Goal: Task Accomplishment & Management: Manage account settings

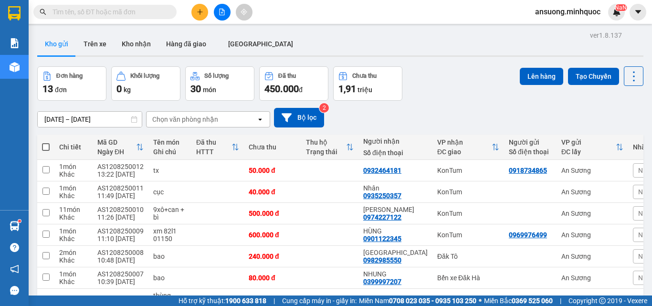
click at [302, 45] on div "Kho gửi Trên [PERSON_NAME] nhận Hàng đã giao [GEOGRAPHIC_DATA]" at bounding box center [340, 44] width 606 height 25
click at [124, 47] on button "Kho nhận" at bounding box center [136, 43] width 44 height 23
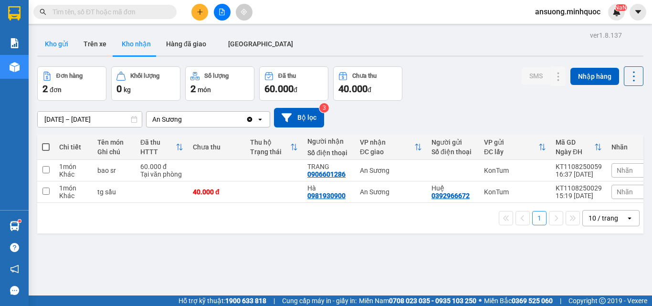
click at [42, 52] on button "Kho gửi" at bounding box center [56, 43] width 39 height 23
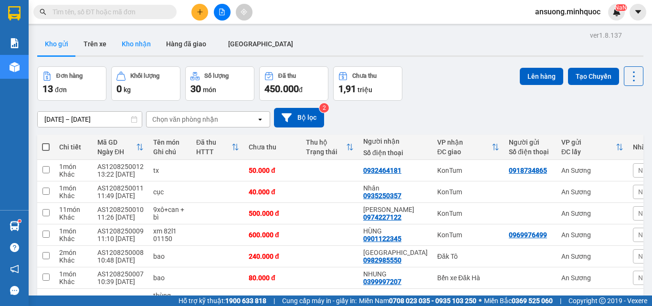
click at [147, 42] on button "Kho nhận" at bounding box center [136, 43] width 44 height 23
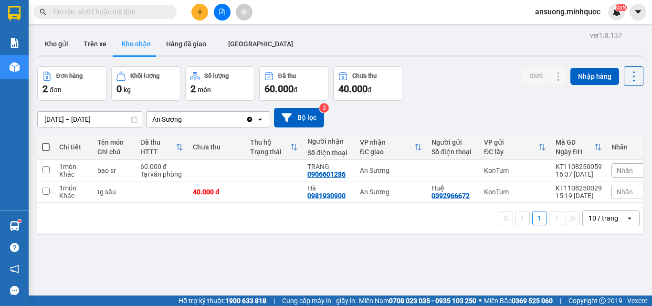
click at [74, 41] on button "Kho gửi" at bounding box center [56, 43] width 39 height 23
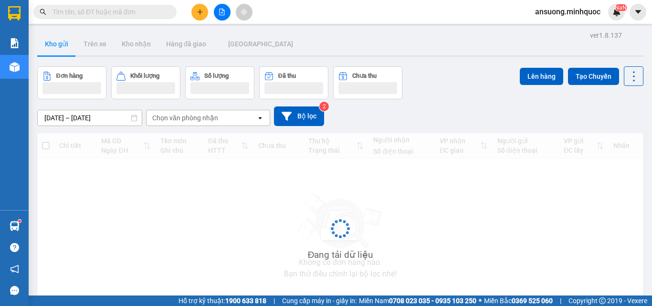
click at [59, 41] on button "Kho gửi" at bounding box center [56, 43] width 39 height 23
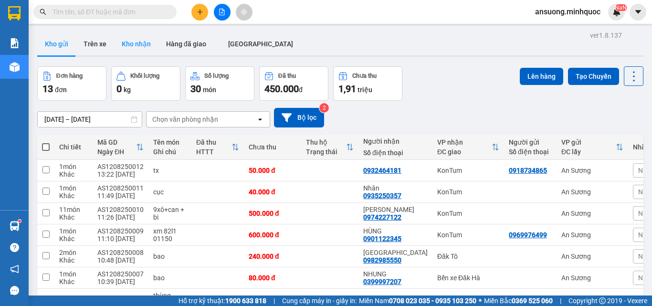
click at [124, 41] on button "Kho nhận" at bounding box center [136, 43] width 44 height 23
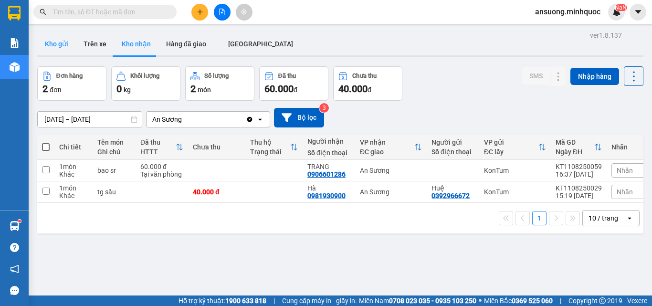
click at [68, 41] on button "Kho gửi" at bounding box center [56, 43] width 39 height 23
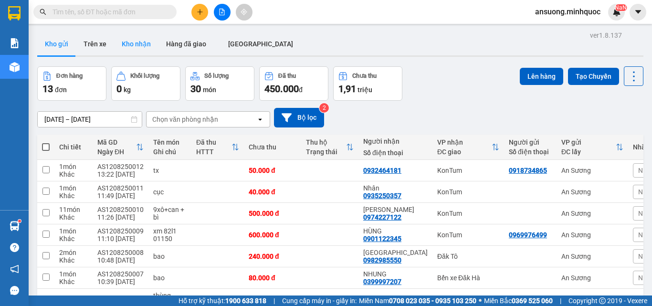
click at [134, 40] on button "Kho nhận" at bounding box center [136, 43] width 44 height 23
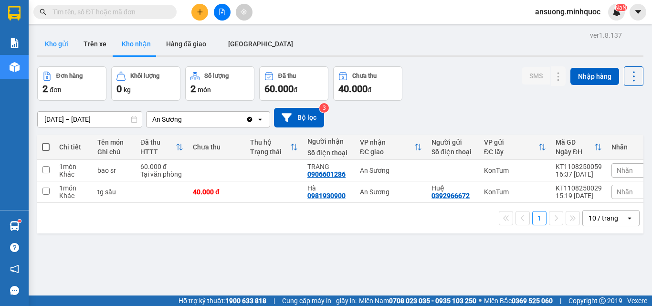
drag, startPoint x: 68, startPoint y: 33, endPoint x: 62, endPoint y: 48, distance: 16.0
click at [67, 33] on button "Kho gửi" at bounding box center [56, 43] width 39 height 23
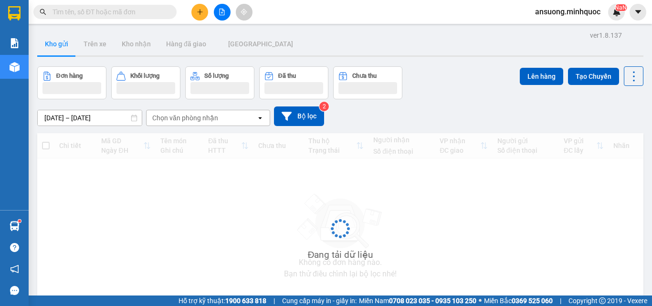
click at [62, 51] on button "Kho gửi" at bounding box center [56, 43] width 39 height 23
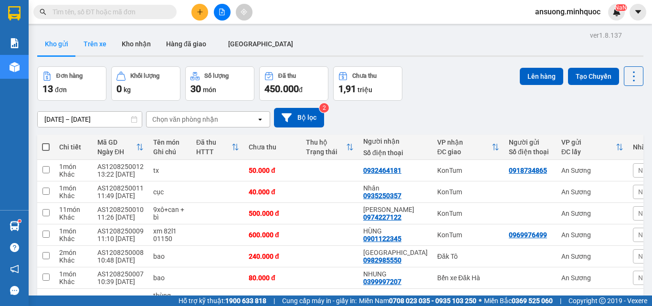
click at [111, 37] on button "Trên xe" at bounding box center [95, 43] width 38 height 23
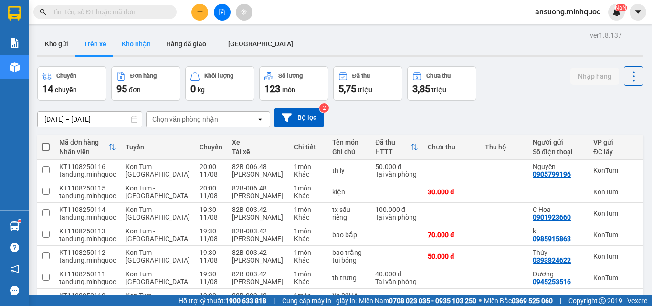
click at [141, 49] on button "Kho nhận" at bounding box center [136, 43] width 44 height 23
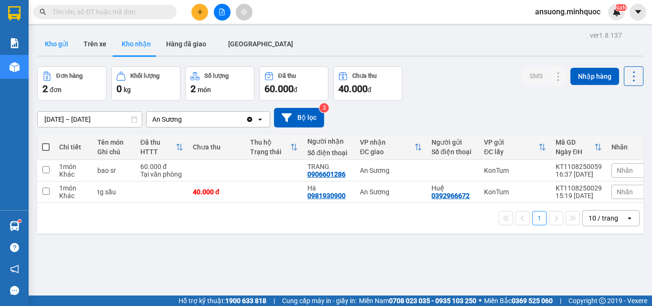
click at [59, 46] on button "Kho gửi" at bounding box center [56, 43] width 39 height 23
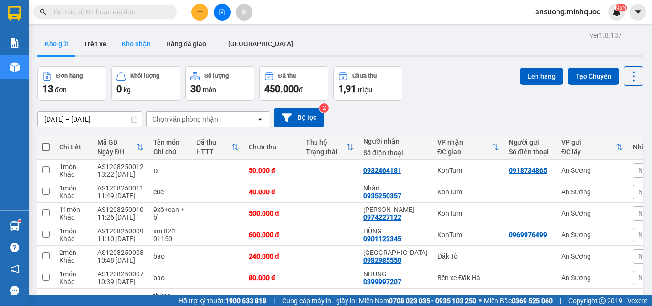
click at [142, 44] on button "Kho nhận" at bounding box center [136, 43] width 44 height 23
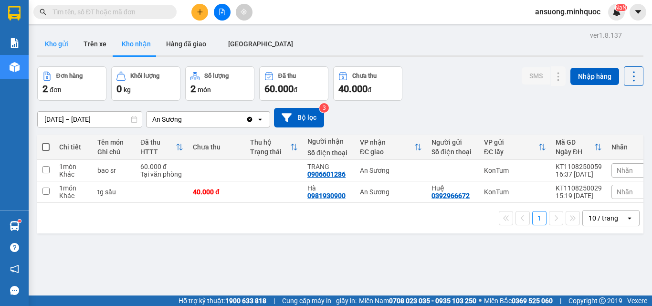
click at [53, 47] on button "Kho gửi" at bounding box center [56, 43] width 39 height 23
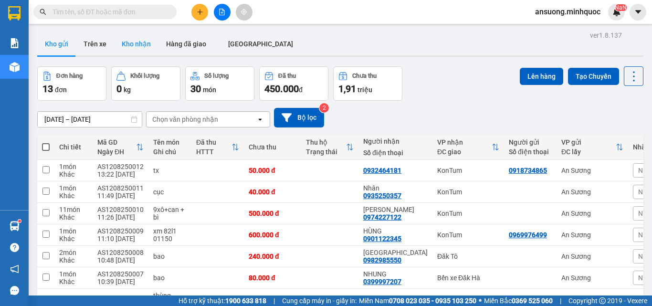
click at [124, 47] on button "Kho nhận" at bounding box center [136, 43] width 44 height 23
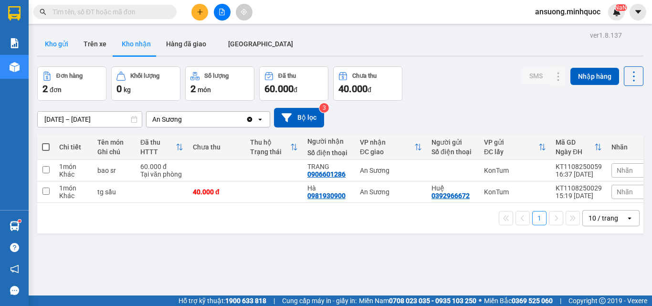
drag, startPoint x: 61, startPoint y: 46, endPoint x: 59, endPoint y: 37, distance: 9.3
click at [60, 45] on button "Kho gửi" at bounding box center [56, 43] width 39 height 23
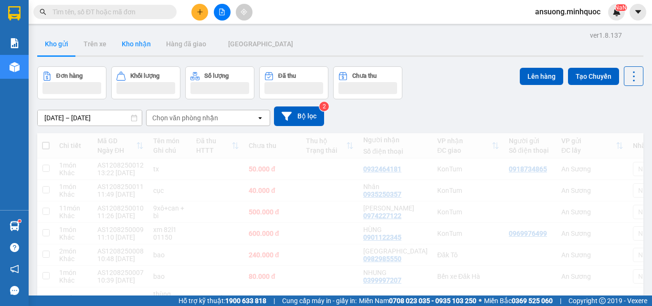
click at [134, 48] on button "Kho nhận" at bounding box center [136, 43] width 44 height 23
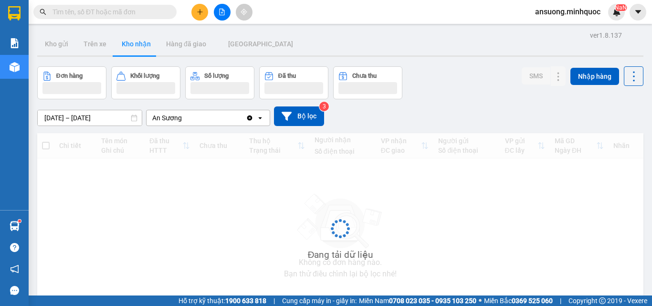
click at [135, 45] on button "Kho nhận" at bounding box center [136, 43] width 44 height 23
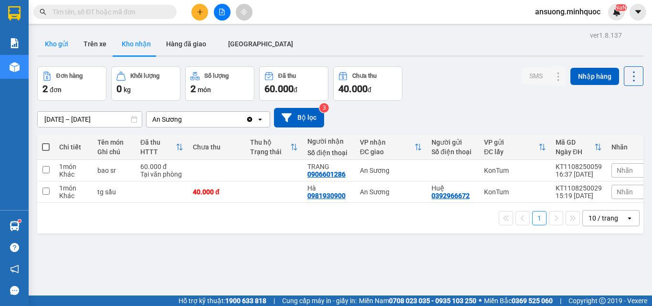
click at [61, 41] on button "Kho gửi" at bounding box center [56, 43] width 39 height 23
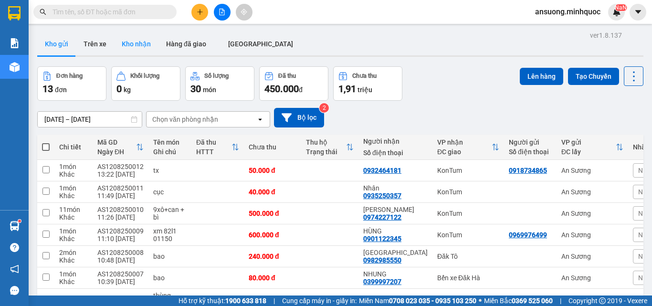
click at [120, 51] on button "Kho nhận" at bounding box center [136, 43] width 44 height 23
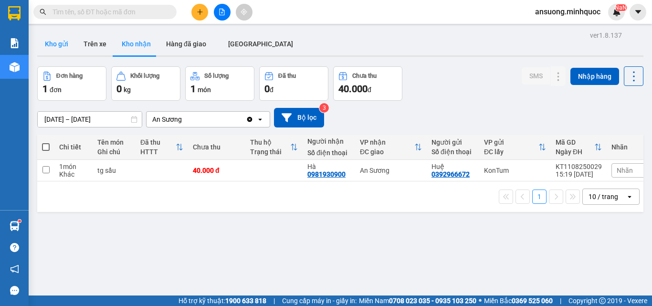
click at [47, 41] on button "Kho gửi" at bounding box center [56, 43] width 39 height 23
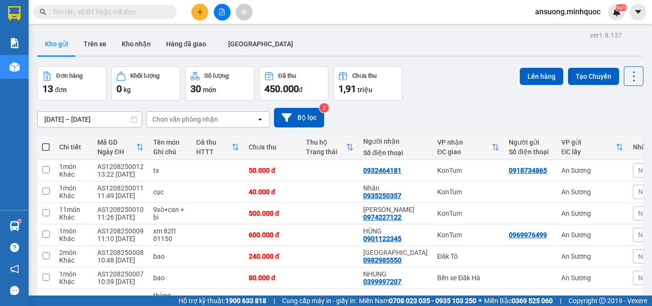
click at [59, 41] on button "Kho gửi" at bounding box center [56, 43] width 39 height 23
click at [329, 46] on div "Kho gửi Trên xe Kho nhận Hàng đã giao ĐÀ NẴNG" at bounding box center [340, 44] width 606 height 25
click at [287, 39] on div "Kho gửi Trên xe Kho nhận Hàng đã giao ĐÀ NẴNG" at bounding box center [340, 44] width 606 height 25
click at [129, 42] on button "Kho nhận" at bounding box center [136, 43] width 44 height 23
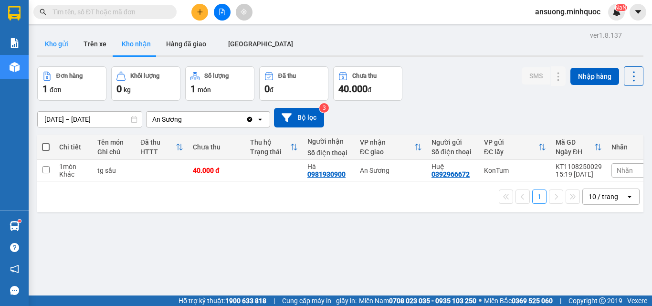
click at [68, 53] on button "Kho gửi" at bounding box center [56, 43] width 39 height 23
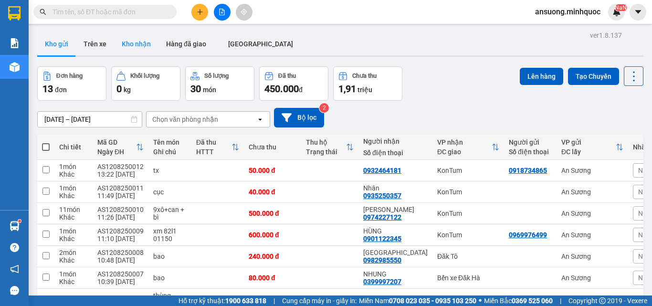
click at [116, 38] on button "Kho nhận" at bounding box center [136, 43] width 44 height 23
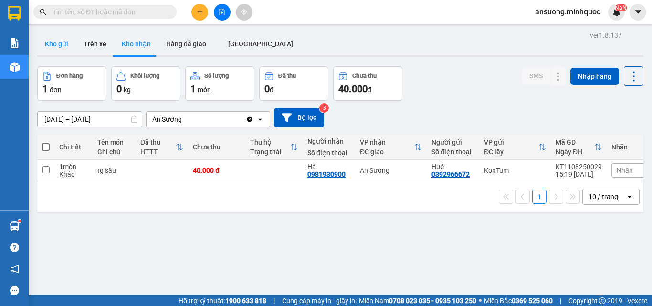
click at [48, 46] on button "Kho gửi" at bounding box center [56, 43] width 39 height 23
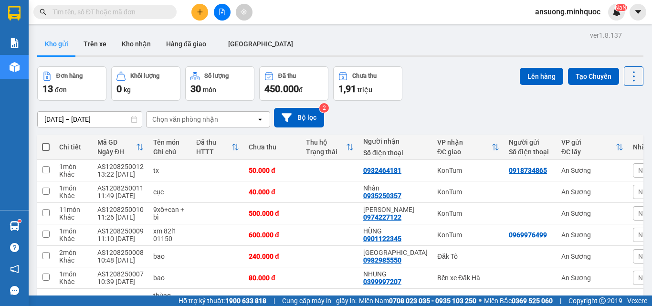
click at [444, 108] on div "10/08/2025 – 12/08/2025 Press the down arrow key to interact with the calendar …" at bounding box center [340, 118] width 606 height 20
click at [197, 12] on icon "plus" at bounding box center [200, 12] width 7 height 7
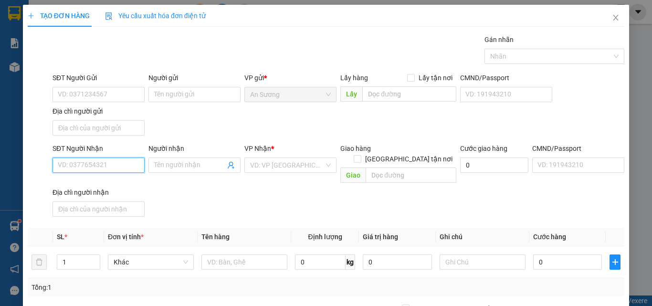
click at [73, 169] on input "SĐT Người Nhận" at bounding box center [98, 164] width 92 height 15
click at [72, 166] on input "SĐT Người Nhận" at bounding box center [98, 164] width 92 height 15
click at [70, 159] on input "SĐT Người Nhận" at bounding box center [98, 164] width 92 height 15
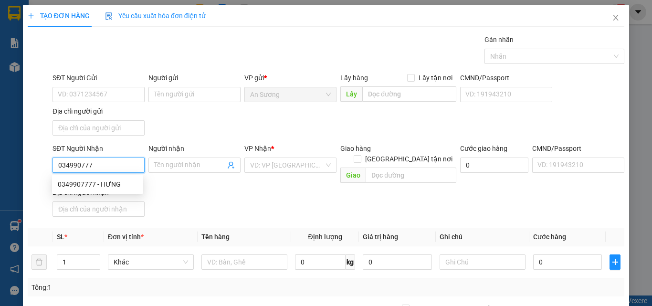
drag, startPoint x: 81, startPoint y: 180, endPoint x: 188, endPoint y: 196, distance: 108.4
click at [81, 181] on div "0349907777 - HƯNG" at bounding box center [98, 184] width 80 height 10
type input "0349907777"
type input "HƯNG"
type input "0349907777"
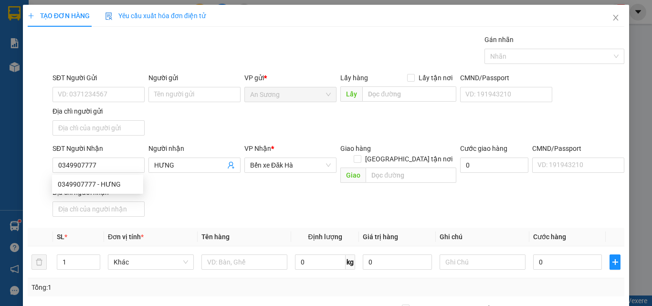
click at [233, 191] on div "SĐT Người Nhận 0349907777 Người nhận HƯNG VP Nhận * Bến xe Đăk Hà Giao hàng Gia…" at bounding box center [338, 181] width 575 height 77
click at [238, 143] on div "Người nhận" at bounding box center [194, 148] width 92 height 10
click at [225, 160] on input "HƯNG" at bounding box center [189, 165] width 71 height 10
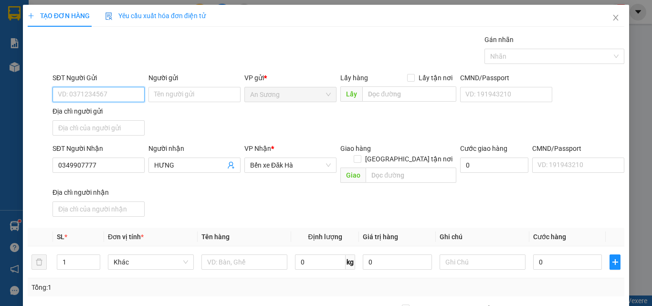
click at [103, 91] on input "SĐT Người Gửi" at bounding box center [98, 94] width 92 height 15
click at [96, 126] on div "0962669361" at bounding box center [98, 129] width 80 height 10
type input "0962669361"
click at [226, 115] on div "SĐT Người Gửi 0962669361 Người gửi Tên người gửi VP gửi * An Sương Lấy hàng Lấy…" at bounding box center [338, 106] width 575 height 67
click at [107, 97] on input "0962669361" at bounding box center [98, 94] width 92 height 15
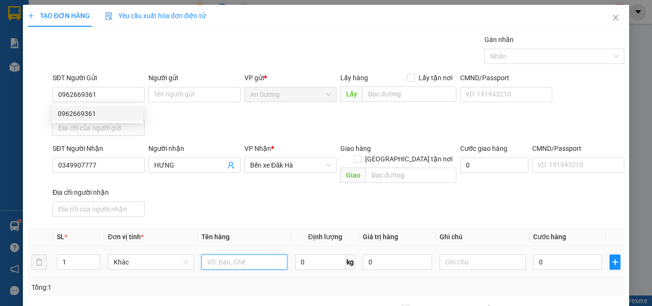
click at [227, 254] on input "text" at bounding box center [244, 261] width 86 height 15
type input "tg tc"
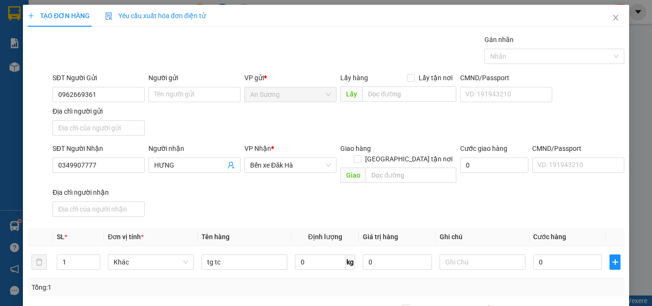
drag, startPoint x: 256, startPoint y: 211, endPoint x: 435, endPoint y: 228, distance: 179.7
click at [260, 209] on div "Transit Pickup Surcharge Ids Transit Deliver Surcharge Ids Transit Deliver Surc…" at bounding box center [326, 222] width 596 height 377
click at [567, 254] on input "0" at bounding box center [567, 261] width 69 height 15
type input "6"
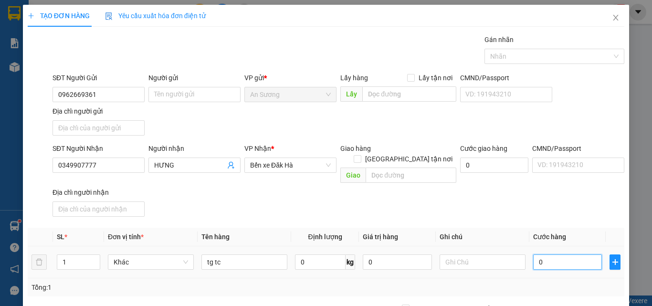
type input "6"
type input "60"
click at [534, 201] on div "SĐT Người Nhận 0349907777 Người nhận HƯNG VP Nhận * Bến xe Đăk Hà Giao hàng Gia…" at bounding box center [338, 181] width 575 height 77
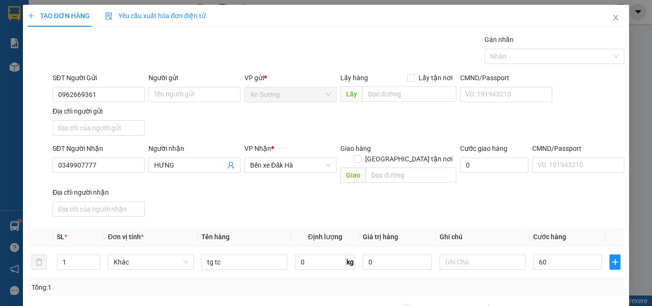
type input "60.000"
drag, startPoint x: 579, startPoint y: 253, endPoint x: 575, endPoint y: 248, distance: 6.8
click at [579, 254] on input "60.000" at bounding box center [567, 261] width 69 height 15
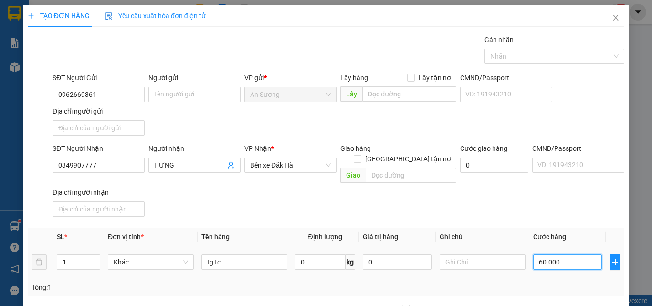
type input "5"
type input "50.000"
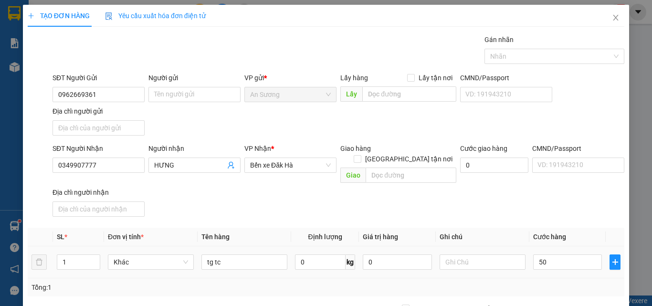
type input "50.000"
click at [563, 206] on div "Transit Pickup Surcharge Ids Transit Deliver Surcharge Ids Transit Deliver Surc…" at bounding box center [326, 222] width 596 height 377
click at [560, 282] on div "Tổng: 1" at bounding box center [325, 287] width 589 height 10
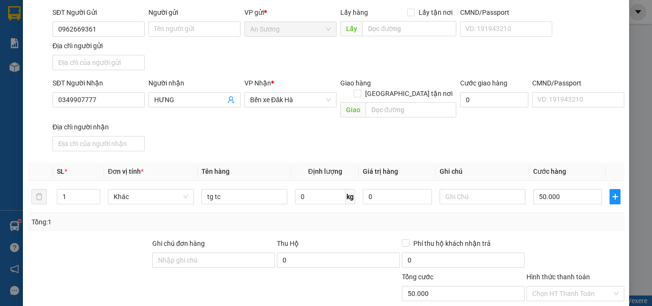
scroll to position [114, 0]
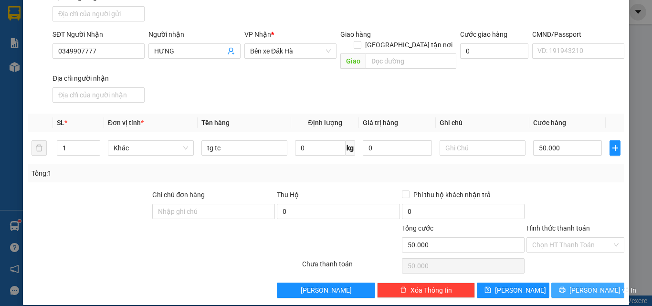
drag, startPoint x: 579, startPoint y: 289, endPoint x: 585, endPoint y: 284, distance: 8.1
click at [582, 287] on div "TẠO ĐƠN HÀNG Yêu cầu xuất hóa đơn điện tử Transit Pickup Surcharge Ids Transit …" at bounding box center [326, 98] width 606 height 414
click at [585, 285] on span "Lưu và In" at bounding box center [602, 290] width 67 height 10
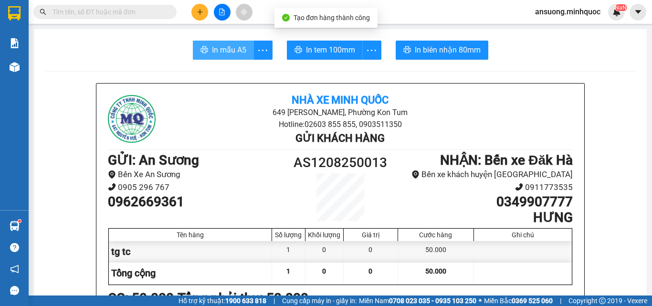
click at [223, 57] on button "In mẫu A5" at bounding box center [223, 50] width 61 height 19
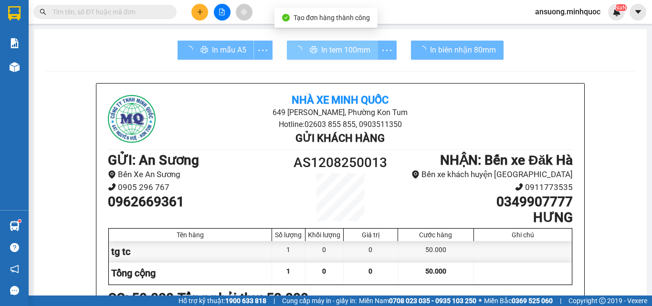
click at [317, 52] on div "In tem 100mm" at bounding box center [342, 50] width 110 height 19
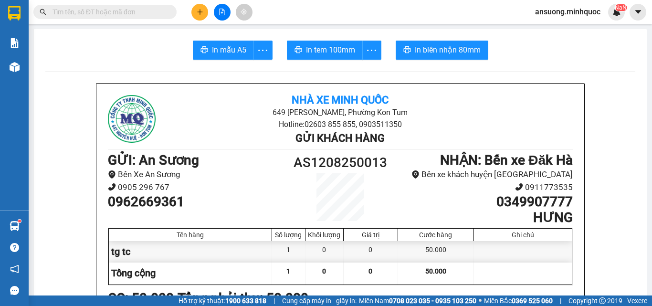
click at [347, 52] on span "In tem 100mm" at bounding box center [330, 50] width 49 height 12
click at [202, 16] on button at bounding box center [199, 12] width 17 height 17
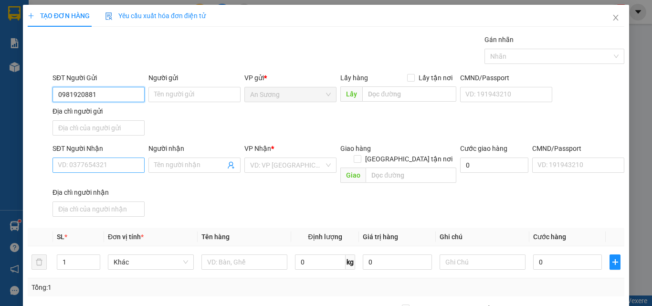
type input "0981920881"
click at [113, 161] on input "SĐT Người Nhận" at bounding box center [98, 164] width 92 height 15
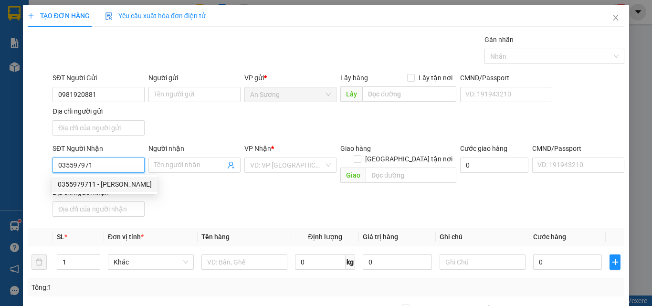
click at [117, 191] on div "0355979711 - TIẾN" at bounding box center [104, 183] width 105 height 15
type input "0355979711"
type input "TIẾN"
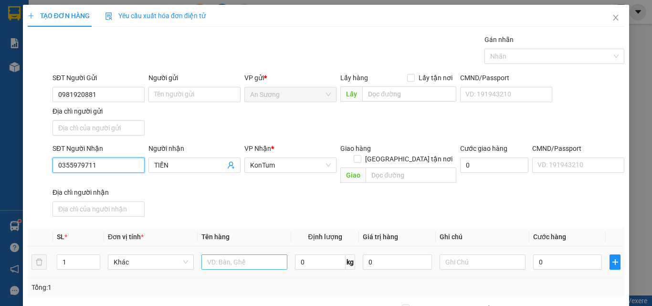
type input "0355979711"
click at [237, 254] on input "text" at bounding box center [244, 261] width 86 height 15
type input "bao"
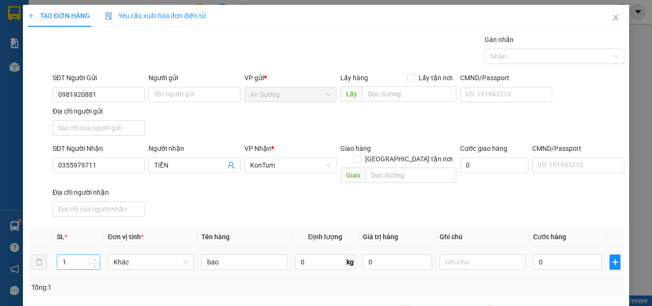
click at [95, 259] on icon "up" at bounding box center [94, 260] width 3 height 2
type input "4"
click at [569, 254] on input "0" at bounding box center [567, 261] width 69 height 15
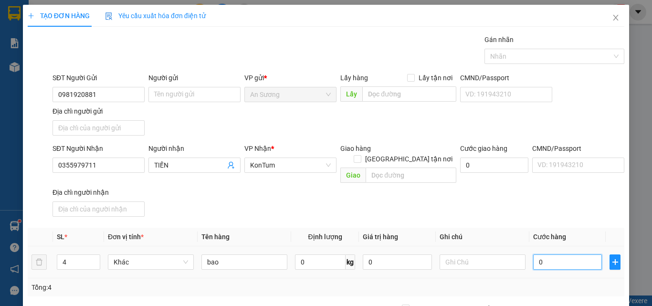
type input "2"
type input "20"
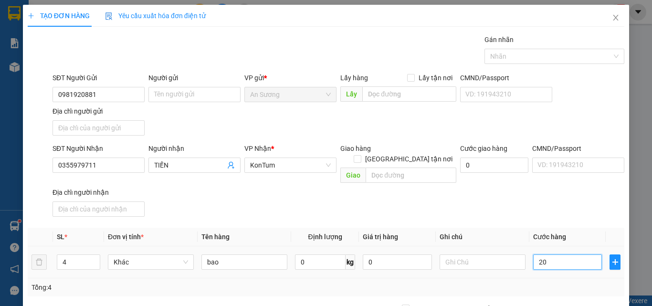
type input "20"
type input "200"
click at [556, 177] on div "SĐT Người Nhận 0355979711 Người nhận TIẾN VP Nhận * KonTum Giao hàng Giao tận n…" at bounding box center [338, 181] width 575 height 77
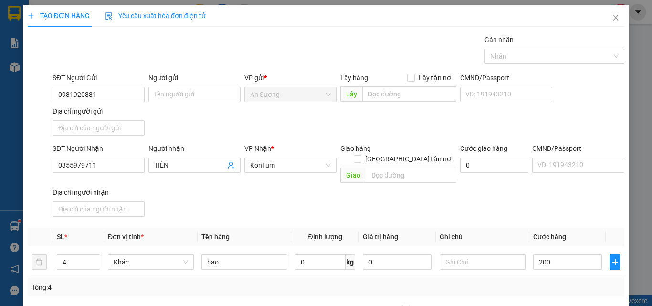
type input "200.000"
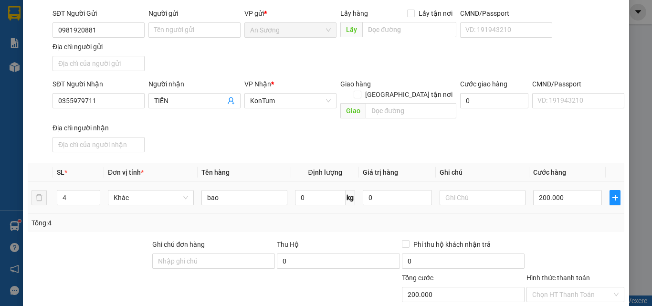
scroll to position [114, 0]
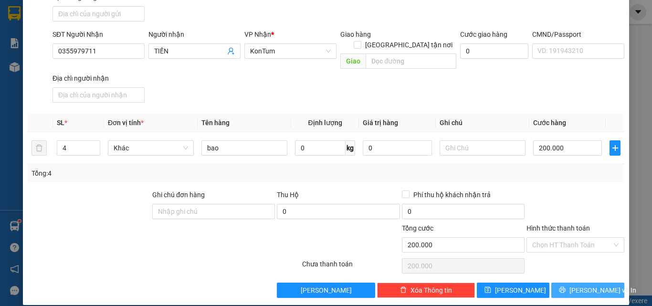
click at [564, 286] on icon "printer" at bounding box center [562, 289] width 7 height 7
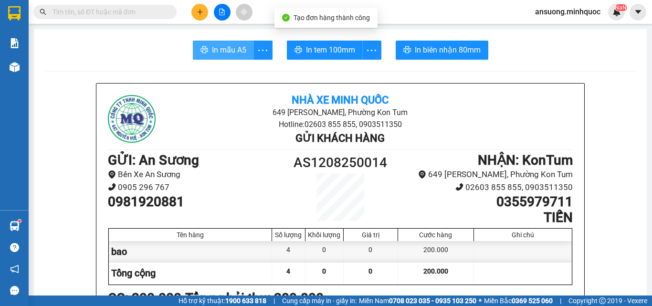
click at [231, 52] on span "In mẫu A5" at bounding box center [229, 50] width 34 height 12
click at [230, 51] on span "In mẫu A5" at bounding box center [229, 50] width 34 height 12
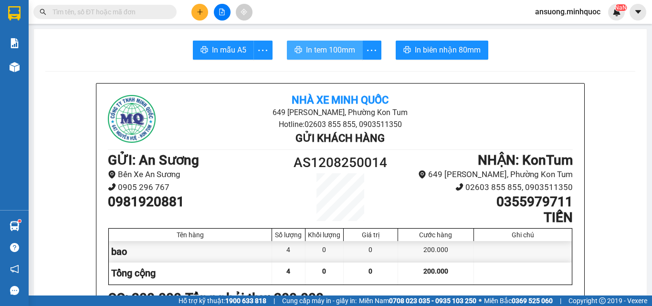
click at [326, 49] on span "In tem 100mm" at bounding box center [330, 50] width 49 height 12
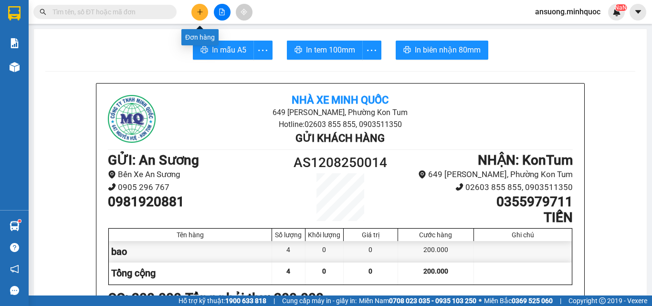
click at [194, 14] on button at bounding box center [199, 12] width 17 height 17
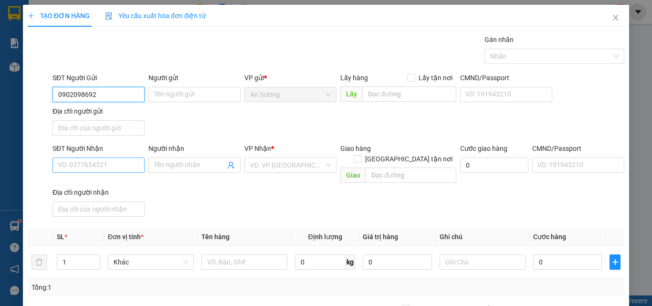
type input "0902098692"
click at [117, 159] on input "SĐT Người Nhận" at bounding box center [98, 164] width 92 height 15
drag, startPoint x: 72, startPoint y: 95, endPoint x: 58, endPoint y: 96, distance: 13.4
click at [58, 96] on input "0902098692" at bounding box center [98, 94] width 92 height 15
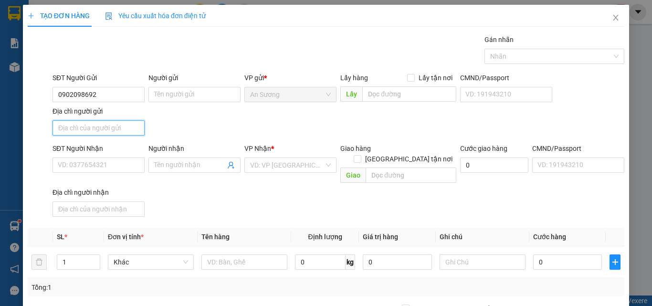
click at [112, 130] on input "Địa chỉ người gửi" at bounding box center [98, 127] width 92 height 15
click at [115, 165] on input "SĐT Người Nhận" at bounding box center [98, 164] width 92 height 15
paste input "0902098692"
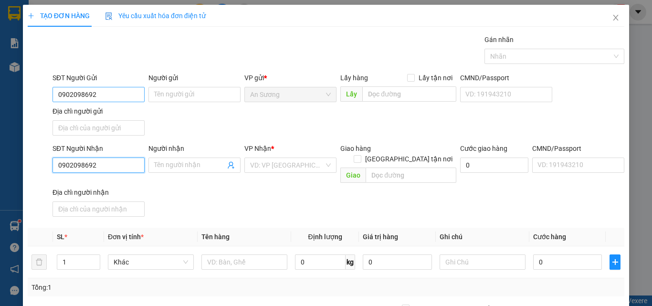
type input "0902098692"
drag, startPoint x: 95, startPoint y: 95, endPoint x: 36, endPoint y: 100, distance: 59.8
click at [41, 99] on div "SĐT Người Gửi 0902098692 0902098692 Người gửi Tên người gửi VP gửi * An Sương L…" at bounding box center [326, 106] width 598 height 67
type input "0905296676"
click at [215, 165] on input "Người nhận" at bounding box center [189, 165] width 71 height 10
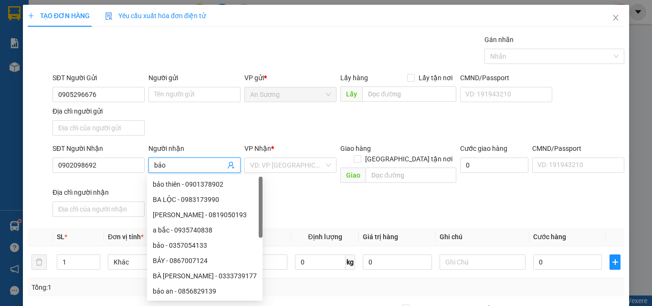
click at [323, 166] on div "VD: VP Sài Gòn" at bounding box center [290, 164] width 92 height 15
type input "bảo"
click at [323, 166] on div "VD: VP Sài Gòn" at bounding box center [290, 164] width 92 height 15
click at [300, 212] on div "Transit Pickup Surcharge Ids Transit Deliver Surcharge Ids Transit Deliver Surc…" at bounding box center [326, 222] width 596 height 377
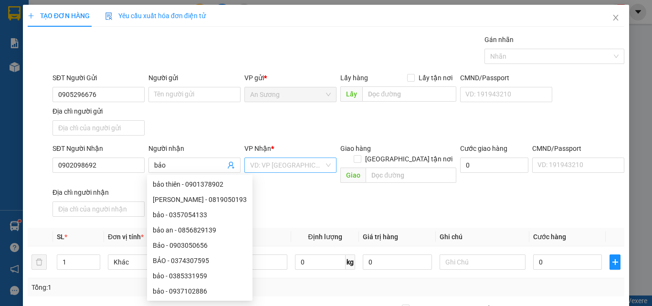
click at [299, 167] on input "search" at bounding box center [287, 165] width 74 height 14
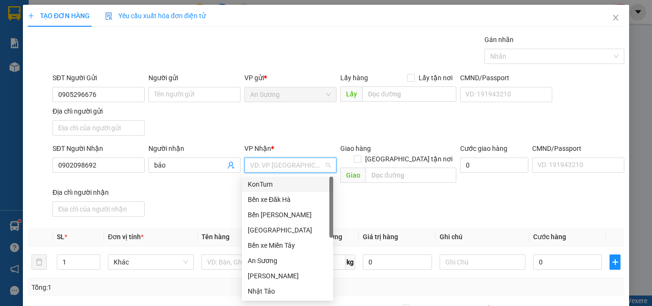
click at [299, 189] on div "KonTum" at bounding box center [287, 183] width 91 height 15
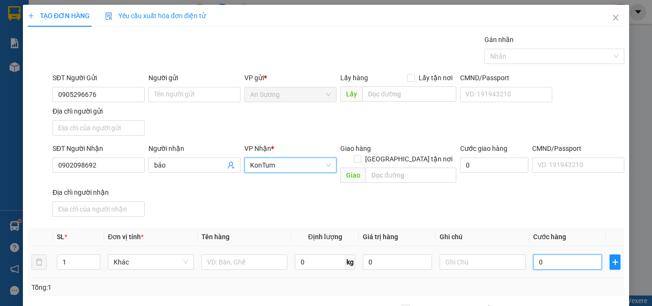
click at [549, 254] on input "0" at bounding box center [567, 261] width 69 height 15
type input "1"
type input "10"
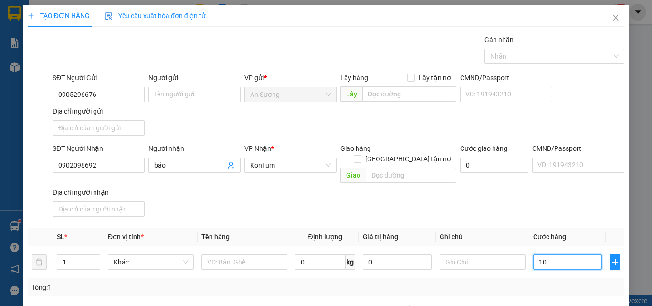
type input "10"
type input "100"
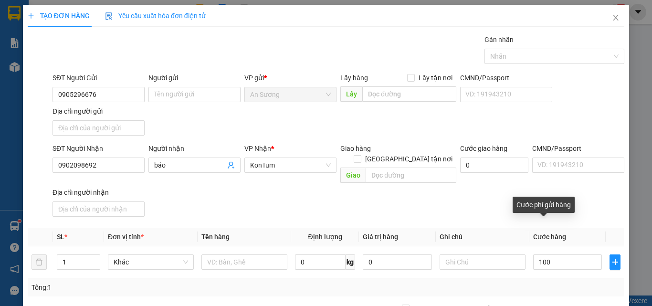
click at [518, 194] on div "SĐT Người Nhận 0902098692 Người nhận bảo VP Nhận * KonTum Giao hàng Giao tận nơ…" at bounding box center [338, 181] width 575 height 77
type input "100.000"
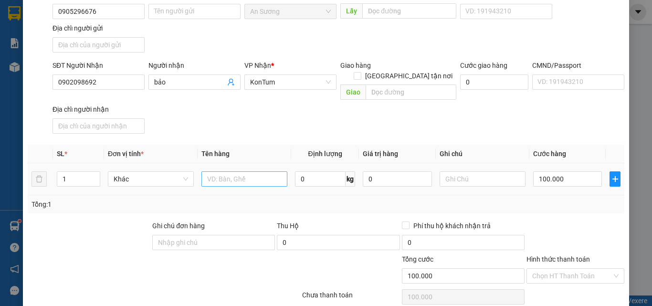
scroll to position [66, 0]
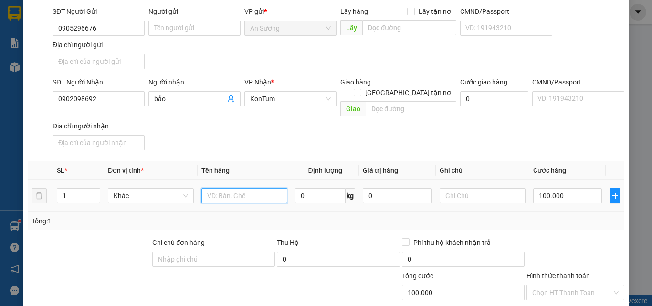
click at [227, 190] on input "text" at bounding box center [244, 195] width 86 height 15
type input "bao"
click at [564, 237] on div at bounding box center [575, 253] width 100 height 33
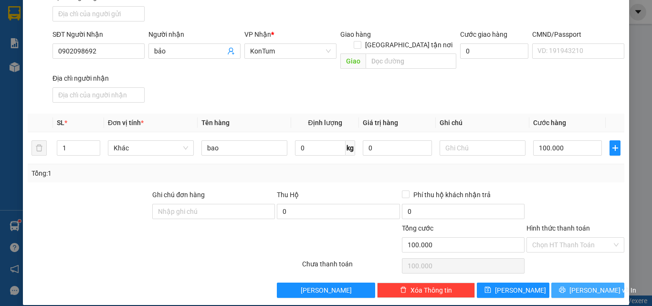
click at [565, 286] on icon "printer" at bounding box center [562, 289] width 7 height 7
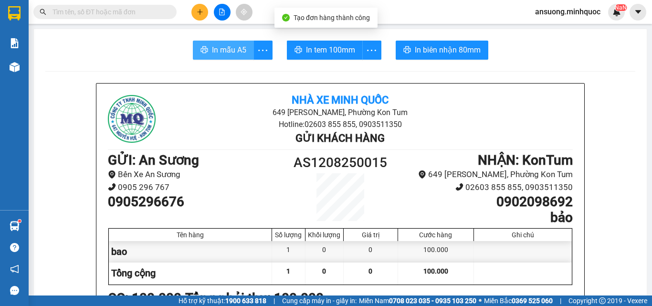
click at [223, 49] on span "In mẫu A5" at bounding box center [229, 50] width 34 height 12
click at [207, 49] on button "In mẫu A5" at bounding box center [223, 50] width 61 height 19
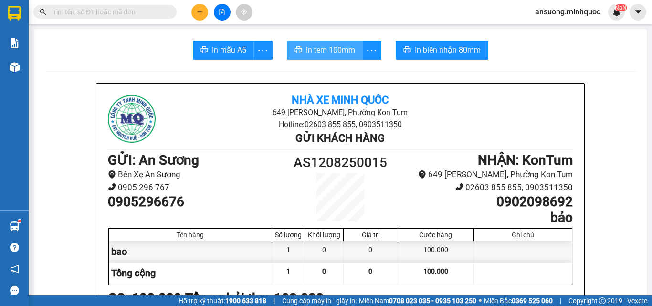
click at [336, 47] on span "In tem 100mm" at bounding box center [330, 50] width 49 height 12
click at [347, 43] on button "In tem 100mm" at bounding box center [325, 50] width 76 height 19
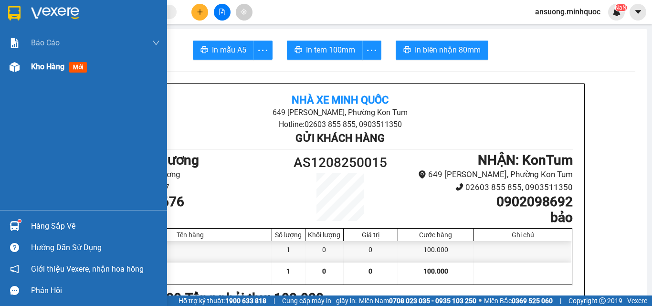
drag, startPoint x: 13, startPoint y: 68, endPoint x: 59, endPoint y: 72, distance: 46.0
click at [12, 68] on img at bounding box center [15, 67] width 10 height 10
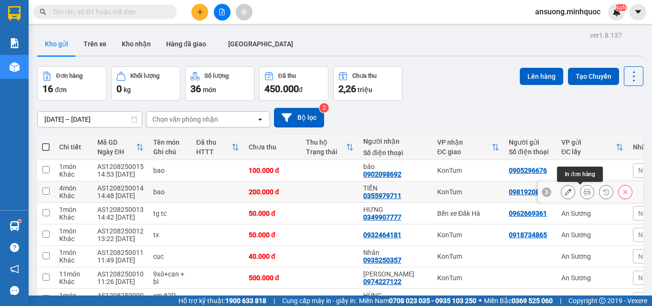
click at [583, 195] on icon at bounding box center [586, 191] width 7 height 7
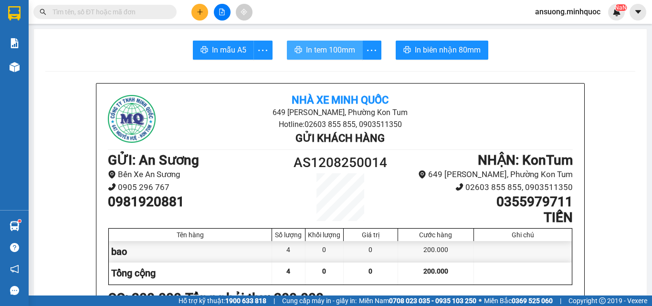
click at [320, 50] on span "In tem 100mm" at bounding box center [330, 50] width 49 height 12
click at [202, 15] on icon "plus" at bounding box center [200, 12] width 7 height 7
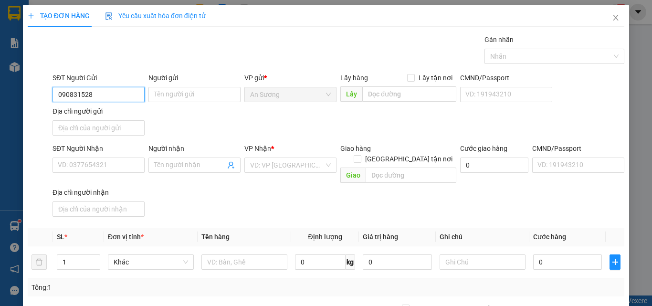
type input "0908315285"
click at [117, 111] on div "0908315285 - Cô Thu" at bounding box center [98, 113] width 80 height 10
type input "Cô Thu"
type input "0378970960"
type input "hồ phước"
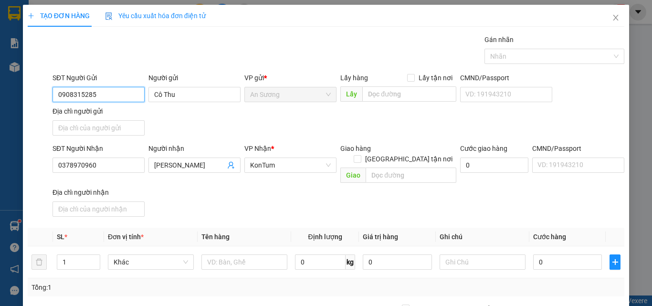
type input "0908315285"
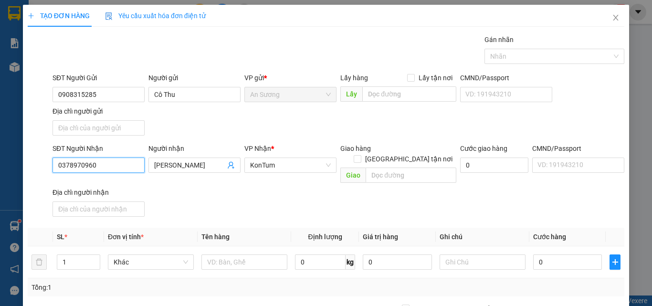
click at [0, 182] on div "TẠO ĐƠN HÀNG Yêu cầu xuất hóa đơn điện tử Transit Pickup Surcharge Ids Transit …" at bounding box center [326, 153] width 652 height 306
type input "0345175056"
drag, startPoint x: 181, startPoint y: 166, endPoint x: 103, endPoint y: 171, distance: 78.4
click at [121, 169] on div "SĐT Người Nhận 0345175056 Người nhận hồ phước hồ phước VP Nhận * KonTum Giao hà…" at bounding box center [338, 181] width 575 height 77
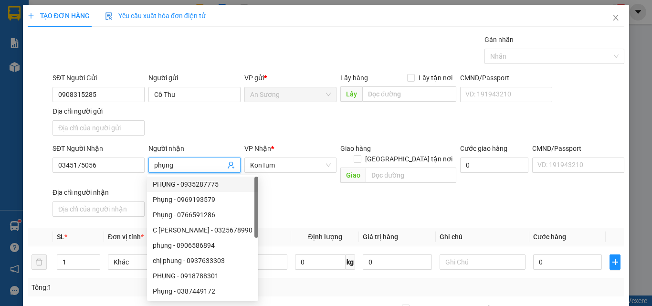
type input "phụng"
click at [368, 197] on div "SĐT Người Nhận 0345175056 Người nhận phụng VP Nhận * KonTum Giao hàng Giao tận …" at bounding box center [338, 181] width 575 height 77
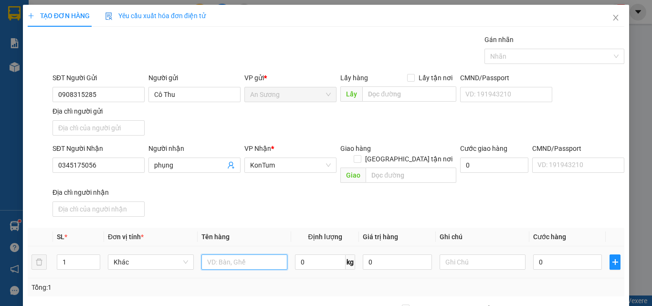
click at [218, 254] on input "text" at bounding box center [244, 261] width 86 height 15
type input "hộp"
click at [557, 254] on input "0" at bounding box center [567, 261] width 69 height 15
type input "4"
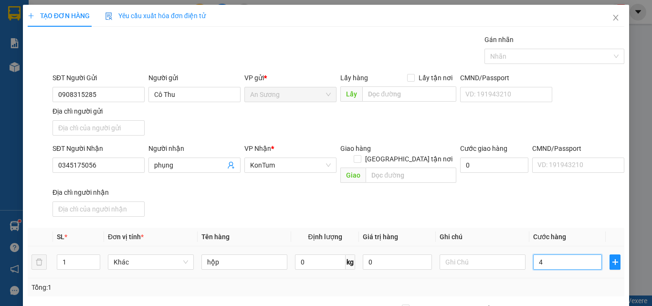
type input "4"
type input "40"
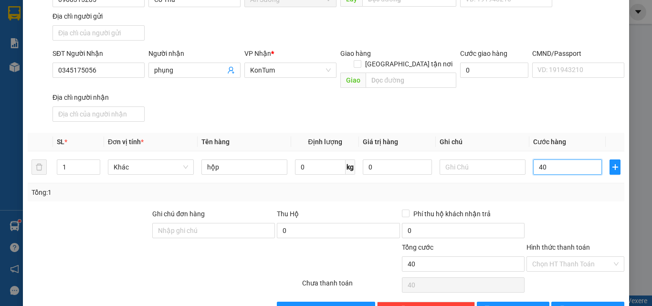
scroll to position [95, 0]
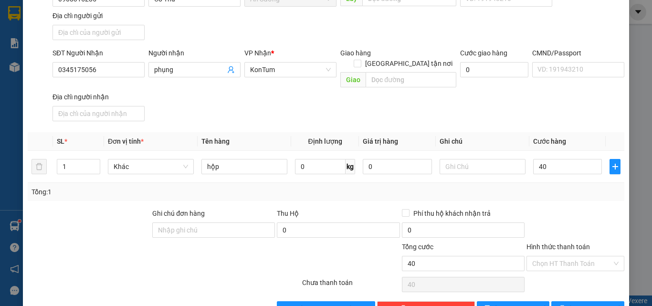
click at [560, 208] on div at bounding box center [575, 224] width 100 height 33
type input "40.000"
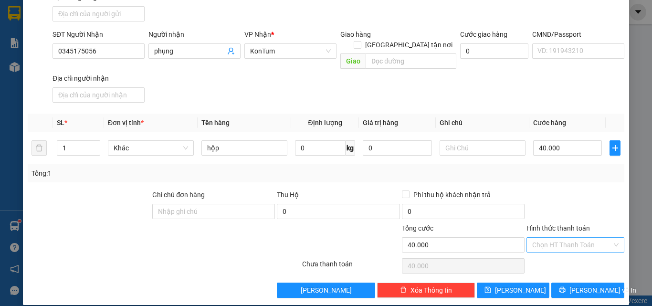
click at [576, 239] on input "Hình thức thanh toán" at bounding box center [572, 245] width 80 height 14
click at [596, 255] on div "Tại văn phòng" at bounding box center [569, 253] width 85 height 10
type input "0"
click at [585, 285] on span "Lưu và In" at bounding box center [602, 290] width 67 height 10
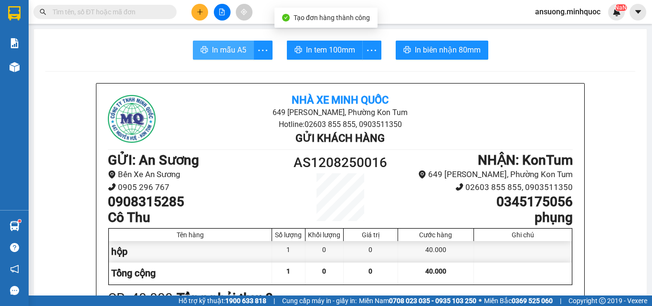
click at [213, 49] on span "In mẫu A5" at bounding box center [229, 50] width 34 height 12
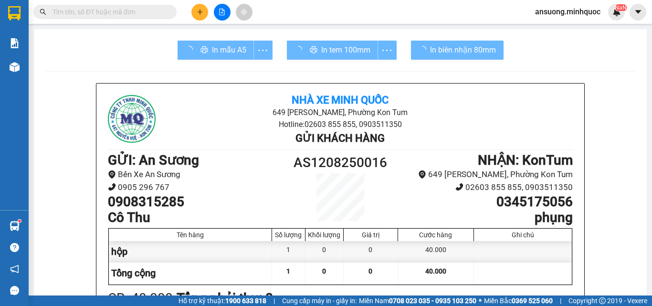
click at [312, 44] on div "In tem 100mm" at bounding box center [342, 50] width 110 height 19
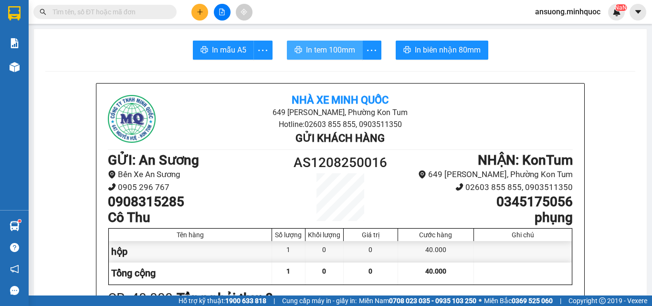
click at [332, 49] on span "In tem 100mm" at bounding box center [330, 50] width 49 height 12
click at [322, 50] on span "In tem 100mm" at bounding box center [330, 50] width 49 height 12
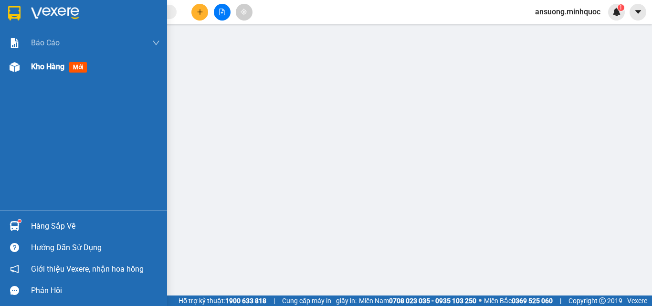
click at [15, 70] on img at bounding box center [15, 67] width 10 height 10
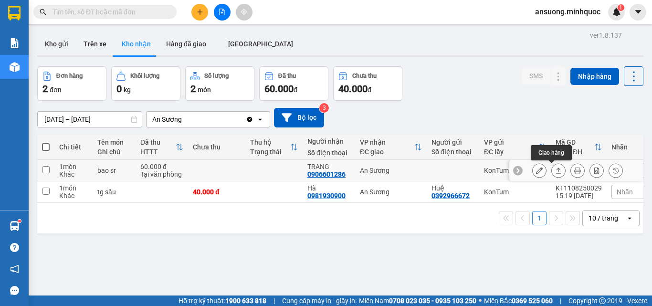
click at [555, 173] on icon at bounding box center [558, 170] width 7 height 7
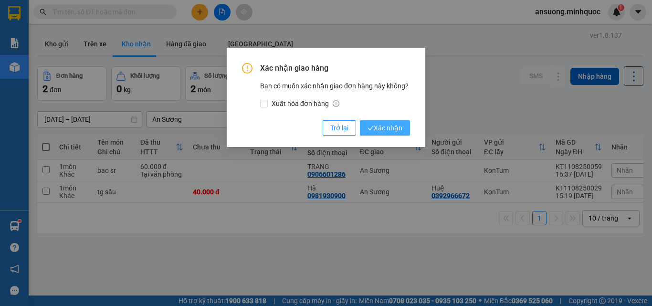
click at [376, 128] on span "Xác nhận" at bounding box center [384, 128] width 35 height 10
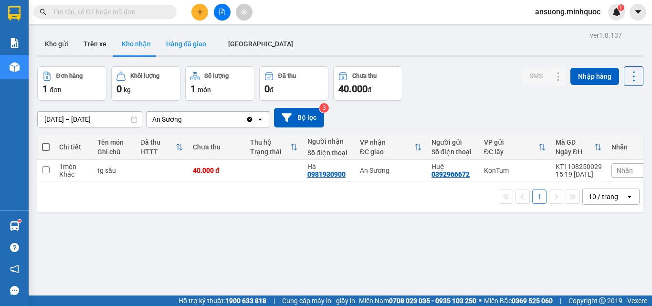
click at [168, 47] on button "Hàng đã giao" at bounding box center [185, 43] width 55 height 23
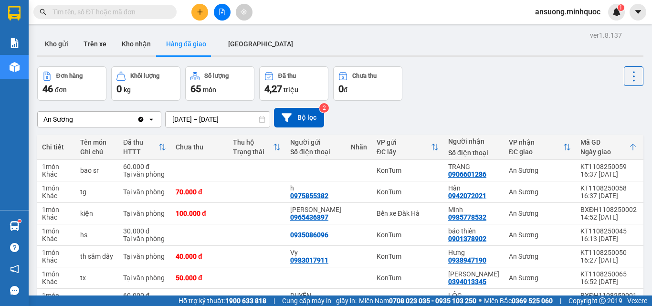
click at [388, 117] on div "An Sương Clear value open 10/08/2025 – 12/08/2025 Press the down arrow key to i…" at bounding box center [340, 118] width 606 height 20
drag, startPoint x: 42, startPoint y: 40, endPoint x: 55, endPoint y: 35, distance: 13.7
click at [42, 41] on button "Kho gửi" at bounding box center [56, 43] width 39 height 23
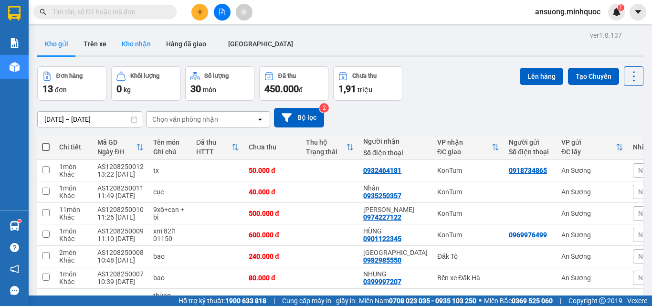
click at [117, 41] on button "Kho nhận" at bounding box center [136, 43] width 44 height 23
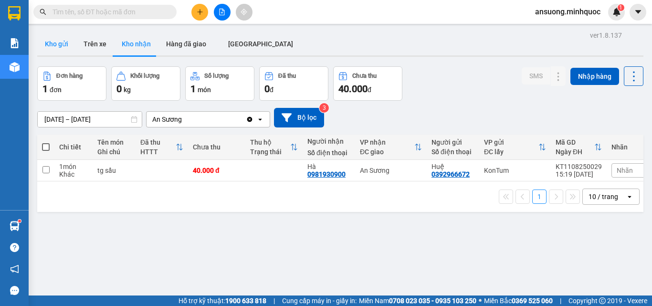
click at [57, 48] on button "Kho gửi" at bounding box center [56, 43] width 39 height 23
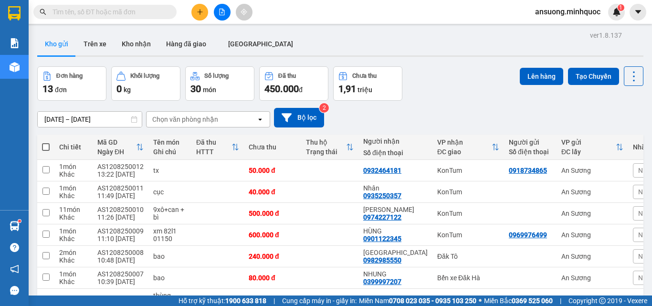
click at [199, 16] on button at bounding box center [199, 12] width 17 height 17
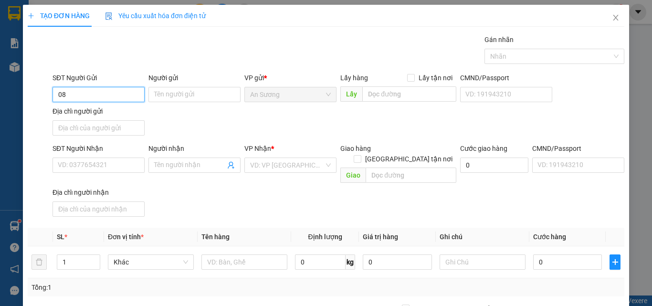
type input "0"
click at [77, 116] on div "0908705979" at bounding box center [98, 113] width 80 height 10
type input "0908705979"
type input "0522467167"
type input "0908705979"
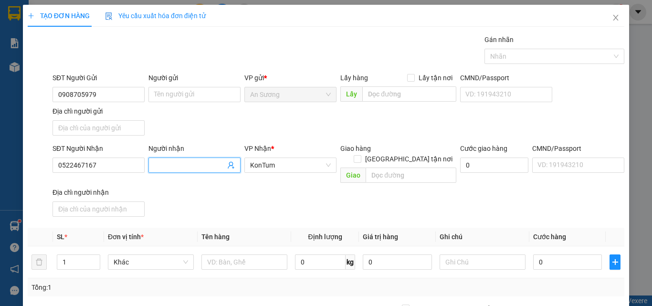
click at [183, 162] on input "Người nhận" at bounding box center [189, 165] width 71 height 10
type input "j"
type input "hòa"
click at [233, 127] on div "SĐT Người Gửi 0908705979 Người gửi Tên người gửi VP gửi * An Sương Lấy hàng Lấy…" at bounding box center [338, 106] width 575 height 67
click at [235, 254] on input "text" at bounding box center [244, 261] width 86 height 15
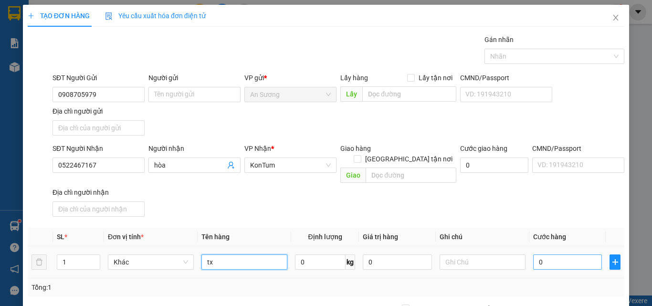
type input "tx"
click at [562, 254] on input "0" at bounding box center [567, 261] width 69 height 15
type input "5"
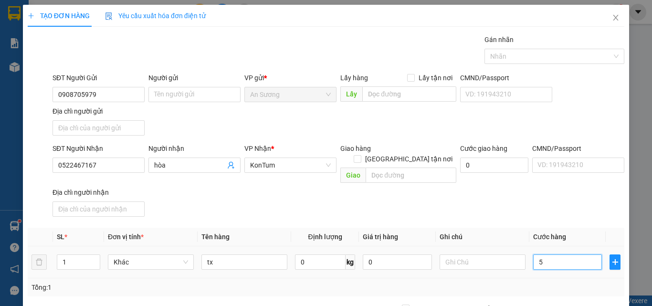
type input "50"
click at [558, 194] on div "SĐT Người Nhận 0522467167 Người nhận hòa VP Nhận * KonTum Giao hàng Giao tận nơ…" at bounding box center [338, 181] width 575 height 77
type input "50.000"
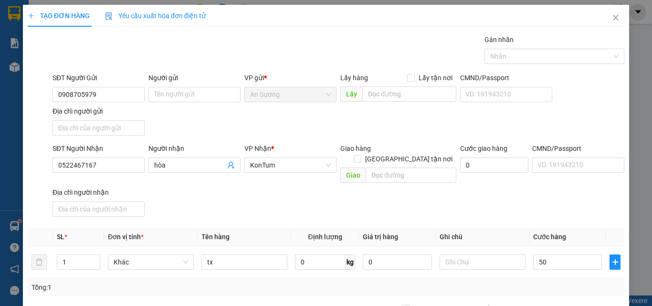
type input "50.000"
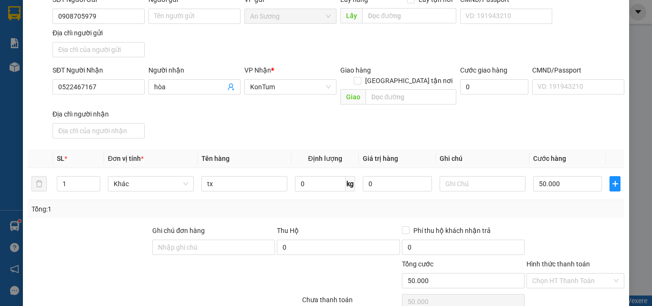
scroll to position [114, 0]
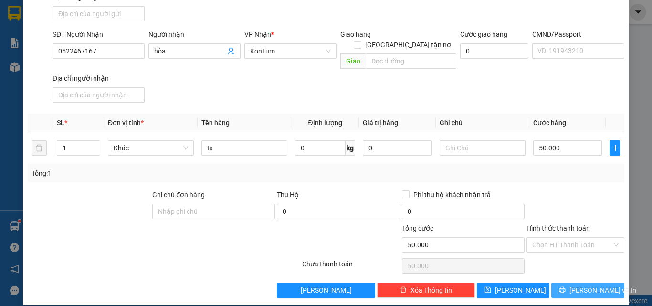
click at [586, 285] on span "Lưu và In" at bounding box center [602, 290] width 67 height 10
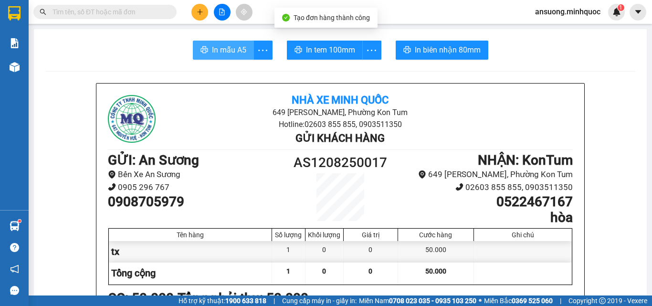
click at [227, 52] on span "In mẫu A5" at bounding box center [229, 50] width 34 height 12
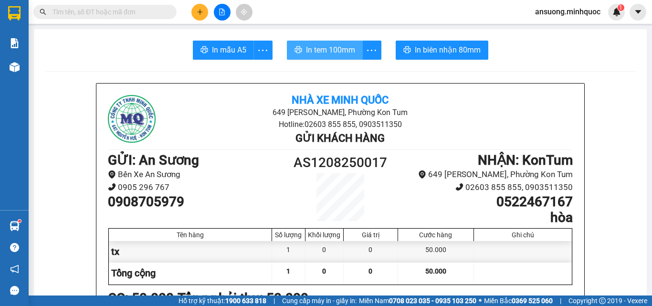
click at [342, 46] on span "In tem 100mm" at bounding box center [330, 50] width 49 height 12
click at [336, 46] on span "In tem 100mm" at bounding box center [330, 50] width 49 height 12
click at [197, 10] on icon "plus" at bounding box center [200, 12] width 7 height 7
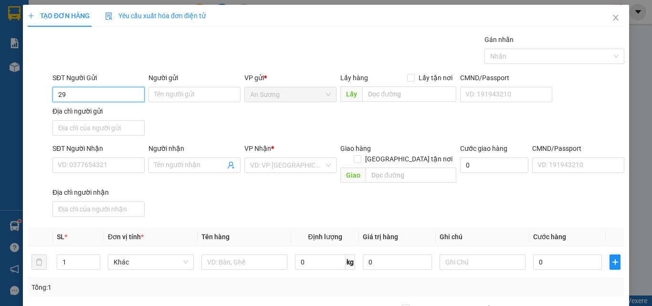
type input "2"
type input "0935327268"
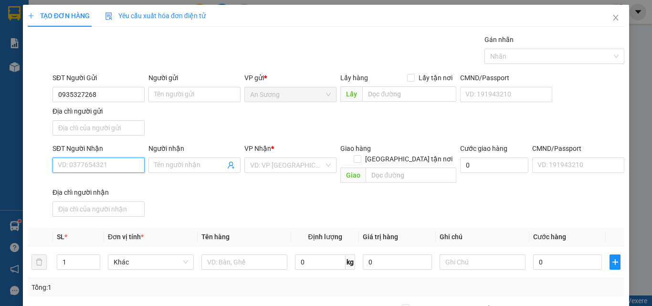
drag, startPoint x: 121, startPoint y: 160, endPoint x: 135, endPoint y: 168, distance: 16.4
click at [121, 160] on input "SĐT Người Nhận" at bounding box center [98, 164] width 92 height 15
type input "0974987380"
click at [116, 186] on div "0974987380 - TRÂM" at bounding box center [98, 184] width 80 height 10
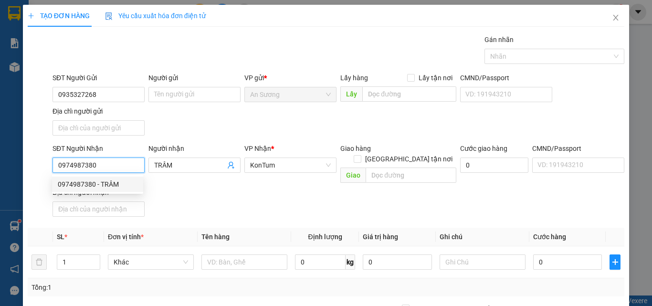
type input "TRÂM"
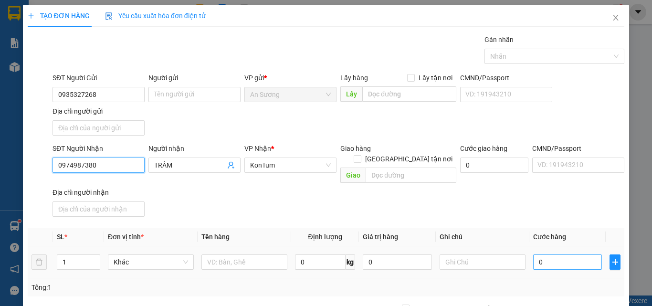
type input "0974987380"
click at [551, 254] on input "0" at bounding box center [567, 261] width 69 height 15
type input "2"
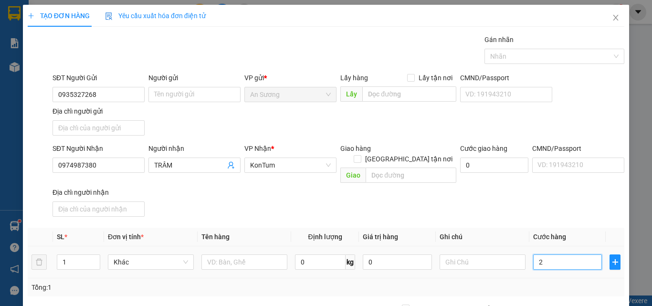
type input "24"
type input "240"
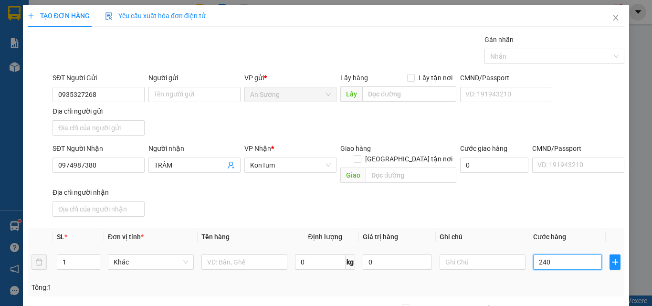
type input "240"
click at [525, 212] on div "Transit Pickup Surcharge Ids Transit Deliver Surcharge Ids Transit Deliver Surc…" at bounding box center [326, 222] width 596 height 377
type input "240.000"
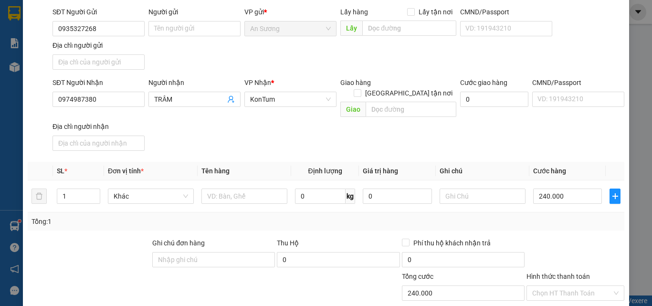
scroll to position [114, 0]
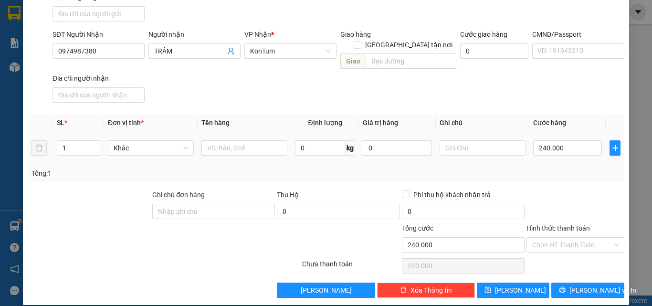
click at [90, 114] on table "SL * Đơn vị tính * Tên hàng Định lượng Giá trị hàng Ghi chú Cước hàng 1 Khác 0 …" at bounding box center [326, 139] width 596 height 51
click at [95, 143] on span "up" at bounding box center [95, 146] width 6 height 6
type input "3"
click at [231, 140] on input "text" at bounding box center [244, 147] width 86 height 15
type input "bao"
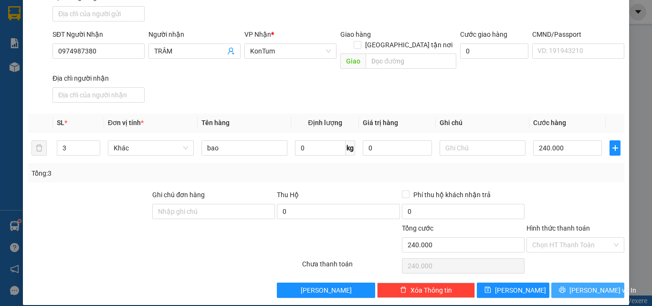
click at [574, 285] on span "Lưu và In" at bounding box center [602, 290] width 67 height 10
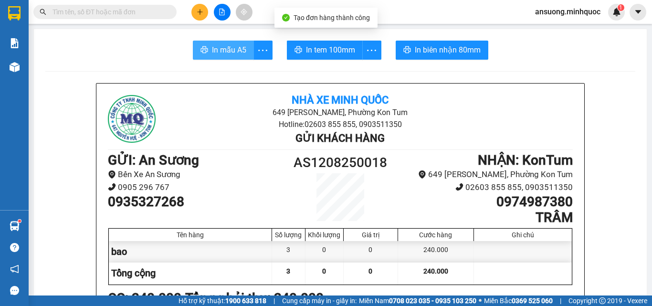
drag, startPoint x: 226, startPoint y: 57, endPoint x: 226, endPoint y: 46, distance: 11.0
click at [226, 53] on button "In mẫu A5" at bounding box center [223, 50] width 61 height 19
click at [226, 46] on span "In mẫu A5" at bounding box center [229, 50] width 34 height 12
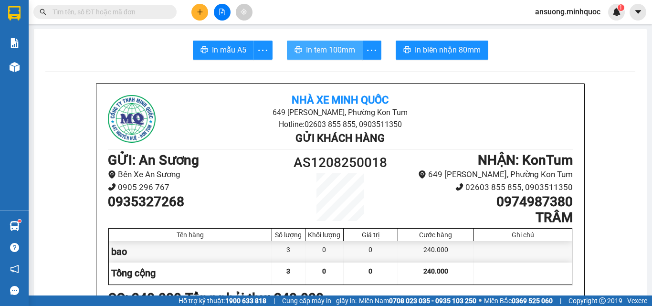
click at [341, 47] on span "In tem 100mm" at bounding box center [330, 50] width 49 height 12
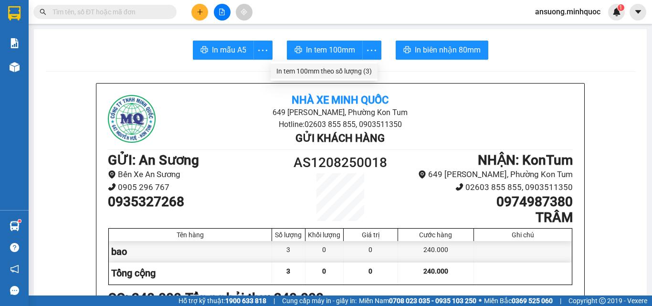
click at [363, 72] on div "In tem 100mm theo số lượng (3)" at bounding box center [323, 71] width 95 height 10
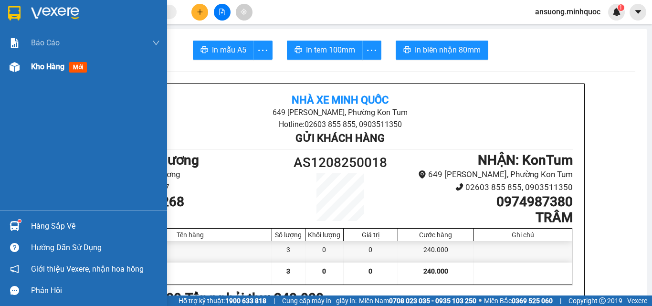
click at [13, 69] on img at bounding box center [15, 67] width 10 height 10
click at [44, 70] on span "Kho hàng" at bounding box center [47, 66] width 33 height 9
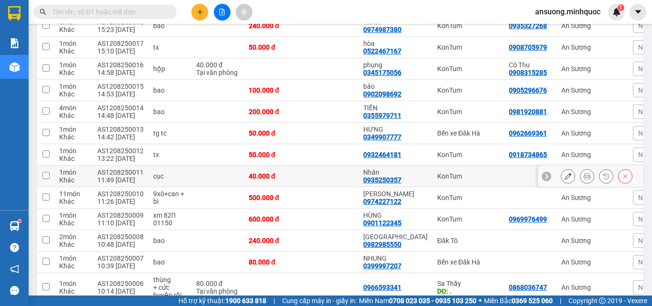
scroll to position [49, 0]
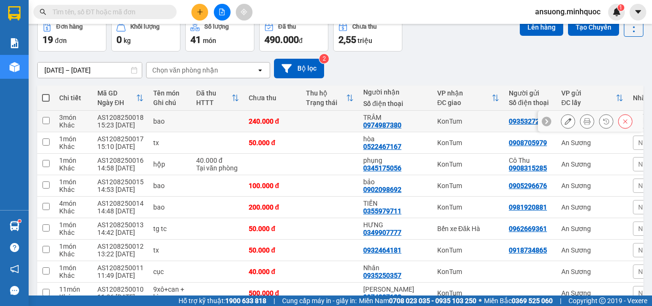
click at [564, 124] on icon at bounding box center [567, 121] width 7 height 7
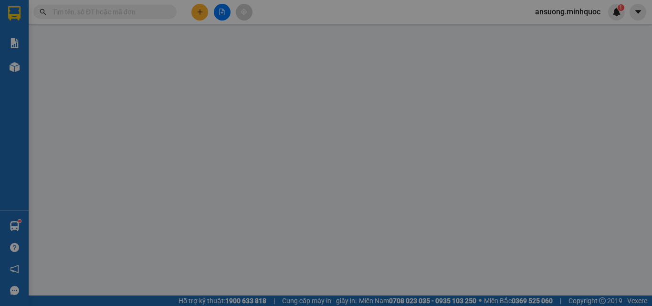
type input "0935327268"
type input "0974987380"
type input "TRÂM"
type input "240.000"
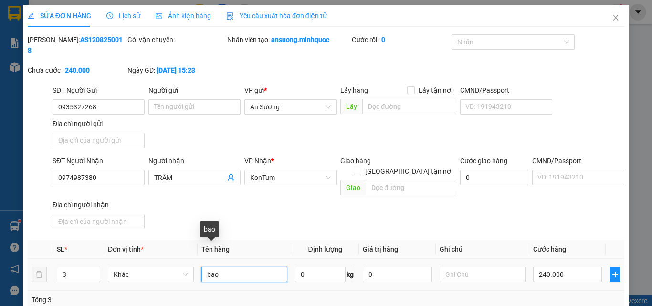
click at [237, 267] on input "bao" at bounding box center [244, 274] width 86 height 15
type input "bao+cục"
click at [286, 199] on div "SĐT Người Nhận 0974987380 Người nhận TRÂM VP Nhận * KonTum Giao hàng Giao tận n…" at bounding box center [338, 193] width 575 height 77
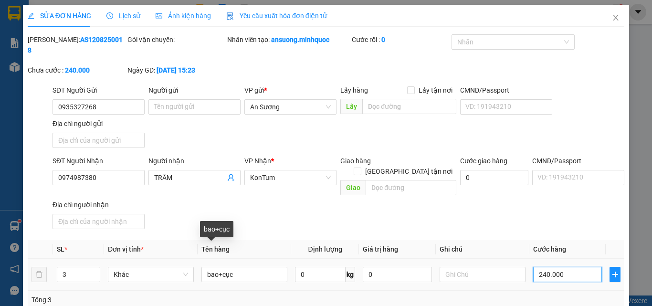
click at [576, 267] on input "240.000" at bounding box center [567, 274] width 69 height 15
type input "2"
type input "20"
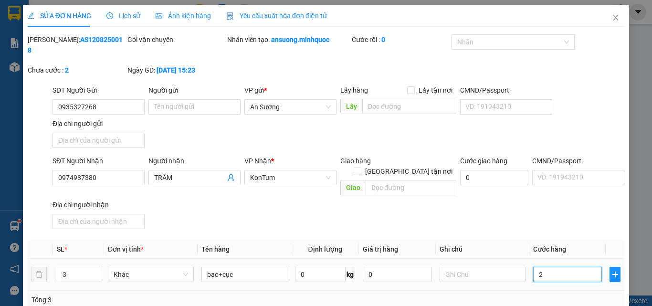
type input "20"
type input "20.000"
click at [570, 210] on div "SĐT Người Nhận 0974987380 Người nhận TRÂM VP Nhận * KonTum Giao hàng Giao tận n…" at bounding box center [338, 193] width 575 height 77
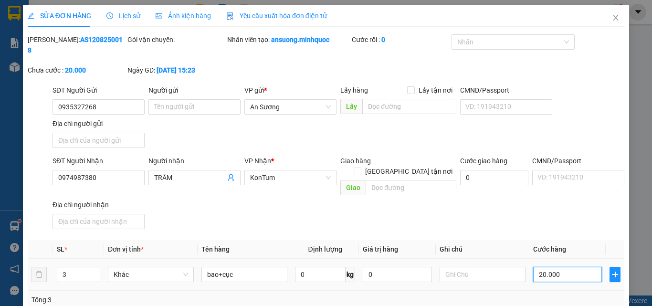
click at [572, 267] on input "20.000" at bounding box center [567, 274] width 69 height 15
type input "2"
type input "20"
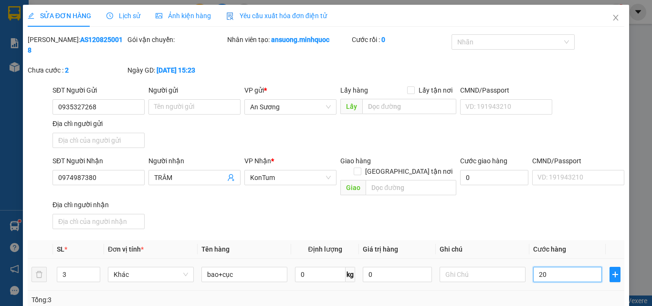
type input "20"
type input "200"
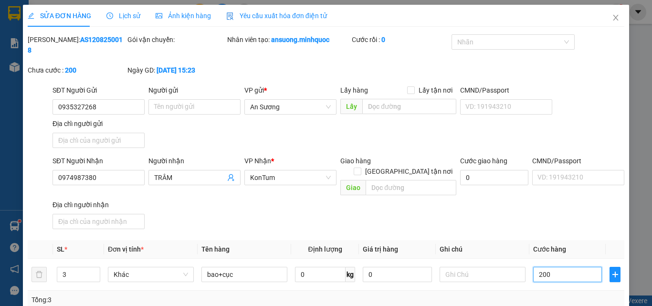
type input "200"
click at [589, 204] on div "SĐT Người Nhận 0974987380 Người nhận TRÂM VP Nhận * KonTum Giao hàng Giao tận n…" at bounding box center [338, 193] width 575 height 77
type input "200.000"
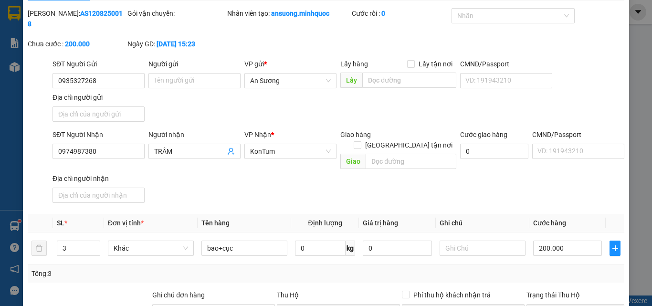
scroll to position [48, 0]
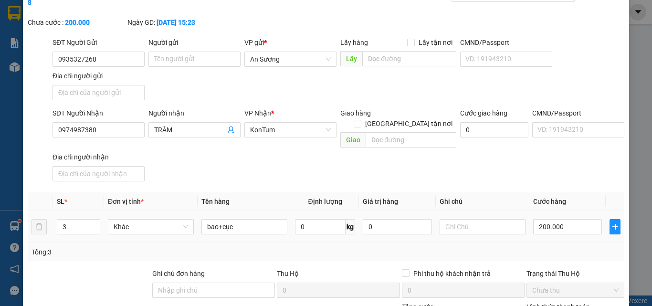
drag, startPoint x: 497, startPoint y: 222, endPoint x: 504, endPoint y: 218, distance: 7.9
click at [497, 220] on div "SL * Đơn vị tính * Tên hàng Định lượng Giá trị hàng Ghi chú Cước hàng 3 Khác ba…" at bounding box center [326, 226] width 596 height 69
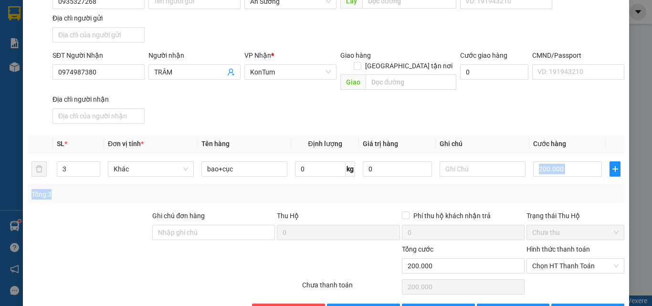
scroll to position [116, 0]
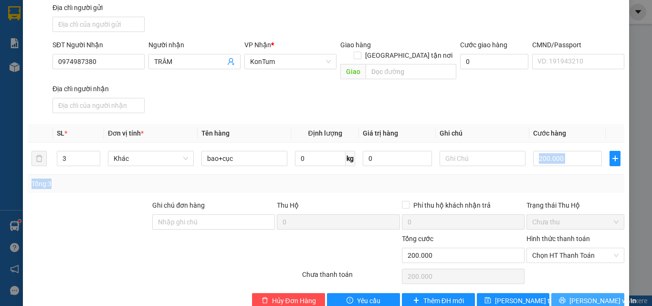
click at [594, 295] on span "Lưu và In" at bounding box center [602, 300] width 67 height 10
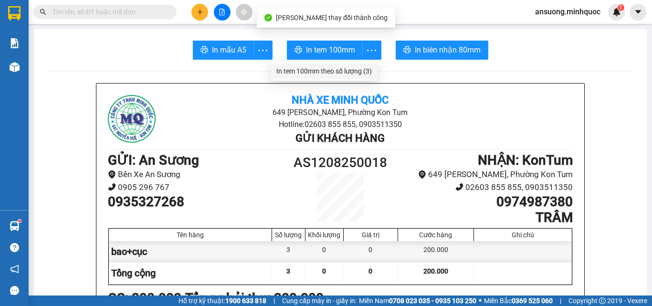
click at [354, 65] on li "In tem 100mm theo số lượng (3)" at bounding box center [323, 70] width 107 height 15
click at [351, 75] on div "In tem 100mm theo số lượng (3)" at bounding box center [323, 71] width 95 height 10
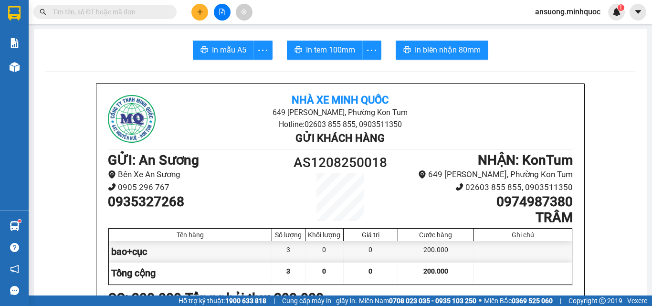
click at [244, 195] on h1 "0935327268" at bounding box center [195, 202] width 174 height 16
click at [29, 64] on main "In mẫu A5 In tem 100mm In biên nhận 80mm Nhà xe Minh Quốc 649 Nguyễn Huệ, Phườn…" at bounding box center [326, 147] width 652 height 295
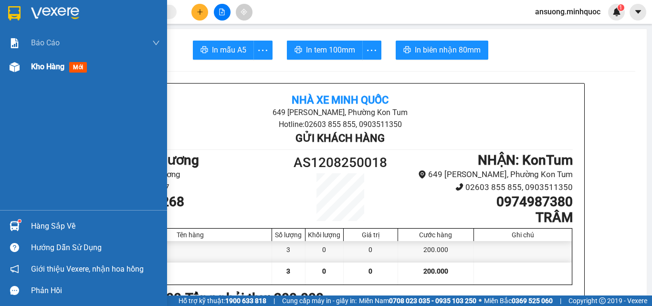
click at [14, 68] on img at bounding box center [15, 67] width 10 height 10
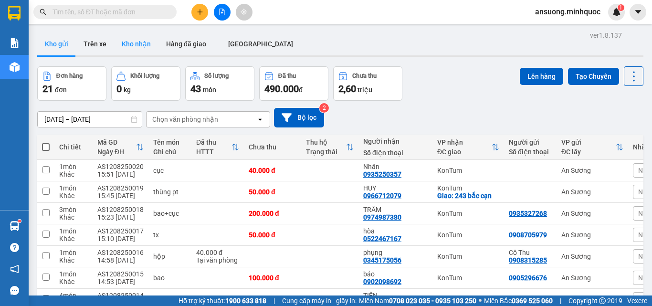
click at [125, 37] on button "Kho nhận" at bounding box center [136, 43] width 44 height 23
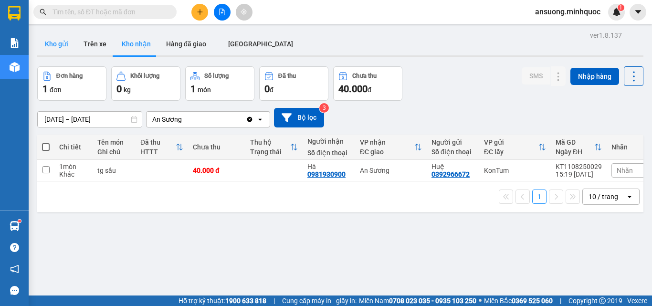
click at [55, 36] on button "Kho gửi" at bounding box center [56, 43] width 39 height 23
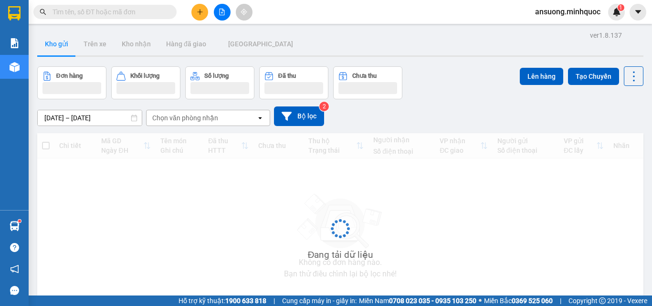
click at [55, 36] on button "Kho gửi" at bounding box center [56, 43] width 39 height 23
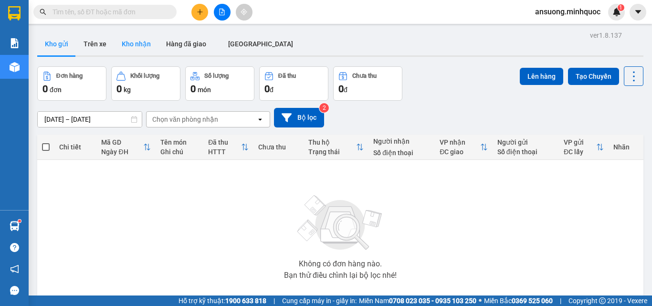
click at [135, 33] on button "Kho nhận" at bounding box center [136, 43] width 44 height 23
click at [137, 45] on button "Kho nhận" at bounding box center [136, 43] width 44 height 23
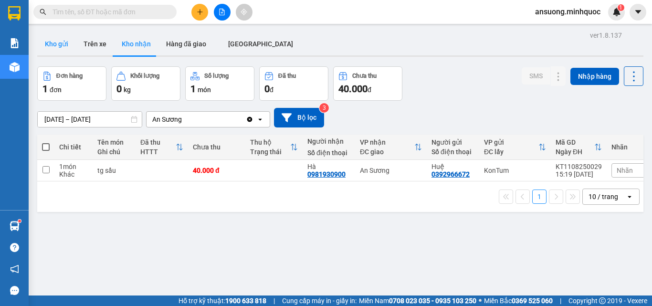
click at [68, 46] on button "Kho gửi" at bounding box center [56, 43] width 39 height 23
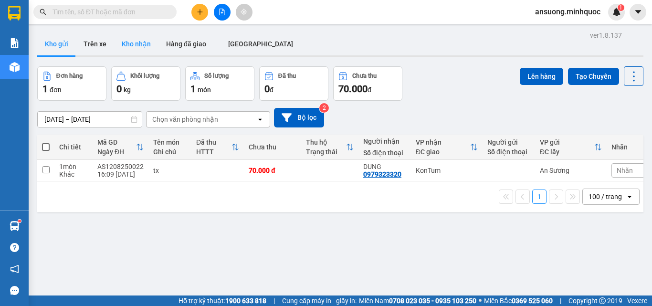
click at [146, 49] on button "Kho nhận" at bounding box center [136, 43] width 44 height 23
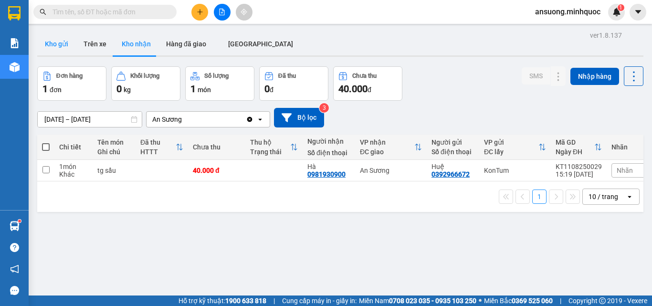
click at [65, 33] on button "Kho gửi" at bounding box center [56, 43] width 39 height 23
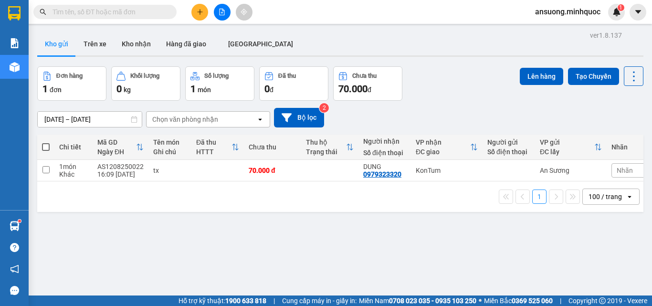
click at [43, 145] on span at bounding box center [46, 147] width 8 height 8
click at [46, 142] on input "checkbox" at bounding box center [46, 142] width 0 height 0
checkbox input "true"
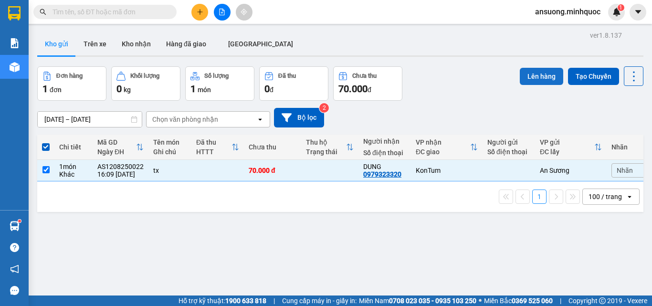
click at [523, 82] on button "Lên hàng" at bounding box center [540, 76] width 43 height 17
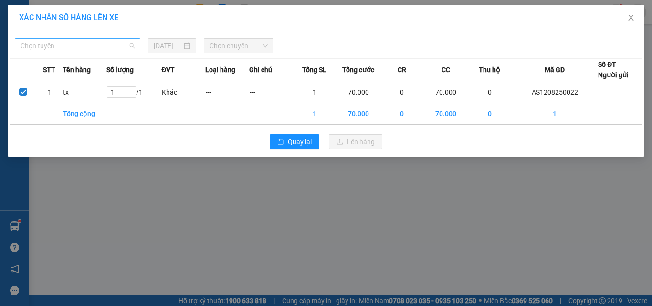
click at [52, 46] on span "Chọn tuyến" at bounding box center [78, 46] width 114 height 14
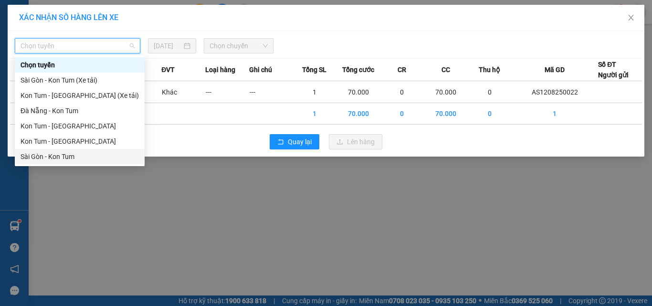
click at [39, 155] on div "Sài Gòn - Kon Tum" at bounding box center [80, 156] width 118 height 10
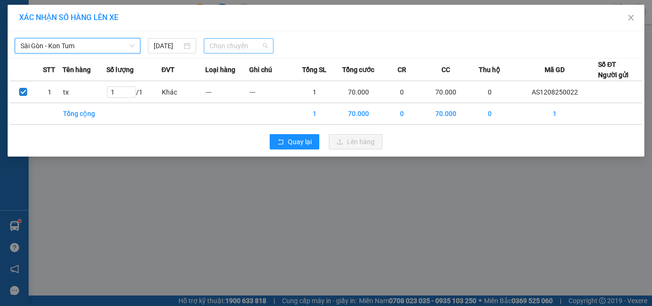
click at [245, 45] on span "Chọn chuyến" at bounding box center [238, 46] width 59 height 14
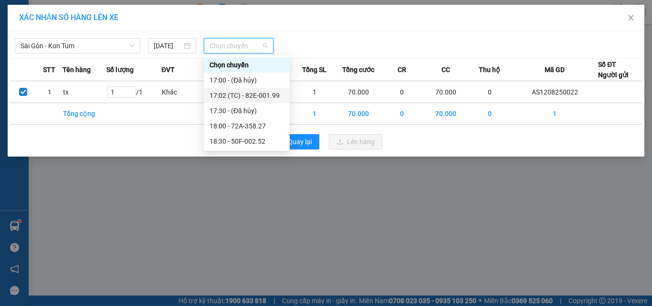
drag, startPoint x: 239, startPoint y: 91, endPoint x: 335, endPoint y: 188, distance: 136.9
click at [240, 92] on div "17:02 (TC) - 82E-001.99" at bounding box center [246, 95] width 74 height 10
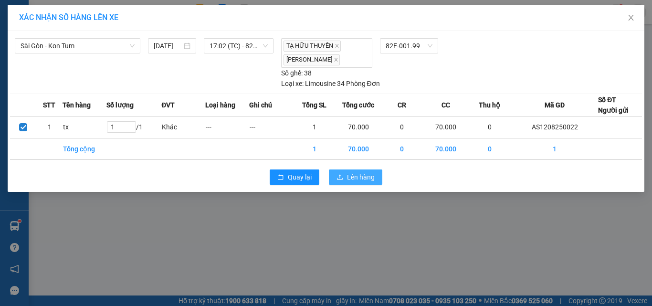
click at [349, 177] on span "Lên hàng" at bounding box center [361, 177] width 28 height 10
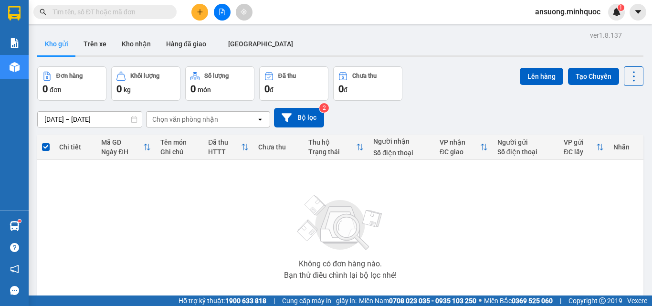
click at [151, 27] on main "ver 1.8.137 Kho gửi Trên xe Kho nhận Hàng đã giao ĐÀ NẴNG Đơn hàng 0 đơn Khối l…" at bounding box center [326, 147] width 652 height 295
drag, startPoint x: 138, startPoint y: 47, endPoint x: 142, endPoint y: 104, distance: 56.4
click at [138, 48] on button "Kho nhận" at bounding box center [136, 43] width 44 height 23
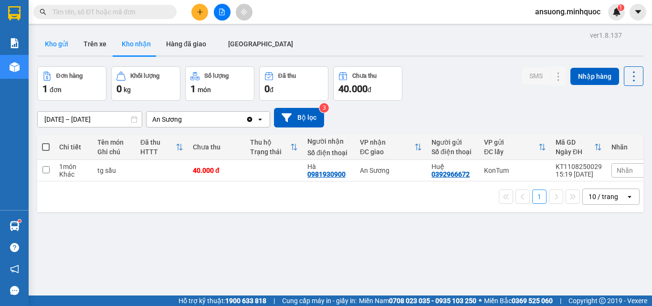
click at [57, 46] on button "Kho gửi" at bounding box center [56, 43] width 39 height 23
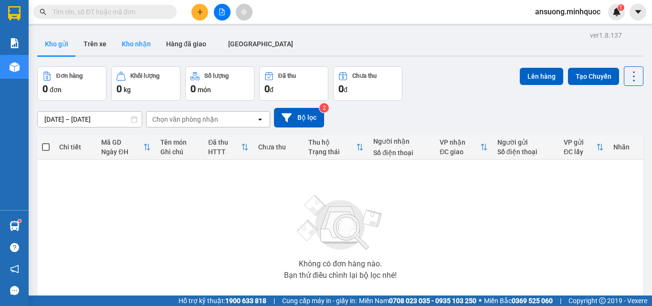
click at [137, 42] on button "Kho nhận" at bounding box center [136, 43] width 44 height 23
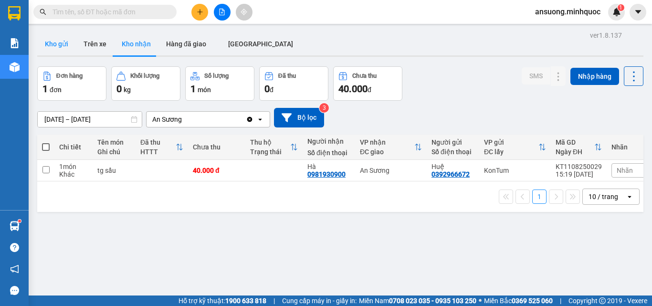
click at [54, 47] on button "Kho gửi" at bounding box center [56, 43] width 39 height 23
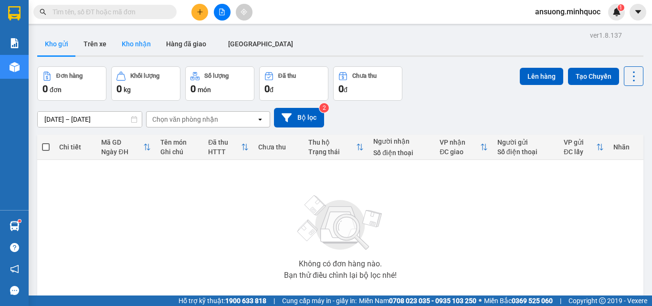
click at [124, 45] on button "Kho nhận" at bounding box center [136, 43] width 44 height 23
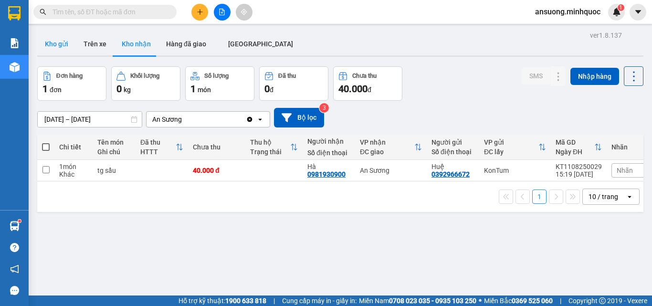
click at [56, 46] on button "Kho gửi" at bounding box center [56, 43] width 39 height 23
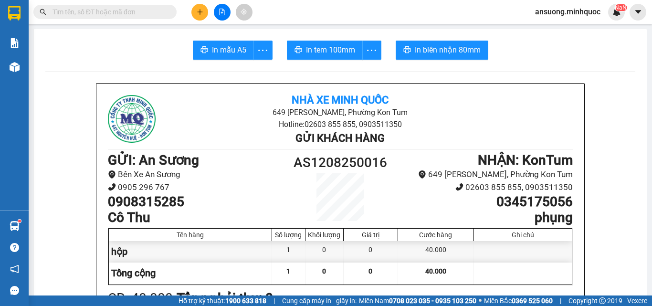
drag, startPoint x: 41, startPoint y: 65, endPoint x: 14, endPoint y: 72, distance: 27.7
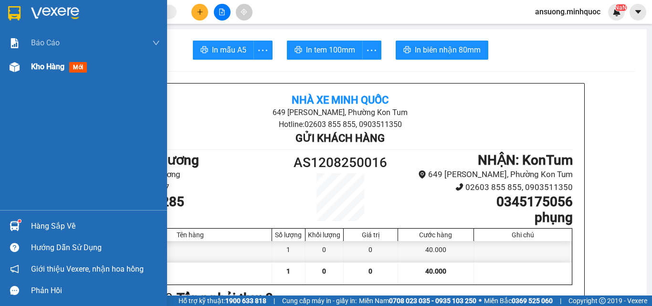
click at [14, 72] on div at bounding box center [14, 67] width 17 height 17
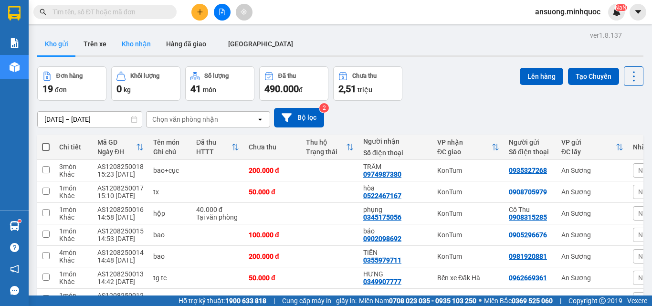
click at [125, 37] on button "Kho nhận" at bounding box center [136, 43] width 44 height 23
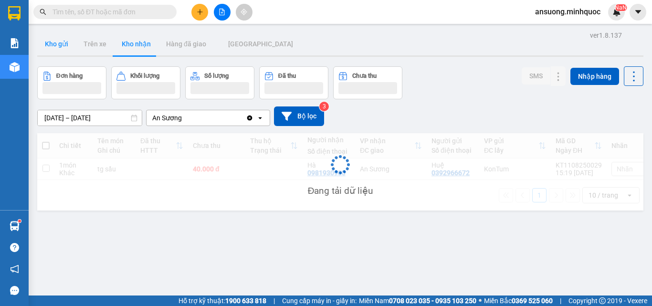
click at [48, 46] on button "Kho gửi" at bounding box center [56, 43] width 39 height 23
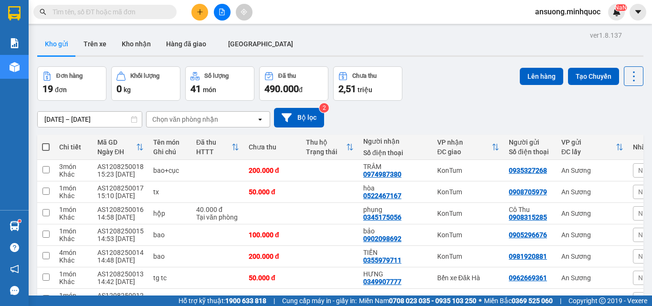
click at [132, 41] on button "Kho nhận" at bounding box center [136, 43] width 44 height 23
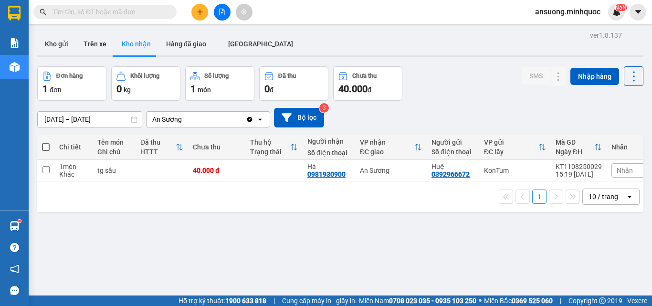
drag, startPoint x: 208, startPoint y: 12, endPoint x: 204, endPoint y: 9, distance: 5.7
click at [208, 12] on div at bounding box center [222, 12] width 72 height 17
click at [204, 8] on button at bounding box center [199, 12] width 17 height 17
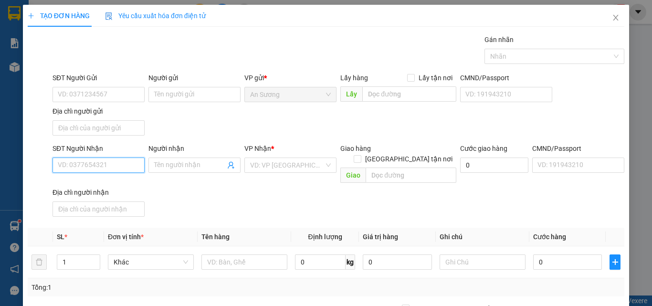
click at [81, 160] on input "SĐT Người Nhận" at bounding box center [98, 164] width 92 height 15
drag, startPoint x: 86, startPoint y: 189, endPoint x: 259, endPoint y: 208, distance: 174.2
click at [83, 189] on div "0966712079 - HUY" at bounding box center [98, 184] width 80 height 10
type input "0966712079"
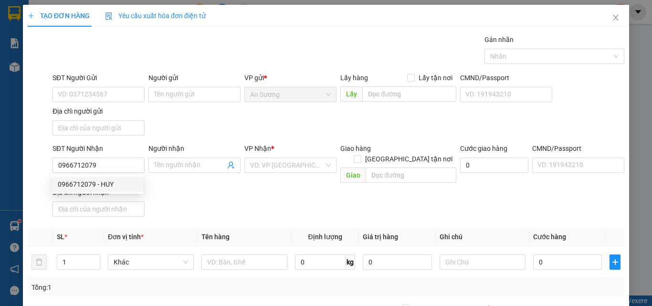
type input "HUY"
checkbox input "true"
type input "243 bắc cạn"
click at [259, 208] on div "SĐT Người Nhận 0966712079 Người nhận HUY Tên người nhận VP Nhận * VD: VP Sài Gò…" at bounding box center [338, 181] width 575 height 77
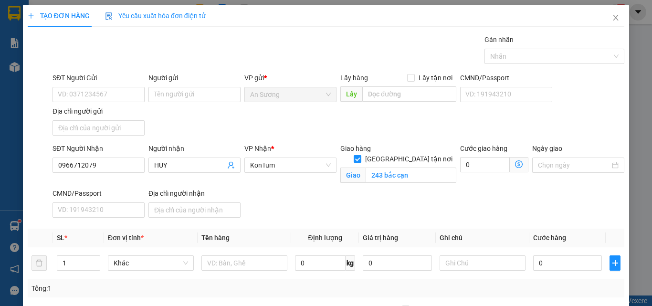
click at [314, 208] on div "SĐT Người Nhận 0966712079 Người nhận HUY VP Nhận * KonTum Giao hàng Giao tận nơ…" at bounding box center [338, 182] width 575 height 78
click at [318, 261] on input "0" at bounding box center [320, 262] width 51 height 15
click at [210, 258] on input "text" at bounding box center [244, 262] width 86 height 15
type input "r"
type input "thùng pt"
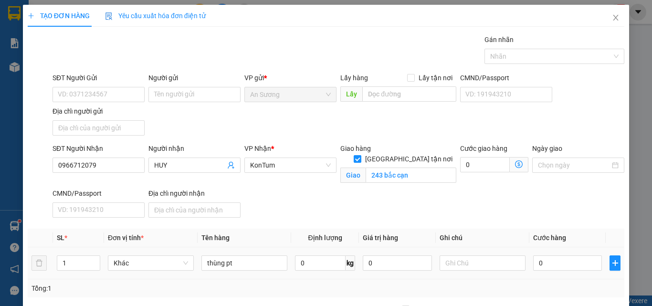
click at [278, 213] on div "SĐT Người Nhận 0966712079 Người nhận HUY VP Nhận * KonTum Giao hàng Giao tận nơ…" at bounding box center [338, 182] width 575 height 78
click at [581, 259] on input "0" at bounding box center [567, 262] width 69 height 15
type input "5"
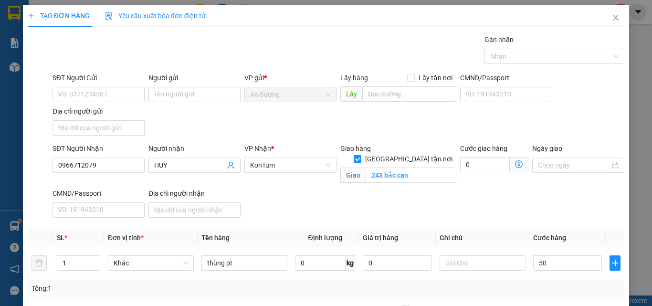
type input "50.000"
click at [573, 216] on div "SĐT Người Nhận 0966712079 Người nhận HUY VP Nhận * KonTum Giao hàng Giao tận nơ…" at bounding box center [338, 182] width 575 height 78
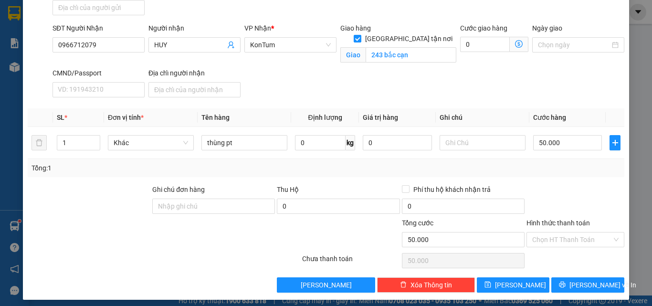
scroll to position [125, 0]
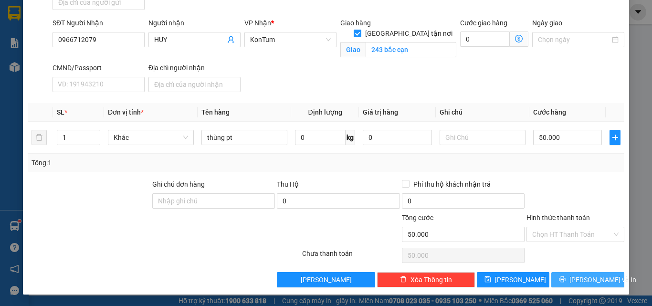
click at [575, 281] on span "Lưu và In" at bounding box center [602, 279] width 67 height 10
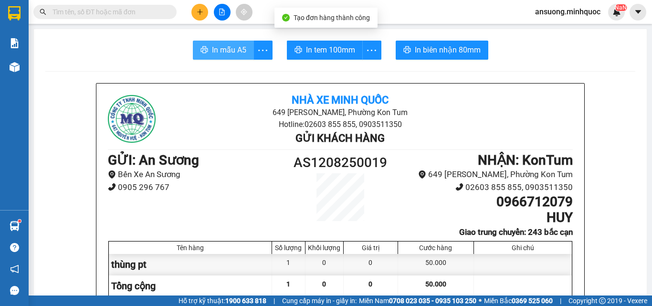
drag, startPoint x: 205, startPoint y: 51, endPoint x: 185, endPoint y: 68, distance: 26.1
click at [205, 52] on button "In mẫu A5" at bounding box center [223, 50] width 61 height 19
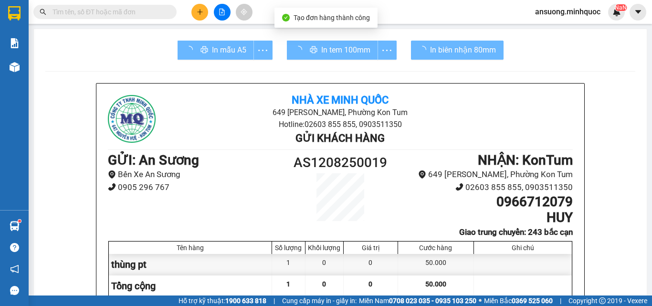
click at [346, 48] on div "In tem 100mm" at bounding box center [342, 50] width 110 height 19
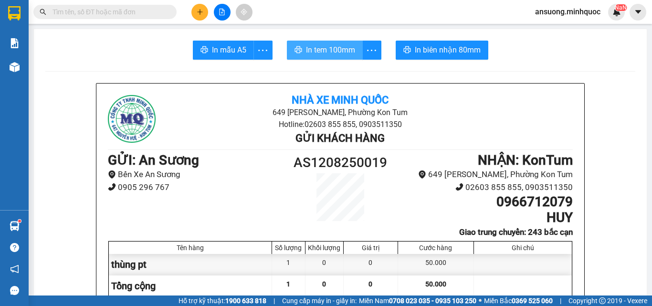
click at [351, 51] on span "In tem 100mm" at bounding box center [330, 50] width 49 height 12
click at [348, 46] on span "In tem 100mm" at bounding box center [330, 50] width 49 height 12
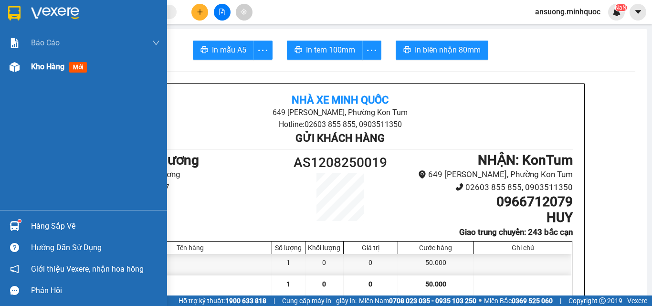
click at [4, 67] on div "Kho hàng mới" at bounding box center [83, 67] width 167 height 24
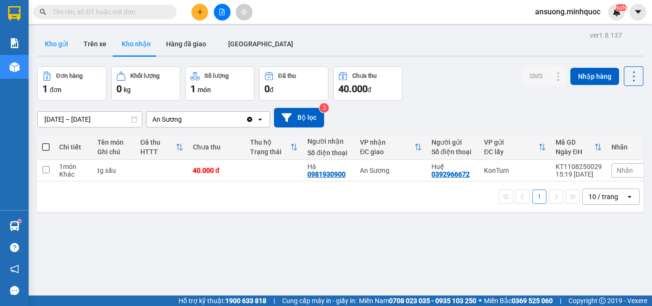
click at [57, 46] on button "Kho gửi" at bounding box center [56, 43] width 39 height 23
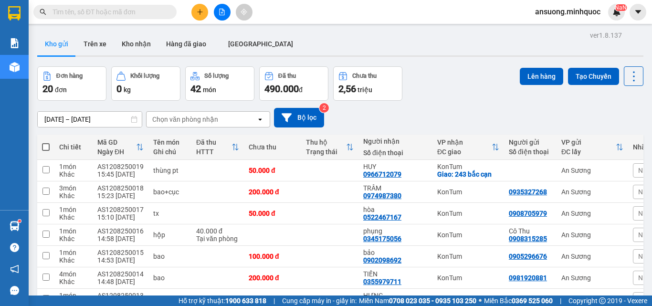
click at [196, 22] on div "Kết quả tìm kiếm ( 4 ) Bộ lọc Mã ĐH Trạng thái Món hàng Thu hộ Tổng cước Chưa c…" at bounding box center [326, 12] width 652 height 24
click at [200, 8] on button at bounding box center [199, 12] width 17 height 17
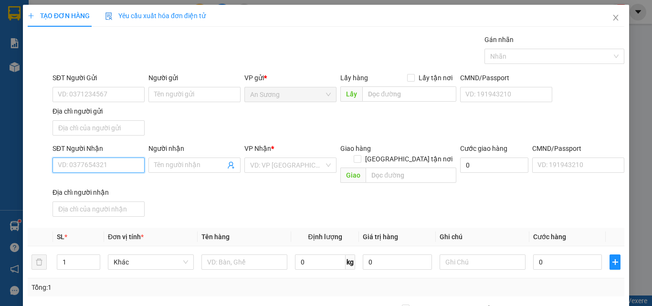
click at [104, 169] on input "SĐT Người Nhận" at bounding box center [98, 164] width 92 height 15
click at [105, 181] on div "0935250357 - Nhân" at bounding box center [98, 184] width 80 height 10
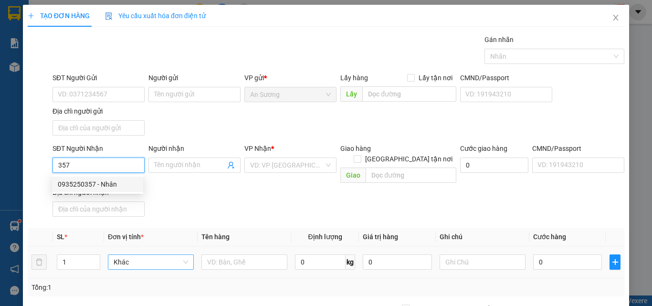
type input "0935250357"
type input "Nhân"
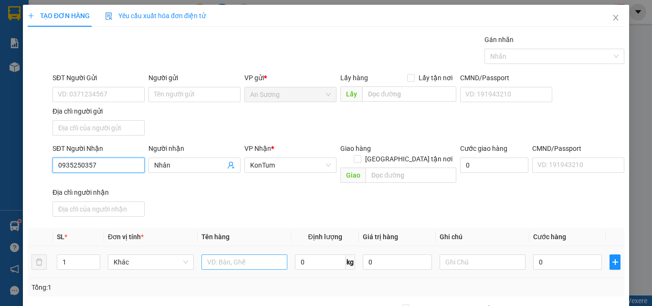
type input "0935250357"
click at [218, 254] on input "text" at bounding box center [244, 261] width 86 height 15
type input "cục"
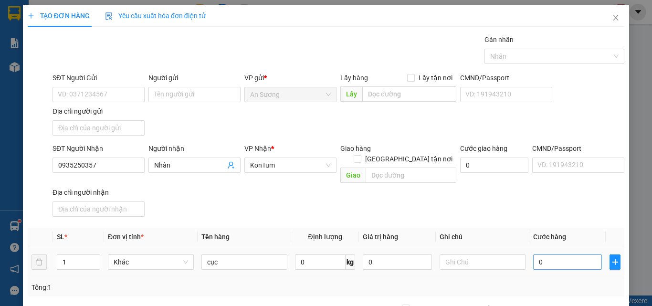
click at [276, 228] on th "Tên hàng" at bounding box center [243, 237] width 93 height 19
click at [520, 256] on td at bounding box center [481, 262] width 93 height 32
click at [538, 256] on input "0" at bounding box center [567, 261] width 69 height 15
type input "4"
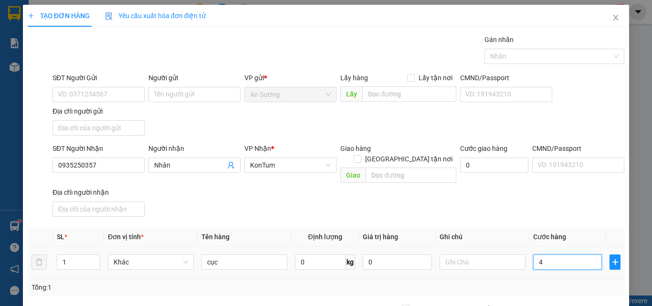
type input "4"
type input "40"
click at [514, 228] on th "Ghi chú" at bounding box center [481, 237] width 93 height 19
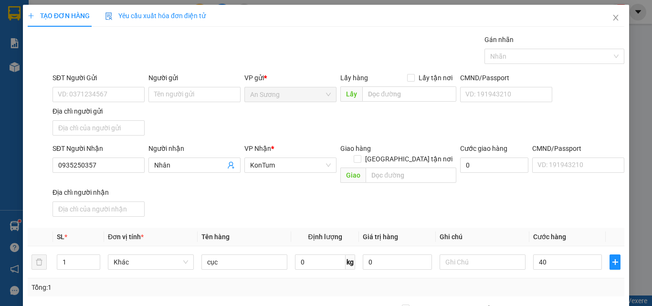
type input "40.000"
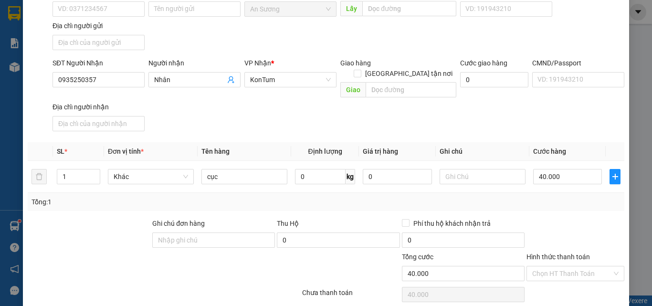
scroll to position [114, 0]
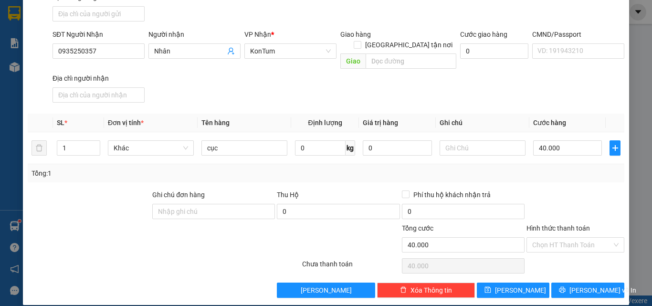
click at [563, 269] on div "Transit Pickup Surcharge Ids Transit Deliver Surcharge Ids Transit Deliver Surc…" at bounding box center [326, 108] width 596 height 377
click at [565, 282] on button "Lưu và In" at bounding box center [587, 289] width 73 height 15
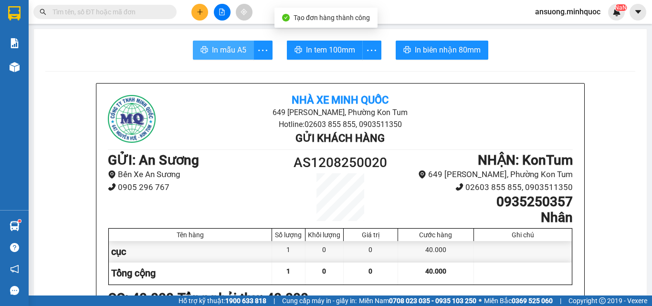
click at [212, 53] on span "In mẫu A5" at bounding box center [229, 50] width 34 height 12
click at [344, 34] on section "Kết quả tìm kiếm ( 4 ) Bộ lọc Mã ĐH Trạng thái Món hàng Thu hộ Tổng cước Chưa c…" at bounding box center [326, 153] width 652 height 306
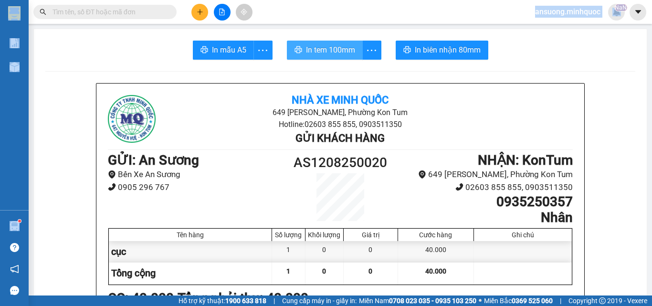
click at [338, 43] on button "In tem 100mm" at bounding box center [325, 50] width 76 height 19
click at [338, 44] on button "In tem 100mm" at bounding box center [325, 50] width 76 height 19
click at [327, 45] on span "In tem 100mm" at bounding box center [330, 50] width 49 height 12
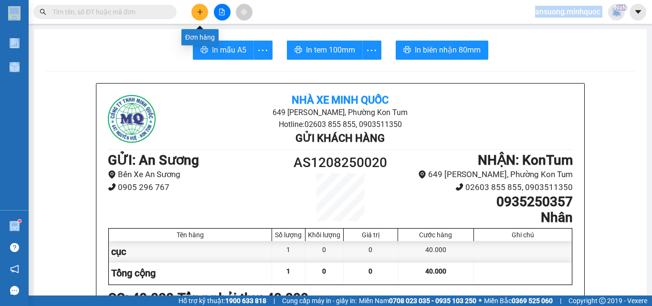
click at [220, 10] on icon "file-add" at bounding box center [221, 12] width 7 height 7
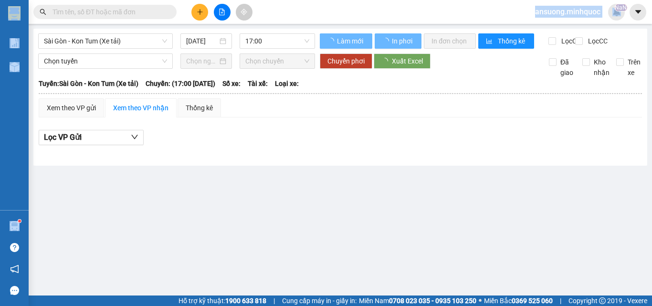
click at [104, 49] on div "Sài Gòn - Kon Tum (Xe tải) 12/08/2025 17:00" at bounding box center [176, 40] width 277 height 15
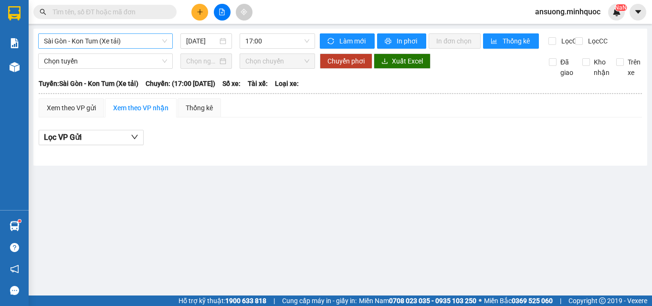
click at [103, 44] on span "Sài Gòn - Kon Tum (Xe tải)" at bounding box center [105, 41] width 123 height 14
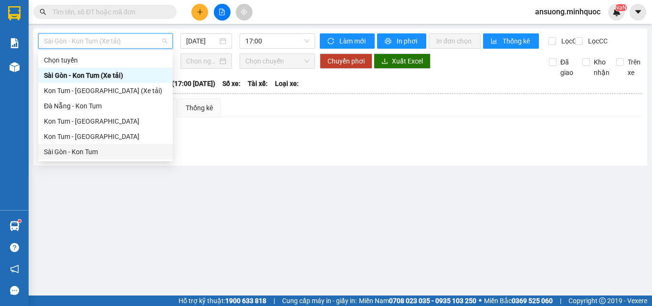
click at [61, 154] on div "Sài Gòn - Kon Tum" at bounding box center [105, 151] width 123 height 10
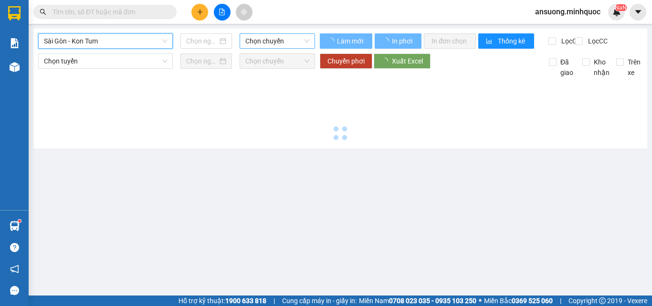
click at [296, 41] on span "Chọn chuyến" at bounding box center [277, 41] width 64 height 14
type input "12/08/2025"
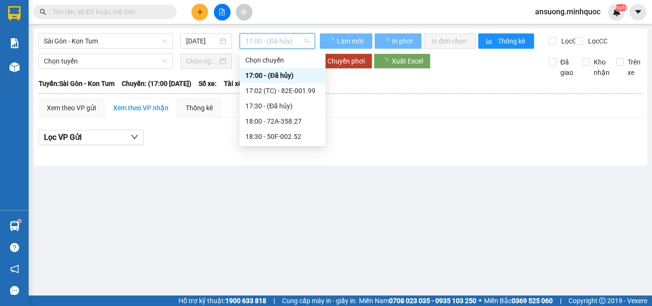
click at [279, 36] on span "17:00 - (Đã hủy)" at bounding box center [277, 41] width 64 height 14
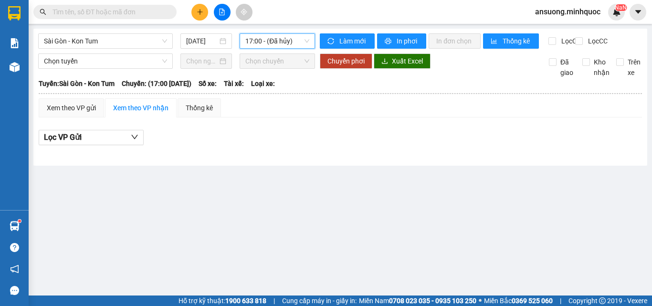
click at [285, 36] on span "17:00 - (Đã hủy)" at bounding box center [277, 41] width 64 height 14
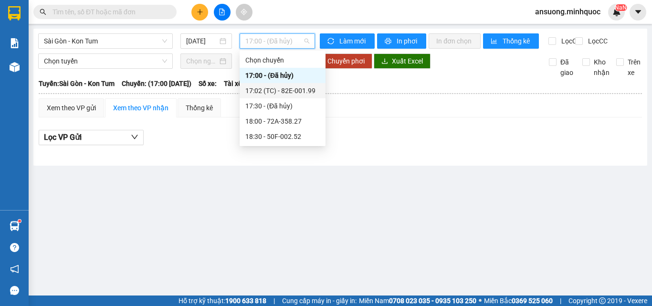
click at [277, 89] on div "17:02 (TC) - 82E-001.99" at bounding box center [282, 90] width 74 height 10
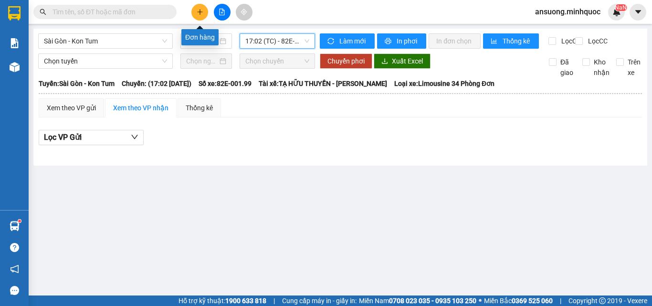
click at [198, 35] on div "Đơn hàng" at bounding box center [199, 37] width 37 height 16
click at [311, 234] on main "Sài Gòn - Kon Tum 12/08/2025 17:02 (TC) - 82E-001.99 Làm mới In phơi In đơn chọ…" at bounding box center [326, 147] width 652 height 295
click at [191, 11] on div at bounding box center [222, 12] width 72 height 17
click at [198, 12] on icon "plus" at bounding box center [200, 12] width 7 height 7
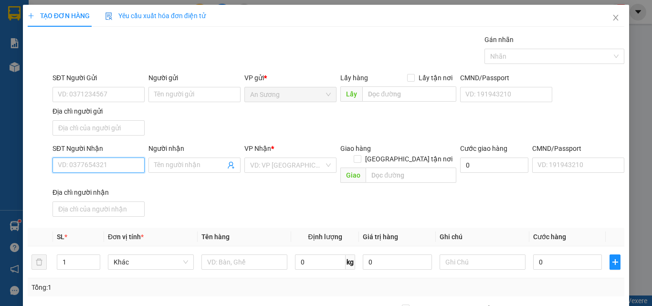
click at [90, 166] on input "SĐT Người Nhận" at bounding box center [98, 164] width 92 height 15
type input "0973996014"
click at [95, 182] on div "0973996014 - c nam" at bounding box center [98, 184] width 80 height 10
type input "c nam"
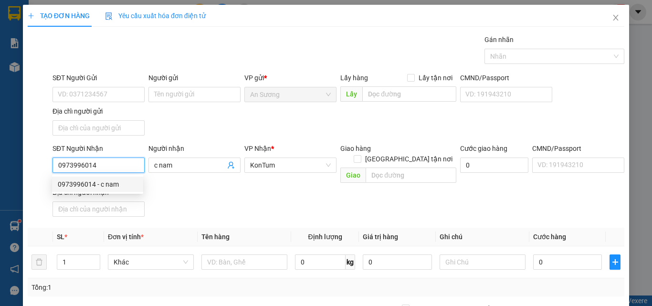
type input "0973996014"
drag, startPoint x: 303, startPoint y: 205, endPoint x: 254, endPoint y: 247, distance: 64.6
click at [303, 206] on div "SĐT Người Nhận 0973996014 Người nhận c nam VP Nhận * KonTum Giao hàng Giao tận …" at bounding box center [338, 181] width 575 height 77
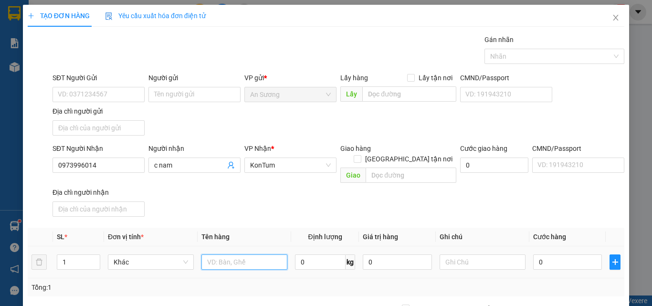
click at [247, 254] on input "text" at bounding box center [244, 261] width 86 height 15
type input "thùng"
click at [271, 202] on div "SĐT Người Nhận 0973996014 Người nhận c nam VP Nhận * KonTum Giao hàng Giao tận …" at bounding box center [338, 181] width 575 height 77
click at [571, 254] on input "0" at bounding box center [567, 261] width 69 height 15
type input "5"
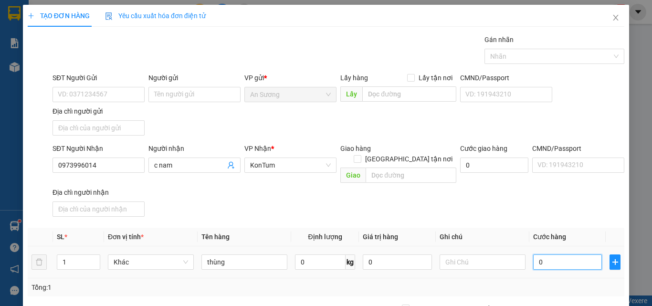
type input "5"
type input "50"
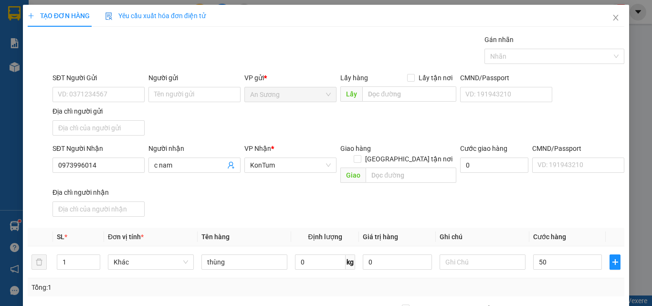
click at [549, 202] on div "SĐT Người Nhận 0973996014 Người nhận c nam VP Nhận * KonTum Giao hàng Giao tận …" at bounding box center [338, 181] width 575 height 77
type input "50.000"
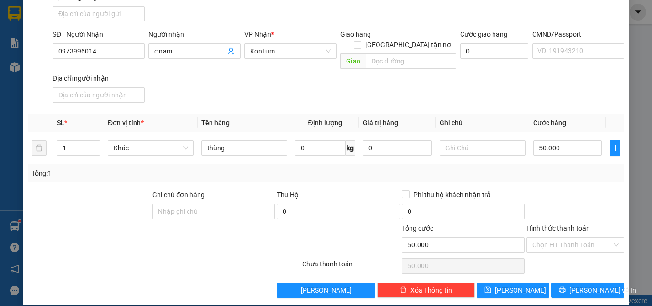
click at [561, 189] on div at bounding box center [575, 205] width 100 height 33
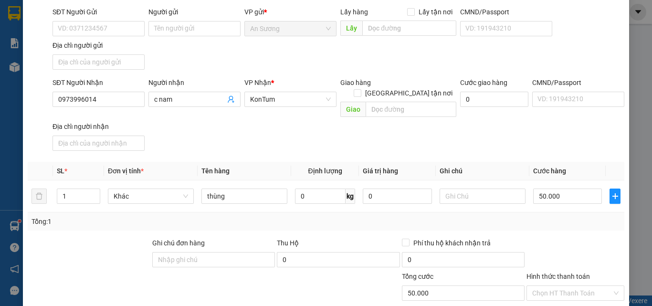
scroll to position [0, 0]
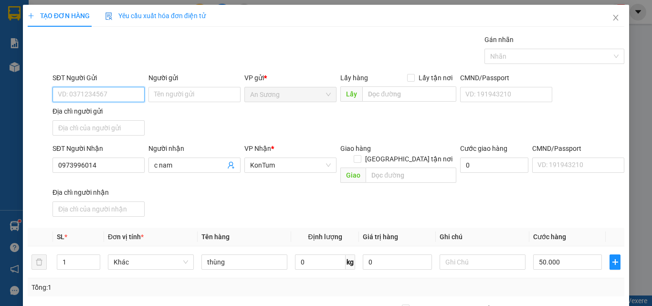
click at [89, 101] on input "SĐT Người Gửi" at bounding box center [98, 94] width 92 height 15
click at [86, 94] on input "SĐT Người Gửi" at bounding box center [98, 94] width 92 height 15
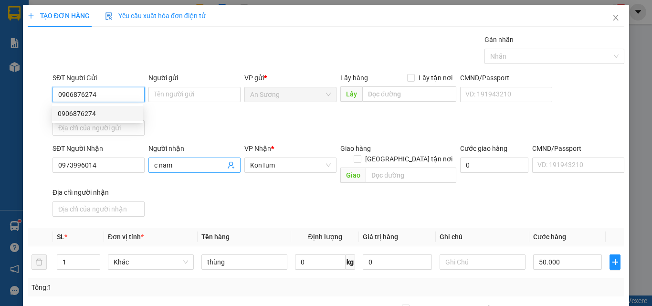
click at [84, 110] on div "0906876274" at bounding box center [98, 113] width 80 height 10
type input "0906876274"
click at [241, 198] on div "SĐT Người Nhận 0973996014 Người nhận c nam VP Nhận * KonTum Giao hàng Giao tận …" at bounding box center [338, 181] width 575 height 77
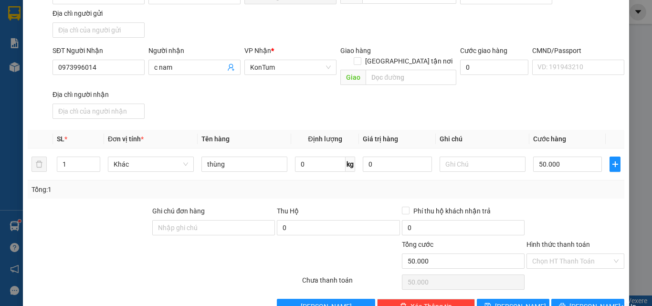
scroll to position [114, 0]
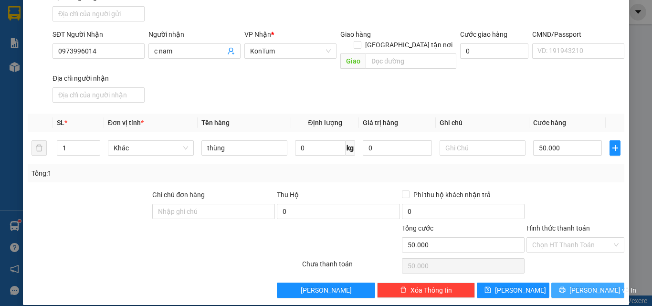
click at [575, 285] on span "Lưu và In" at bounding box center [602, 290] width 67 height 10
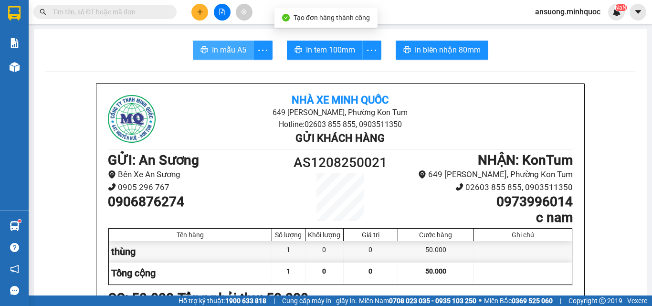
click at [238, 51] on span "In mẫu A5" at bounding box center [229, 50] width 34 height 12
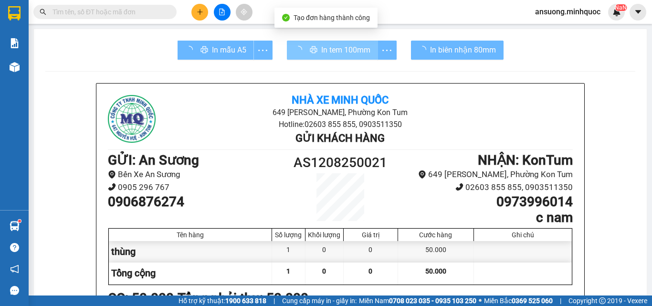
click at [322, 46] on div "In tem 100mm" at bounding box center [342, 50] width 110 height 19
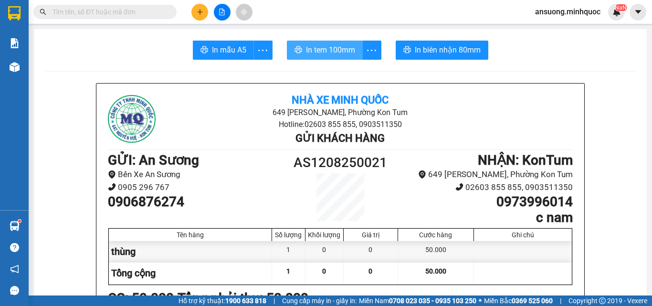
click at [316, 47] on span "In tem 100mm" at bounding box center [330, 50] width 49 height 12
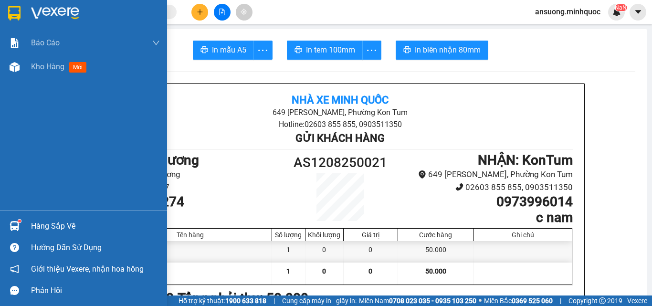
click at [10, 80] on div "Báo cáo Báo cáo dòng tiền (nhà xe) Báo cáo dòng tiền (nhân viên) Báo cáo dòng t…" at bounding box center [83, 120] width 167 height 179
drag, startPoint x: 0, startPoint y: 70, endPoint x: 151, endPoint y: 1, distance: 166.1
click at [0, 69] on div "Kho hàng mới" at bounding box center [83, 67] width 167 height 24
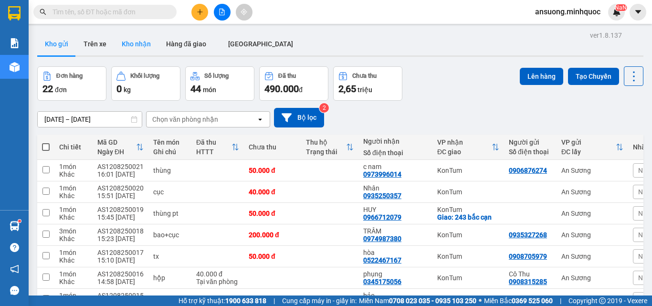
click at [138, 47] on button "Kho nhận" at bounding box center [136, 43] width 44 height 23
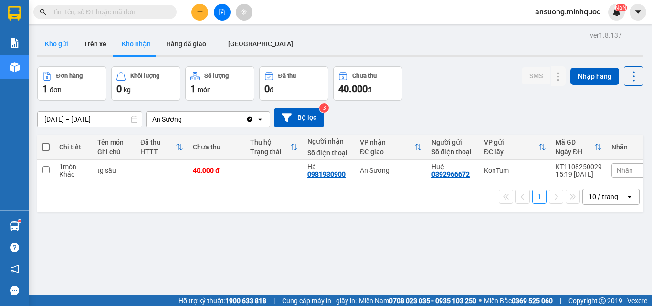
click at [52, 46] on button "Kho gửi" at bounding box center [56, 43] width 39 height 23
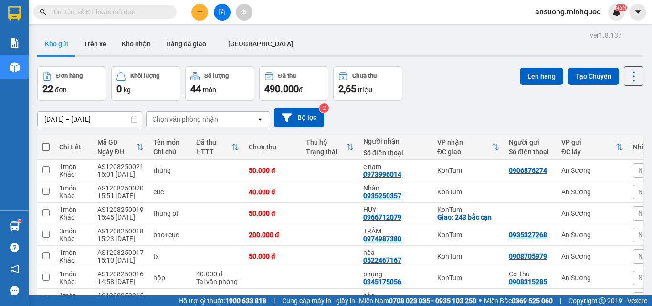
click at [45, 148] on span at bounding box center [46, 147] width 8 height 8
click at [46, 142] on input "checkbox" at bounding box center [46, 142] width 0 height 0
checkbox input "true"
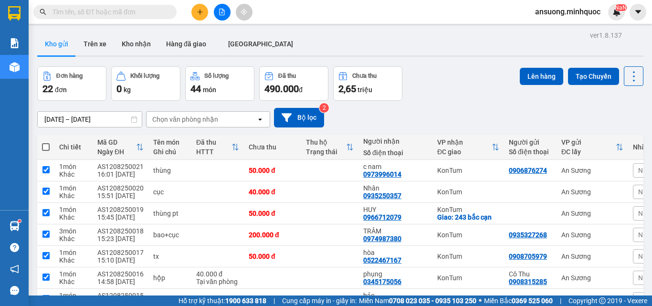
checkbox input "true"
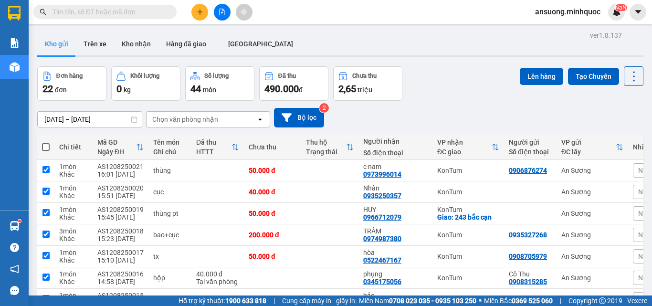
checkbox input "true"
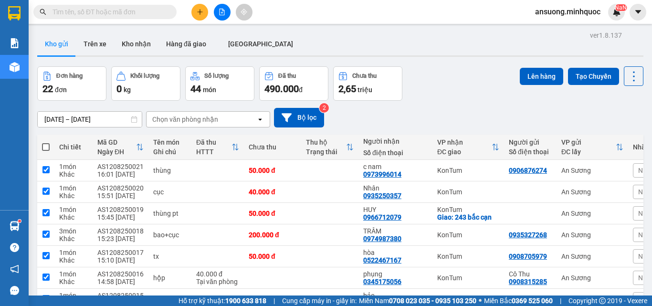
checkbox input "true"
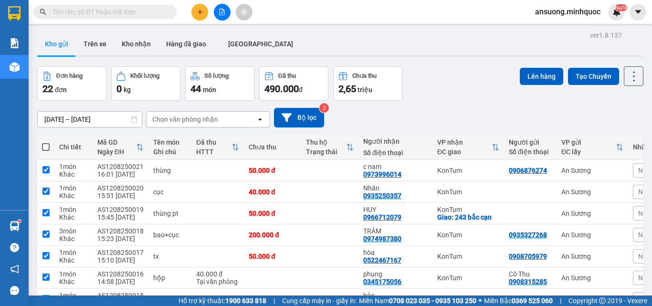
checkbox input "true"
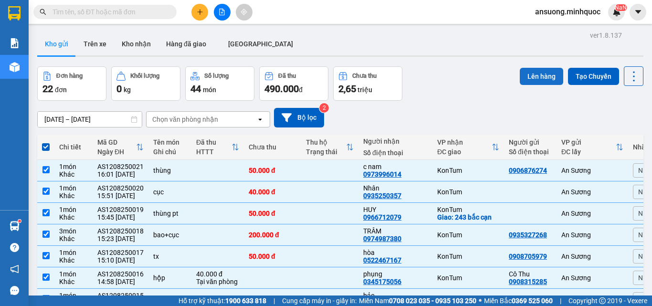
click at [533, 73] on button "Lên hàng" at bounding box center [540, 76] width 43 height 17
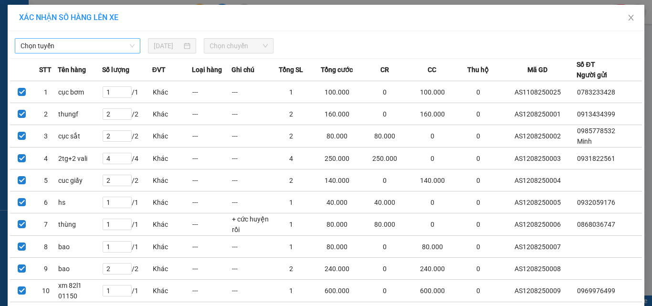
click at [89, 47] on span "Chọn tuyến" at bounding box center [78, 46] width 114 height 14
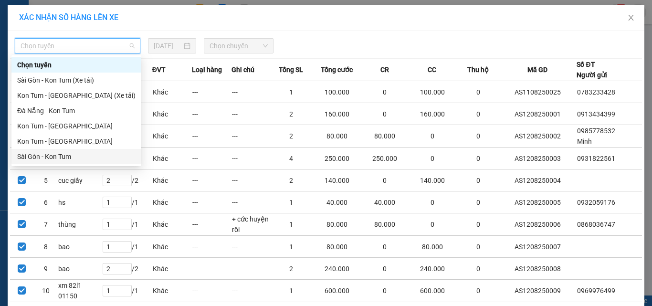
click at [34, 155] on div "Sài Gòn - Kon Tum" at bounding box center [76, 156] width 118 height 10
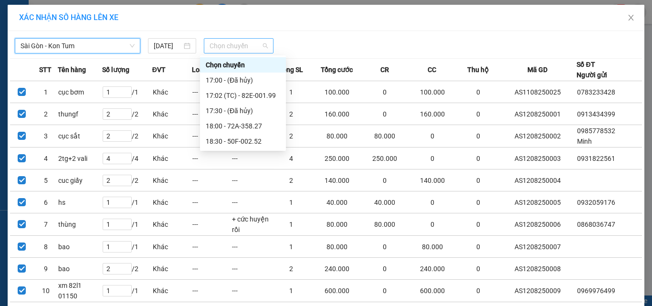
click at [236, 43] on span "Chọn chuyến" at bounding box center [238, 46] width 59 height 14
click at [242, 96] on div "17:02 (TC) - 82E-001.99" at bounding box center [243, 95] width 74 height 10
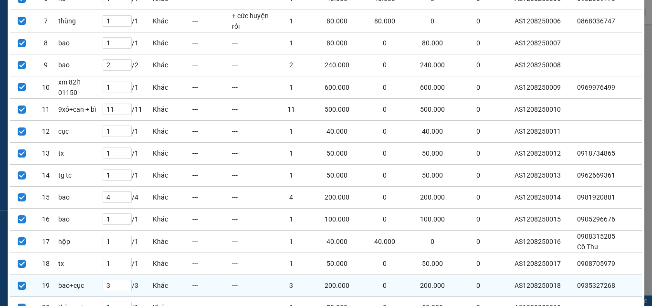
scroll to position [360, 0]
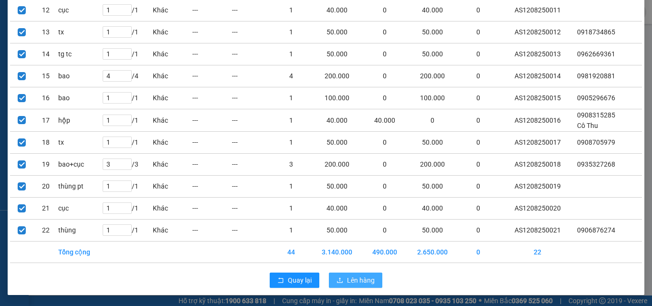
click at [365, 277] on span "Lên hàng" at bounding box center [361, 280] width 28 height 10
click at [365, 279] on span "Lên hàng" at bounding box center [361, 280] width 28 height 10
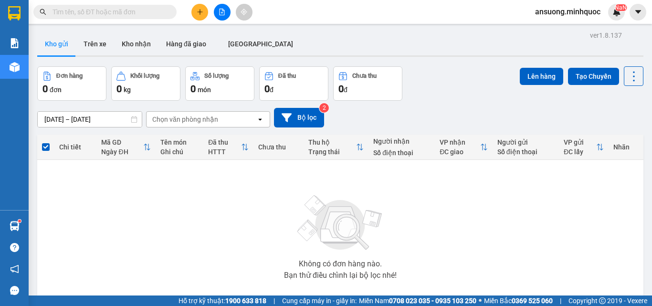
click at [208, 10] on div at bounding box center [222, 12] width 72 height 17
click at [188, 12] on div at bounding box center [222, 12] width 72 height 17
click at [200, 12] on icon "plus" at bounding box center [199, 11] width 5 height 0
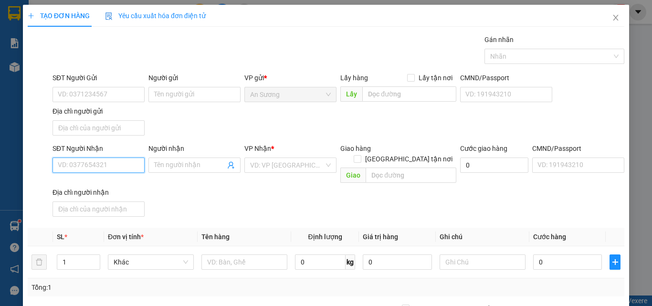
click at [98, 159] on input "SĐT Người Nhận" at bounding box center [98, 164] width 92 height 15
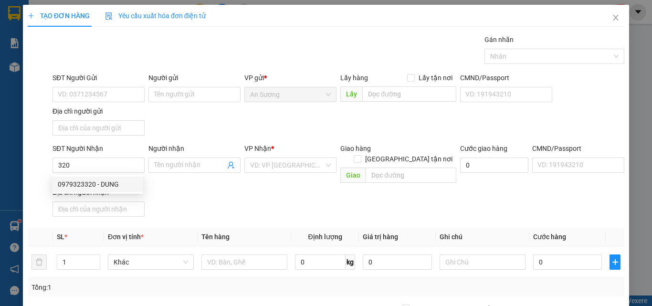
click at [238, 202] on div "SĐT Người Nhận 320 Người nhận Tên người nhận VP Nhận * VD: VP Sài Gòn Giao hàng…" at bounding box center [338, 181] width 575 height 77
click at [316, 197] on div "SĐT Người Nhận 320 Người nhận Tên người nhận VP Nhận * VD: VP Sài Gòn Giao hàng…" at bounding box center [338, 181] width 575 height 77
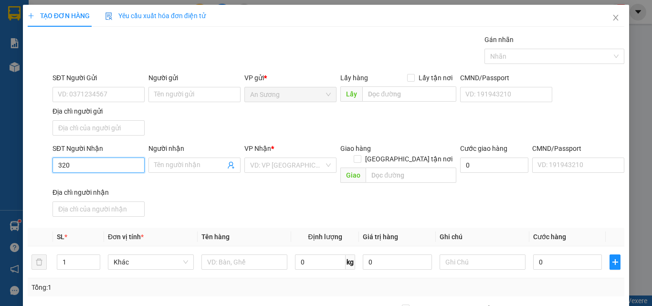
click at [113, 158] on input "320" at bounding box center [98, 164] width 92 height 15
click at [111, 186] on div "0979323320 - DUNG" at bounding box center [98, 184] width 80 height 10
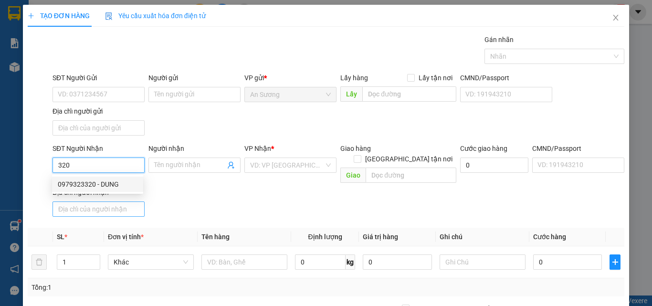
type input "0979323320"
type input "DUNG"
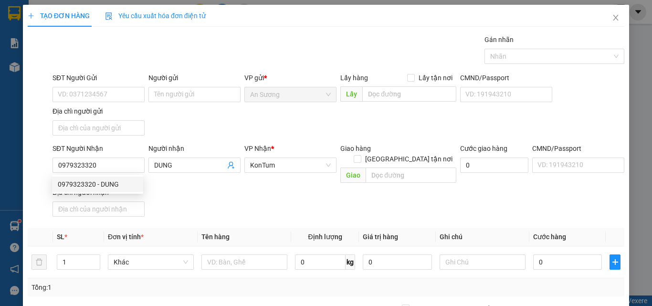
click at [266, 210] on div "Transit Pickup Surcharge Ids Transit Deliver Surcharge Ids Transit Deliver Surc…" at bounding box center [326, 222] width 596 height 377
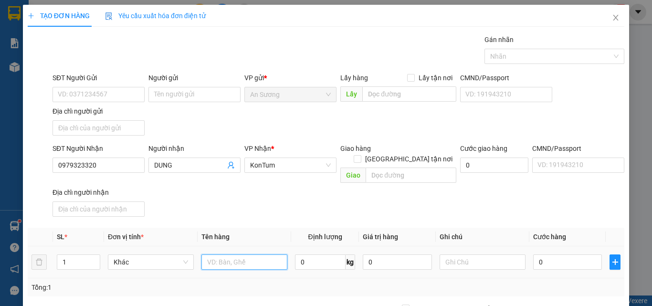
click at [231, 254] on input "text" at bounding box center [244, 261] width 86 height 15
type input "tx"
click at [266, 202] on div "SĐT Người Nhận 0979323320 Người nhận DUNG VP Nhận * KonTum Giao hàng Giao tận n…" at bounding box center [338, 181] width 575 height 77
click at [545, 254] on input "0" at bounding box center [567, 261] width 69 height 15
type input "4"
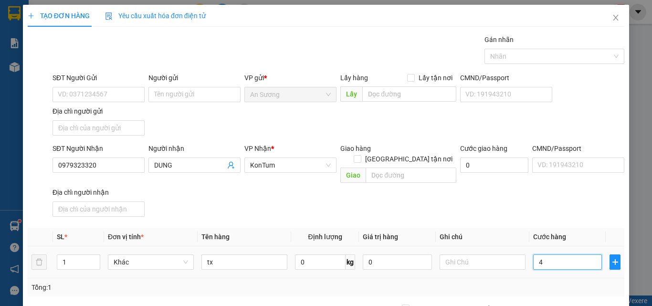
type input "4"
type input "0"
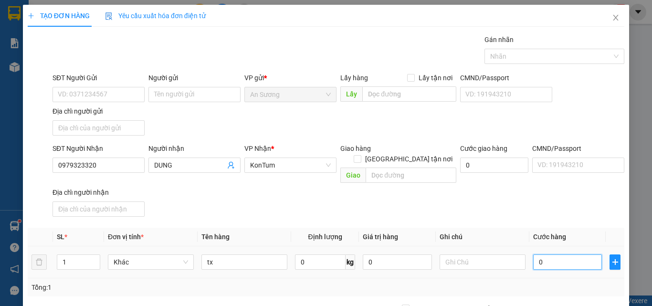
type input "07"
type input "7"
type input "070"
type input "70"
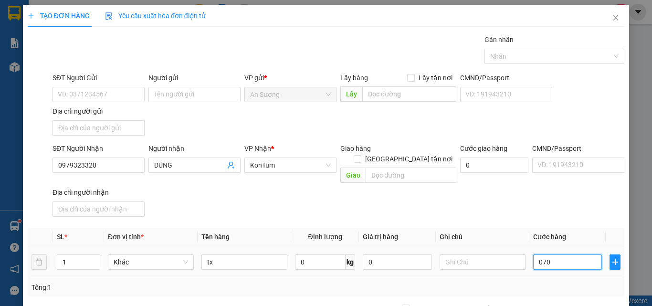
type input "70"
click at [537, 210] on div "Transit Pickup Surcharge Ids Transit Deliver Surcharge Ids Transit Deliver Surc…" at bounding box center [326, 222] width 596 height 377
type input "70.000"
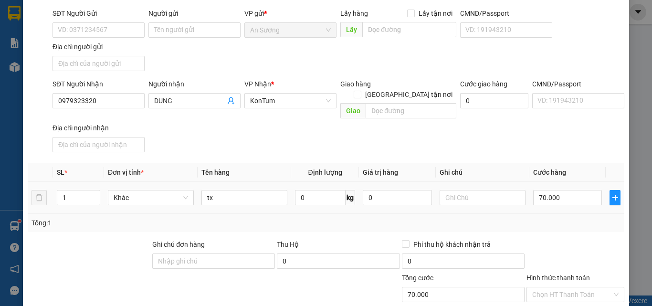
scroll to position [114, 0]
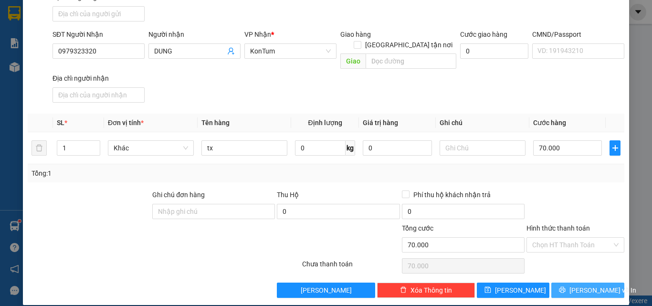
click at [565, 286] on icon "printer" at bounding box center [562, 289] width 7 height 7
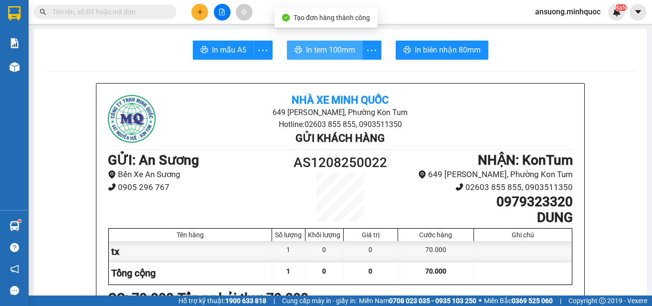
click at [350, 48] on span "In tem 100mm" at bounding box center [330, 50] width 49 height 12
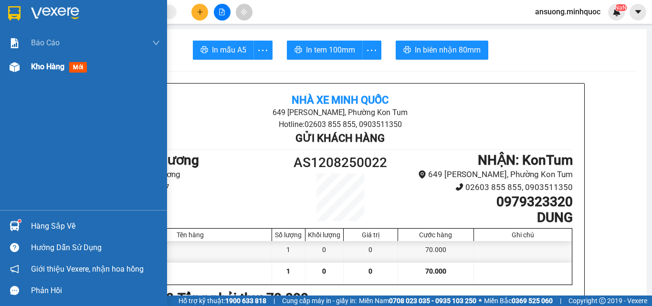
click at [5, 73] on div "Kho hàng mới" at bounding box center [83, 67] width 167 height 24
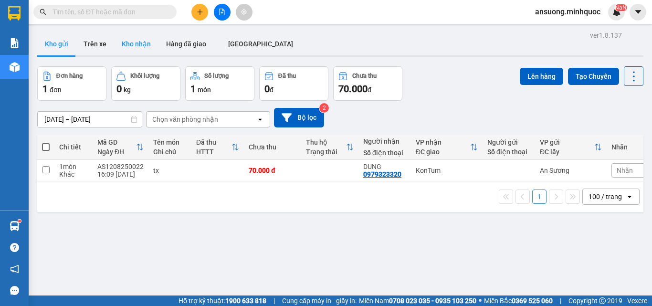
click at [145, 41] on button "Kho nhận" at bounding box center [136, 43] width 44 height 23
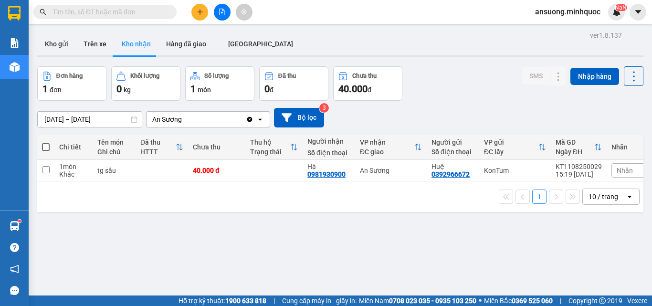
click at [218, 5] on button at bounding box center [222, 12] width 17 height 17
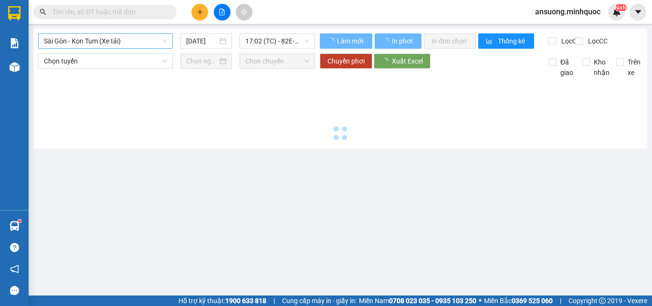
click at [73, 42] on span "Sài Gòn - Kon Tum (Xe tải)" at bounding box center [105, 41] width 123 height 14
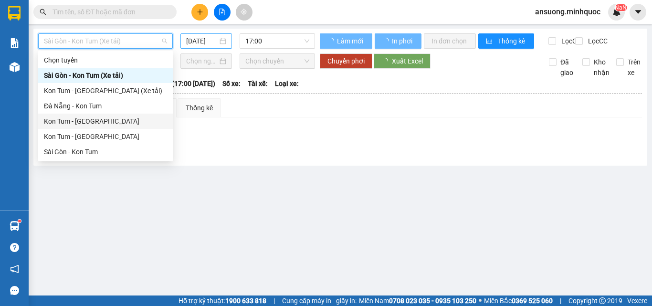
click at [62, 137] on div "Kon Tum - Sài Gòn" at bounding box center [105, 136] width 123 height 10
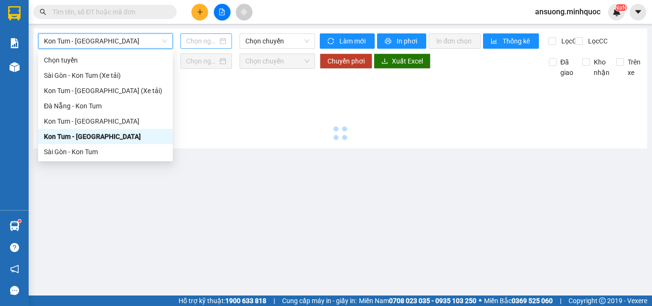
click at [204, 38] on input "12/08/2025" at bounding box center [201, 41] width 31 height 10
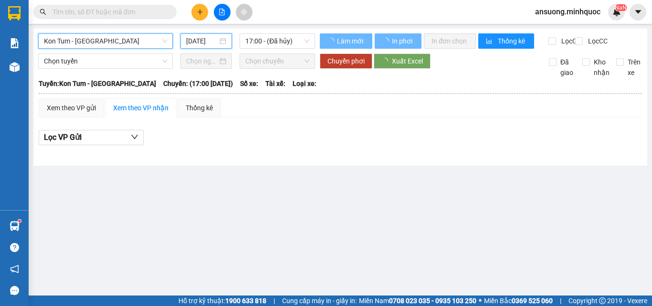
click at [188, 41] on input "12/08/2025" at bounding box center [201, 41] width 31 height 10
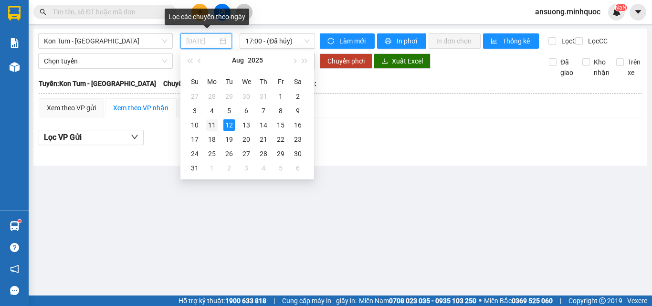
click at [212, 132] on td "11" at bounding box center [211, 125] width 17 height 14
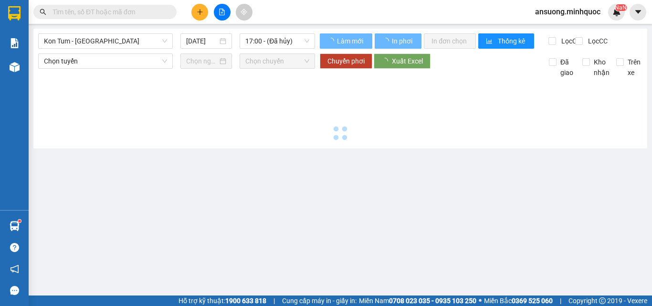
click at [195, 216] on main "Kon Tum - Sài Gòn 12/08/2025 17:00 - (Đã hủy) Làm mới In phơi In đơn chọn Thống…" at bounding box center [326, 147] width 652 height 295
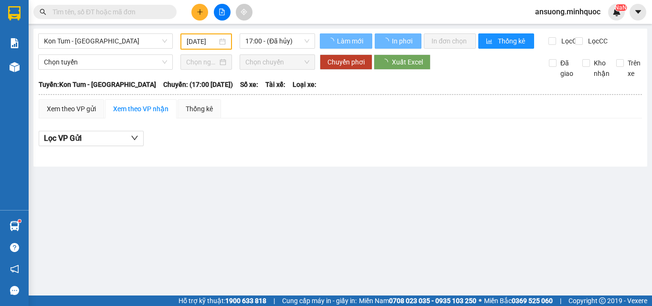
type input "11/08/2025"
click at [269, 41] on span "17:00 - (Đã hủy)" at bounding box center [277, 41] width 64 height 14
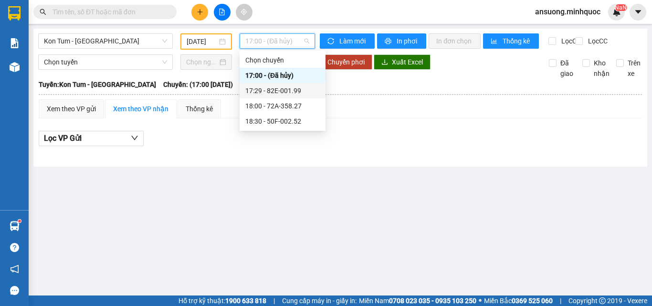
click at [275, 91] on div "17:29 - 82E-001.99" at bounding box center [282, 90] width 74 height 10
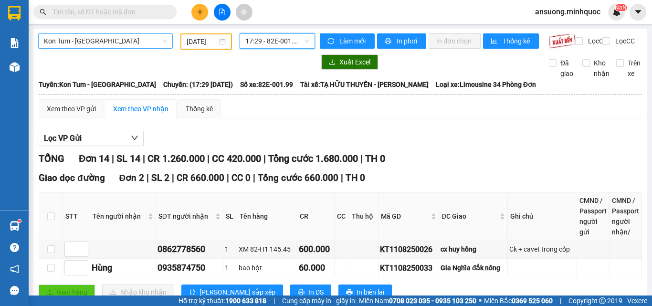
click at [92, 44] on span "Kon Tum - Sài Gòn" at bounding box center [105, 41] width 123 height 14
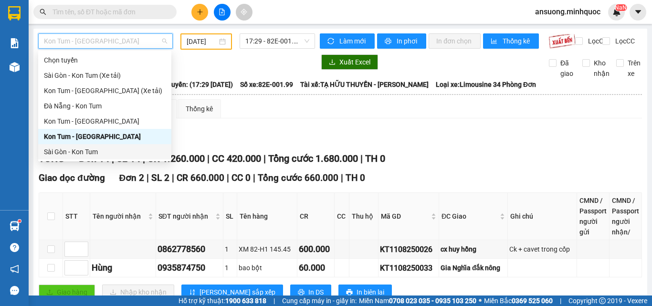
click at [56, 157] on div "Sài Gòn - Kon Tum" at bounding box center [104, 151] width 133 height 15
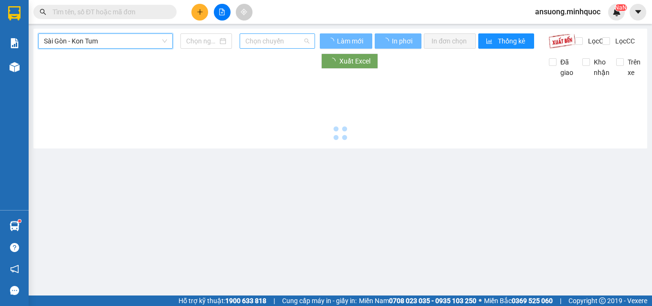
click at [277, 36] on span "Chọn chuyến" at bounding box center [277, 41] width 64 height 14
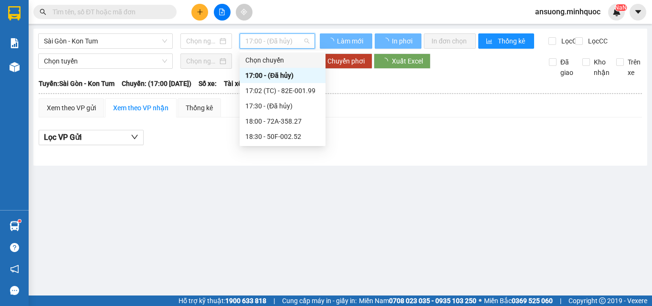
type input "12/08/2025"
drag, startPoint x: 217, startPoint y: 175, endPoint x: 213, endPoint y: 177, distance: 4.9
click at [216, 176] on main "Sài Gòn - Kon Tum 12/08/2025 17:00 - (Đã hủy) Làm mới In phơi In đơn chọn Thống…" at bounding box center [326, 147] width 652 height 295
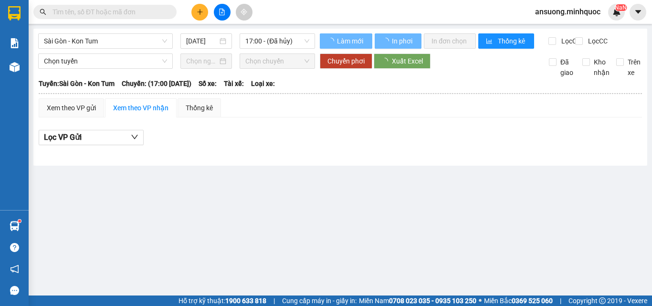
click at [280, 25] on main "Sài Gòn - Kon Tum 12/08/2025 17:00 - (Đã hủy) Làm mới In phơi In đơn chọn Thống…" at bounding box center [326, 147] width 652 height 295
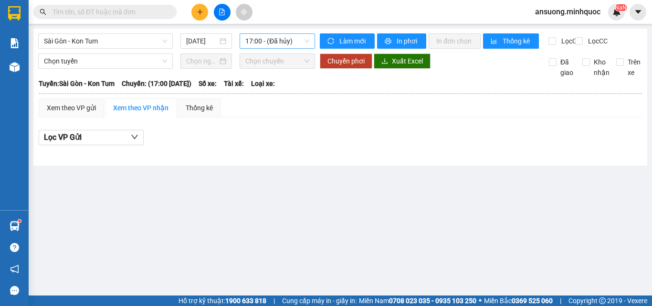
click at [279, 37] on span "17:00 - (Đã hủy)" at bounding box center [277, 41] width 64 height 14
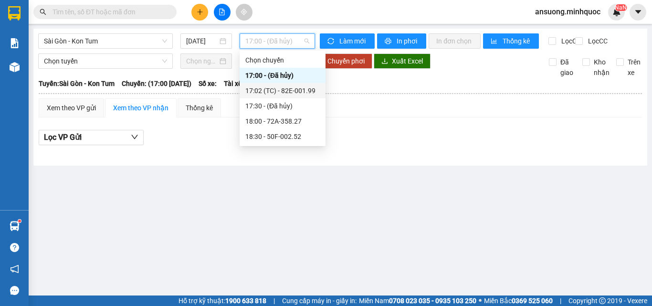
click at [286, 93] on div "17:02 (TC) - 82E-001.99" at bounding box center [282, 90] width 74 height 10
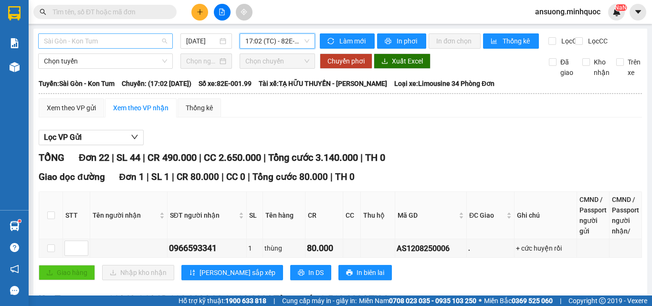
click at [69, 42] on span "Sài Gòn - Kon Tum" at bounding box center [105, 41] width 123 height 14
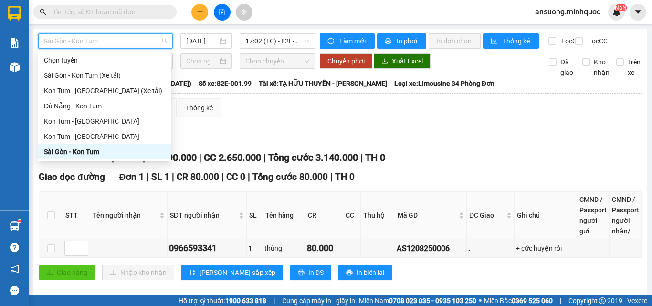
click at [68, 154] on div "Sài Gòn - Kon Tum" at bounding box center [105, 151] width 122 height 10
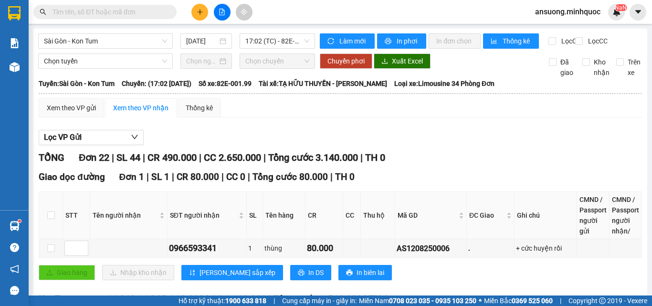
click at [238, 145] on div "Lọc VP Gửi" at bounding box center [340, 138] width 603 height 16
drag, startPoint x: 227, startPoint y: 136, endPoint x: 226, endPoint y: 176, distance: 40.1
click at [207, 13] on button at bounding box center [199, 12] width 17 height 17
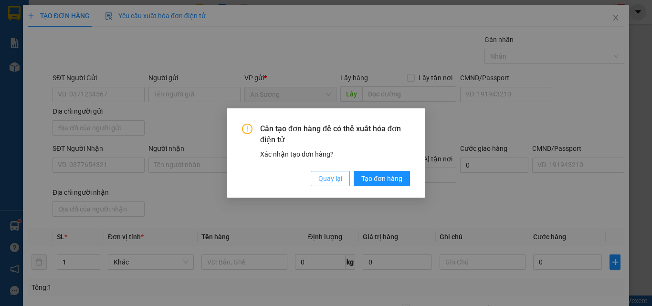
click at [311, 182] on button "Quay lại" at bounding box center [330, 178] width 39 height 15
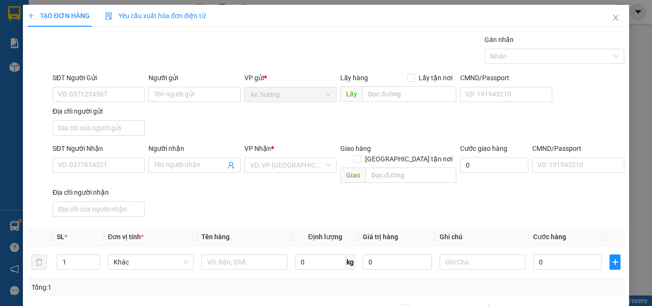
click at [313, 182] on div "Cần tạo đơn hàng để có thể xuất hóa đơn điện tử Xác nhận tạo đơn hàng? Quay lại…" at bounding box center [326, 153] width 652 height 306
click at [79, 172] on input "SĐT Người Nhận" at bounding box center [98, 164] width 92 height 15
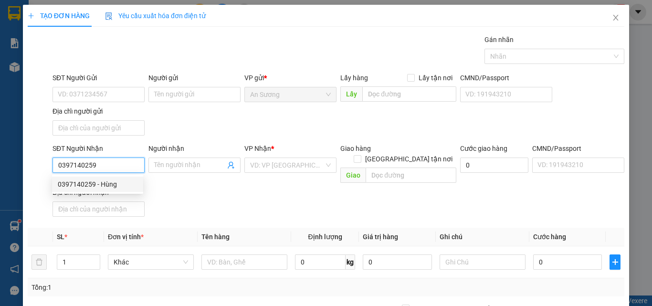
click at [103, 184] on div "0397140259 - Hùng" at bounding box center [98, 184] width 80 height 10
type input "0397140259"
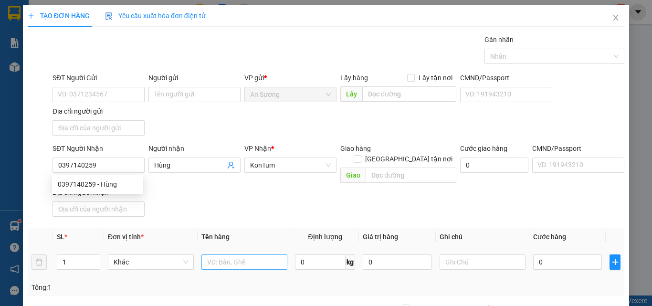
click at [275, 191] on div "SĐT Người Nhận 0397140259 Người nhận VP Nhận * KonTum Giao hàng Giao tận nơi Gi…" at bounding box center [338, 181] width 575 height 77
click at [242, 254] on input "text" at bounding box center [244, 261] width 86 height 15
type input "Hùng"
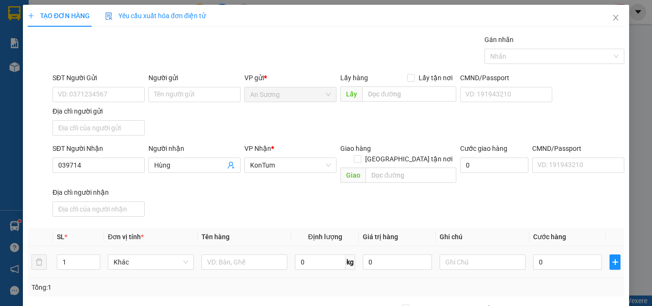
click at [262, 201] on div "SĐT Người Nhận 039714 Người nhận Hùng VP Nhận * KonTum Giao hàng Giao tận nơi G…" at bounding box center [338, 181] width 575 height 77
click at [124, 164] on input "039714" at bounding box center [98, 164] width 92 height 15
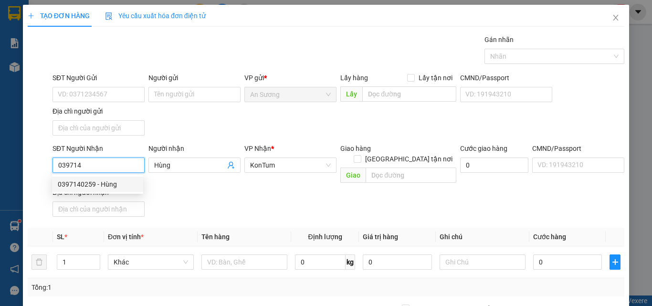
click at [96, 182] on div "0397140259 - Hùng" at bounding box center [98, 184] width 80 height 10
type input "0397140259"
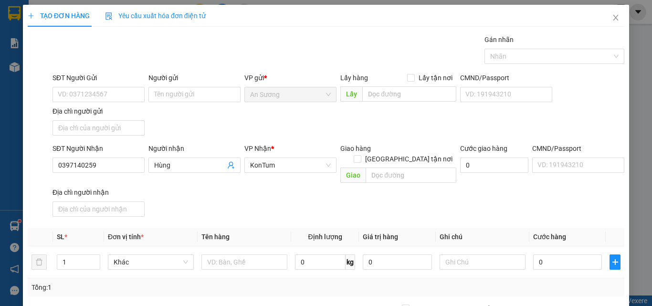
click at [240, 201] on div "SĐT Người Nhận 0397140259 0397140259 Người nhận Hùng VP Nhận * KonTum Giao hàng…" at bounding box center [338, 181] width 575 height 77
drag, startPoint x: 232, startPoint y: 243, endPoint x: 231, endPoint y: 248, distance: 4.9
click at [232, 252] on div at bounding box center [244, 261] width 86 height 19
click at [231, 254] on input "text" at bounding box center [244, 261] width 86 height 15
type input "thùng pt"
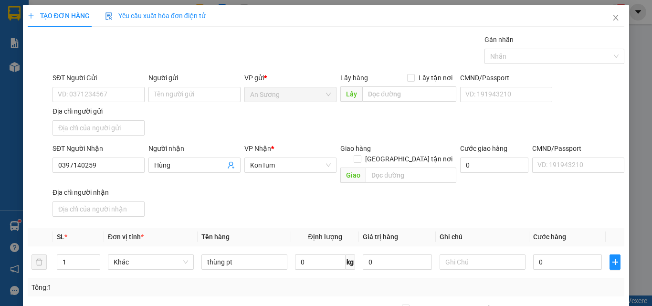
click at [279, 190] on div "SĐT Người Nhận 0397140259 Người nhận Hùng VP Nhận * KonTum Giao hàng Giao tận n…" at bounding box center [338, 181] width 575 height 77
click at [568, 254] on input "0" at bounding box center [567, 261] width 69 height 15
type input "7"
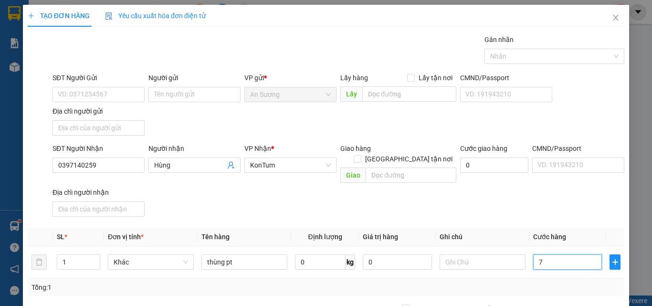
type input "70"
drag, startPoint x: 528, startPoint y: 203, endPoint x: 551, endPoint y: 248, distance: 50.8
click at [529, 203] on div "SĐT Người Nhận 0397140259 Người nhận Hùng VP Nhận * KonTum Giao hàng Giao tận n…" at bounding box center [338, 181] width 575 height 77
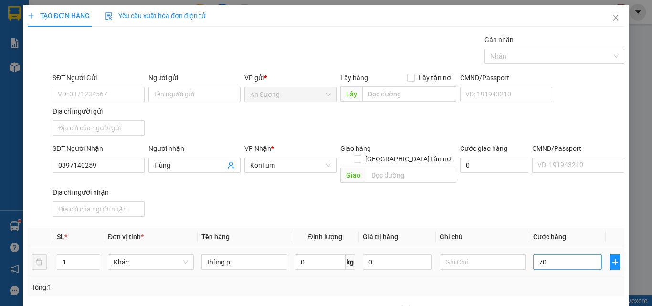
type input "70.000"
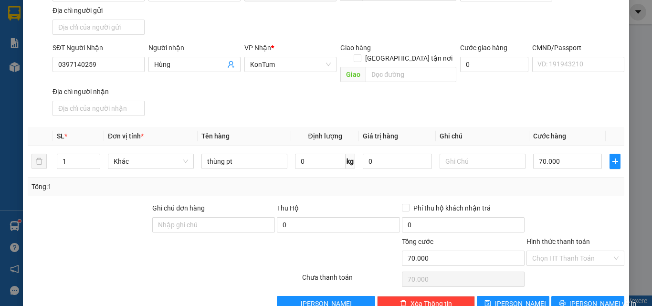
scroll to position [114, 0]
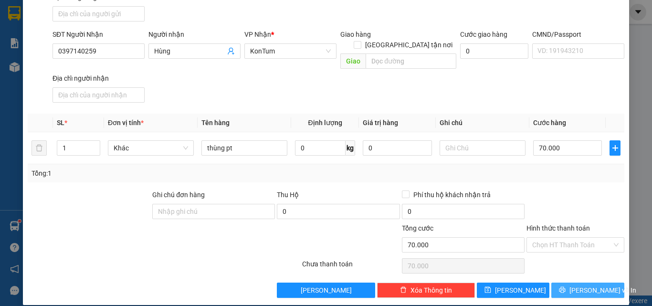
click at [565, 286] on icon "printer" at bounding box center [562, 289] width 7 height 7
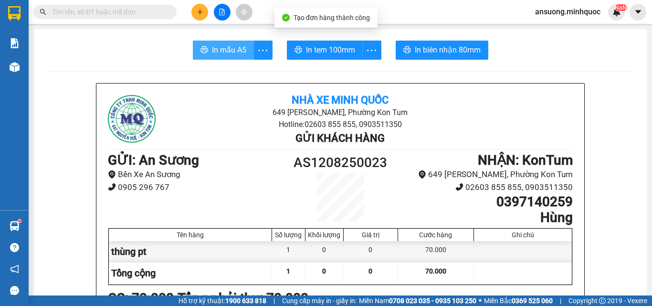
click at [245, 52] on button "In mẫu A5" at bounding box center [223, 50] width 61 height 19
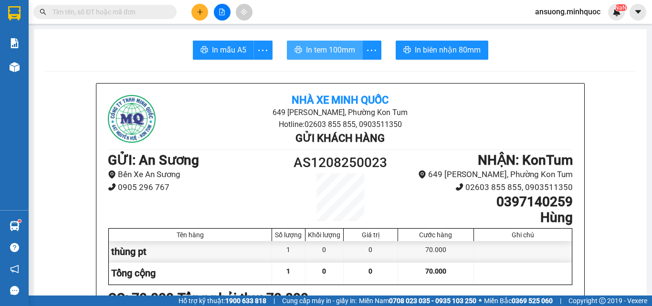
click at [343, 49] on span "In tem 100mm" at bounding box center [330, 50] width 49 height 12
click at [200, 6] on button at bounding box center [199, 12] width 17 height 17
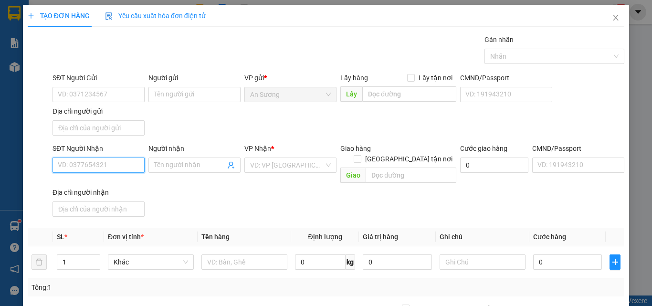
click at [71, 167] on input "SĐT Người Nhận" at bounding box center [98, 164] width 92 height 15
click at [65, 172] on input "SĐT Người Nhận" at bounding box center [98, 164] width 92 height 15
click at [77, 166] on input "SĐT Người Nhận" at bounding box center [98, 164] width 92 height 15
click at [183, 133] on div "SĐT Người Gửi VD: 0371234567 Người gửi Tên người gửi VP gửi * An Sương Lấy hàng…" at bounding box center [338, 106] width 575 height 67
click at [70, 165] on input "SĐT Người Nhận" at bounding box center [98, 164] width 92 height 15
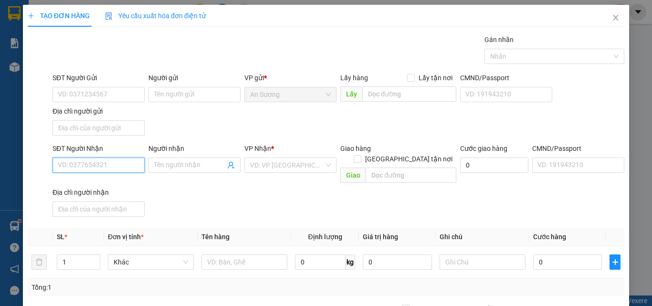
click at [70, 165] on input "SĐT Người Nhận" at bounding box center [98, 164] width 92 height 15
click at [70, 167] on input "SĐT Người Nhận" at bounding box center [98, 164] width 92 height 15
click at [238, 256] on input "text" at bounding box center [244, 261] width 86 height 15
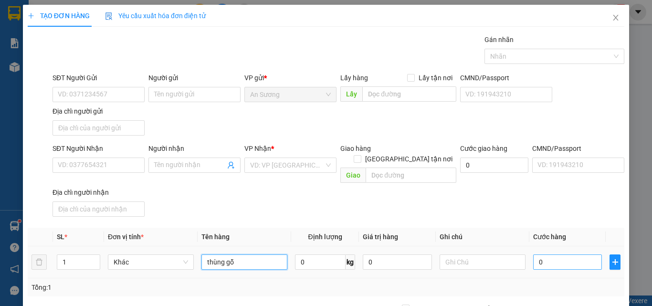
type input "thùng gỗ"
click at [576, 254] on input "0" at bounding box center [567, 261] width 69 height 15
click at [398, 179] on div "SĐT Người Nhận VD: 0377654321 Người nhận Tên người nhận VP Nhận * VD: VP Sài Gò…" at bounding box center [338, 181] width 575 height 77
type input "60.000"
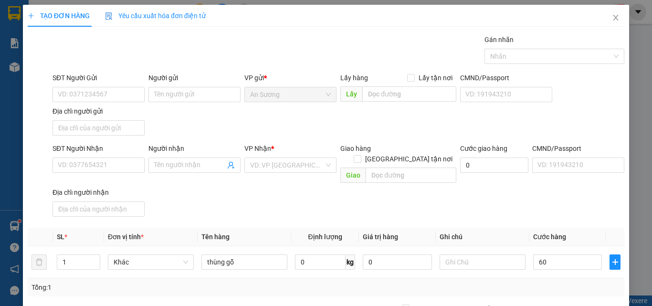
type input "60.000"
click at [73, 170] on input "SĐT Người Nhận" at bounding box center [98, 164] width 92 height 15
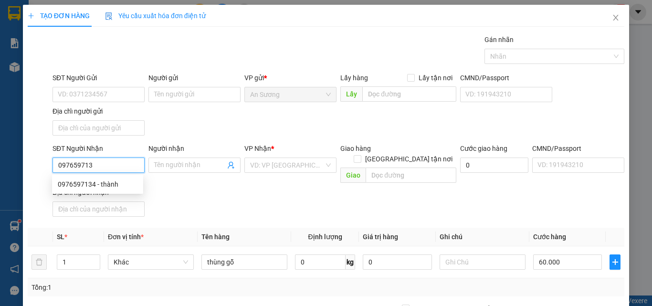
type input "0976597134"
click at [114, 180] on div "0976597134 - thành" at bounding box center [98, 184] width 80 height 10
type input "thành"
click at [278, 95] on span "An Sương" at bounding box center [290, 94] width 81 height 14
type input "0976597134"
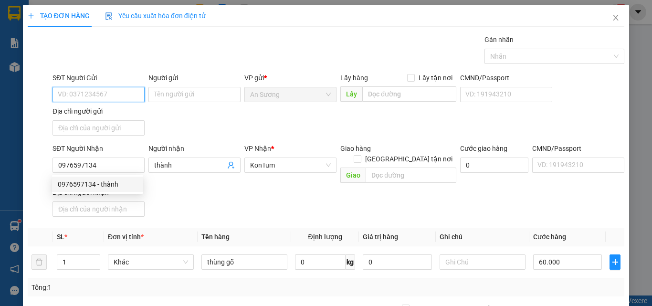
click at [81, 90] on input "SĐT Người Gửi" at bounding box center [98, 94] width 92 height 15
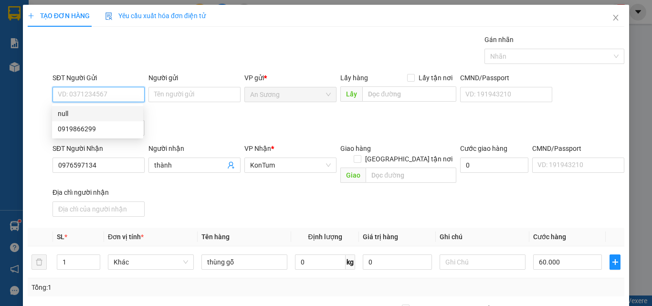
drag, startPoint x: 103, startPoint y: 129, endPoint x: 114, endPoint y: 102, distance: 29.9
click at [114, 102] on body "Kết quả tìm kiếm ( 4 ) Bộ lọc Mã ĐH Trạng thái Món hàng Thu hộ Tổng cước Chưa c…" at bounding box center [326, 153] width 652 height 306
click at [114, 102] on input "SĐT Người Gửi" at bounding box center [98, 94] width 92 height 15
drag, startPoint x: 99, startPoint y: 116, endPoint x: 338, endPoint y: 162, distance: 243.2
click at [98, 116] on div "0906790638" at bounding box center [98, 113] width 80 height 10
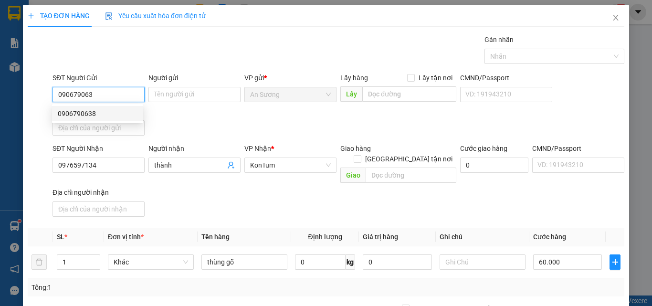
type input "0906790638"
click at [301, 135] on div "SĐT Người Gửi 0906790638 Người gửi Tên người gửi VP gửi * An Sương Lấy hàng Lấy…" at bounding box center [338, 106] width 575 height 67
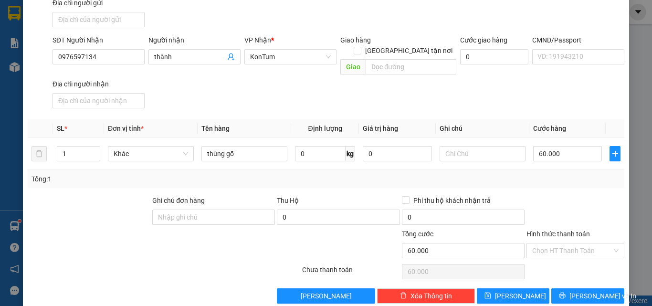
scroll to position [114, 0]
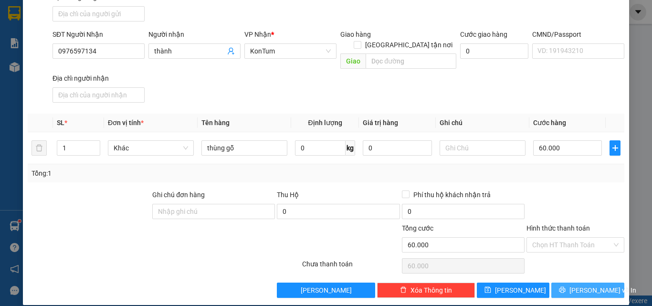
click at [575, 285] on span "Lưu và In" at bounding box center [602, 290] width 67 height 10
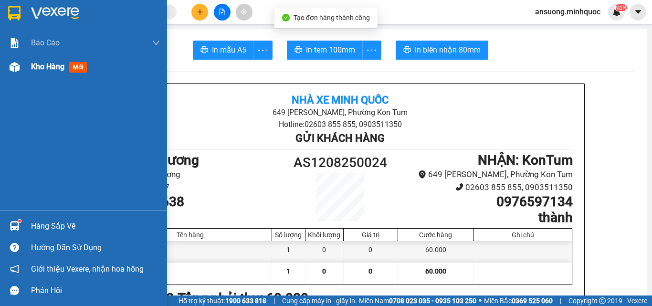
click at [13, 55] on div "Kho hàng mới" at bounding box center [83, 67] width 167 height 24
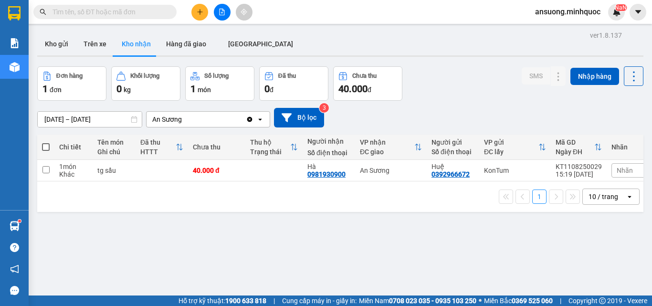
drag, startPoint x: 54, startPoint y: 54, endPoint x: 219, endPoint y: 100, distance: 171.3
click at [54, 53] on button "Kho gửi" at bounding box center [56, 43] width 39 height 23
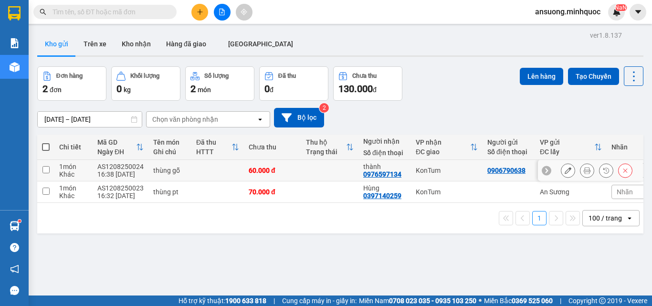
click at [564, 169] on icon at bounding box center [567, 170] width 7 height 7
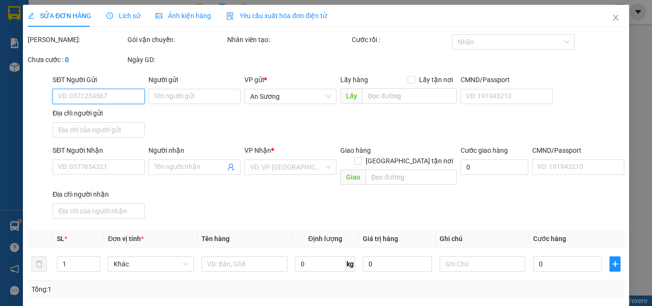
type input "0906790638"
type input "0976597134"
type input "thành"
type input "60.000"
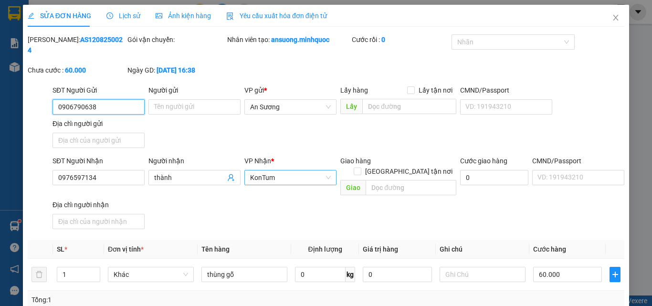
click at [326, 170] on span "KonTum" at bounding box center [290, 177] width 81 height 14
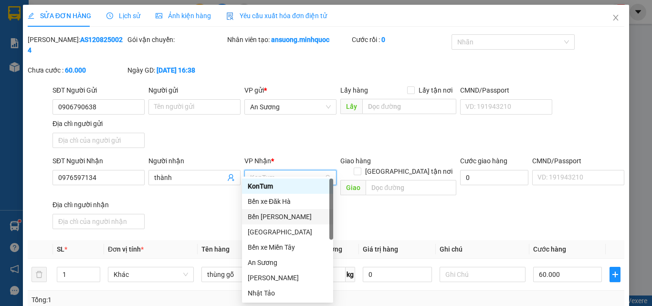
click at [276, 218] on div "Bến Xe Ngọc Hồi" at bounding box center [288, 216] width 80 height 10
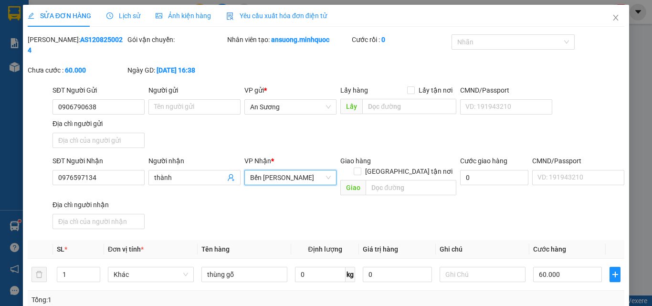
scroll to position [116, 0]
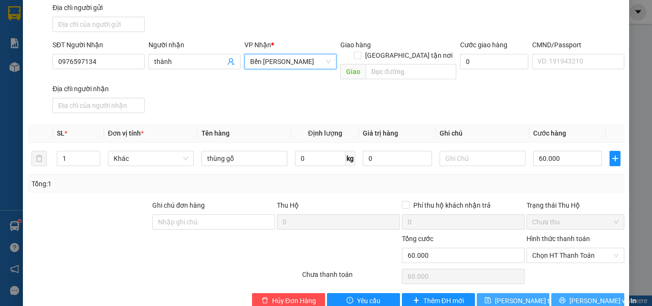
drag, startPoint x: 566, startPoint y: 280, endPoint x: 533, endPoint y: 272, distance: 33.8
click at [565, 297] on icon "printer" at bounding box center [562, 300] width 7 height 7
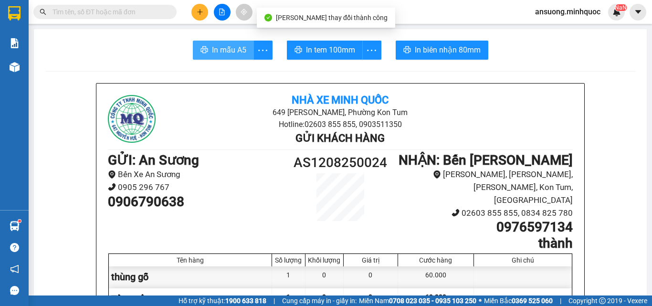
drag, startPoint x: 208, startPoint y: 57, endPoint x: 212, endPoint y: 50, distance: 7.7
click at [208, 56] on button "In mẫu A5" at bounding box center [223, 50] width 61 height 19
click at [212, 50] on span "In mẫu A5" at bounding box center [229, 50] width 34 height 12
click at [213, 51] on span "In mẫu A5" at bounding box center [229, 50] width 34 height 12
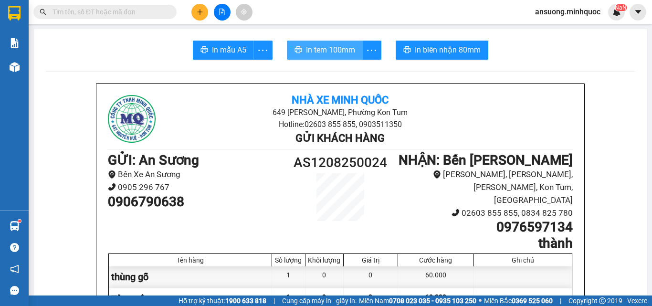
click at [324, 51] on span "In tem 100mm" at bounding box center [330, 50] width 49 height 12
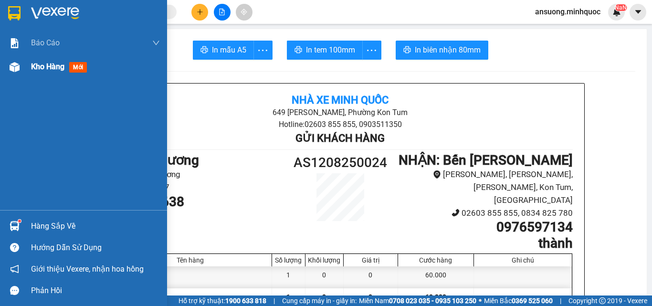
click at [20, 73] on div at bounding box center [14, 67] width 17 height 17
click at [8, 68] on div "Kho hàng mới" at bounding box center [83, 67] width 167 height 24
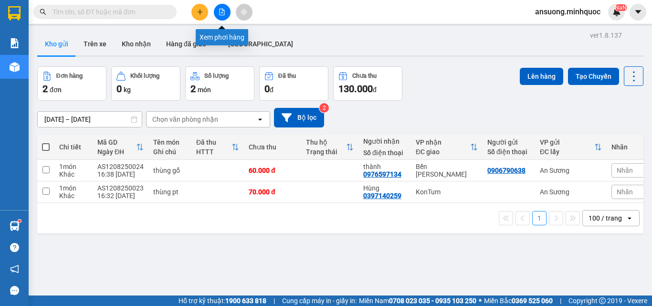
click at [220, 10] on icon "file-add" at bounding box center [221, 12] width 7 height 7
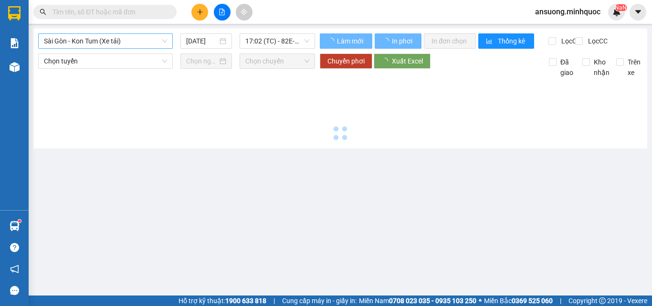
click at [95, 48] on div "Sài Gòn - Kon Tum (Xe tải)" at bounding box center [105, 40] width 135 height 15
click at [92, 42] on span "Sài Gòn - Kon Tum (Xe tải)" at bounding box center [105, 41] width 123 height 14
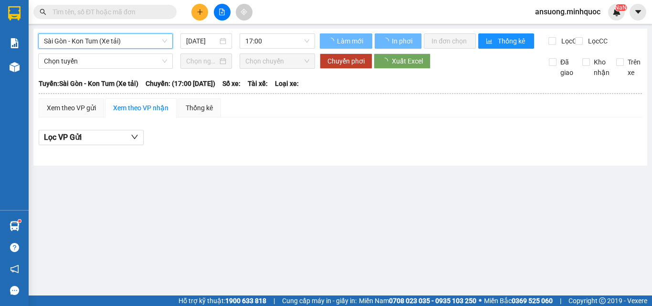
click at [104, 37] on span "Sài Gòn - Kon Tum (Xe tải)" at bounding box center [105, 41] width 123 height 14
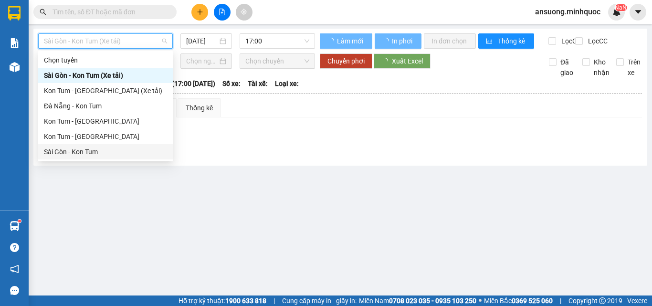
click at [72, 149] on div "Sài Gòn - Kon Tum" at bounding box center [105, 151] width 123 height 10
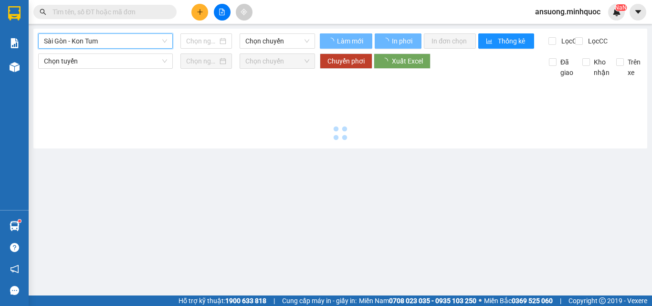
type input "12/08/2025"
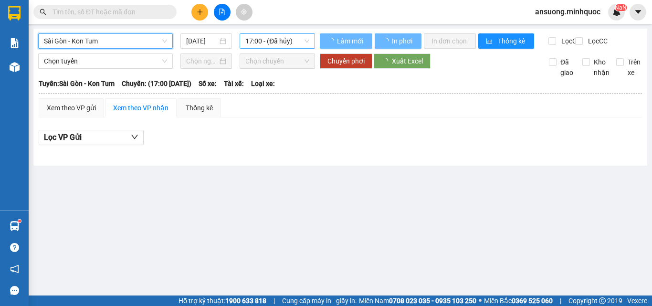
click at [241, 37] on div "17:00 - (Đã hủy)" at bounding box center [276, 40] width 75 height 15
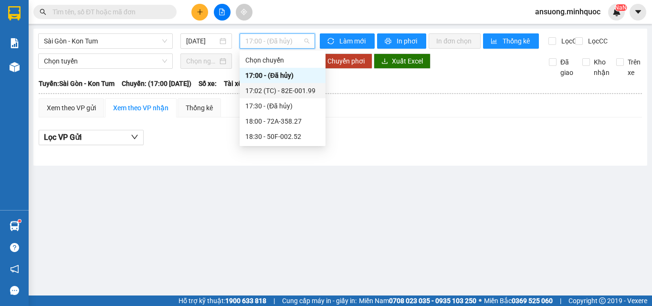
click at [294, 89] on div "17:02 (TC) - 82E-001.99" at bounding box center [282, 90] width 74 height 10
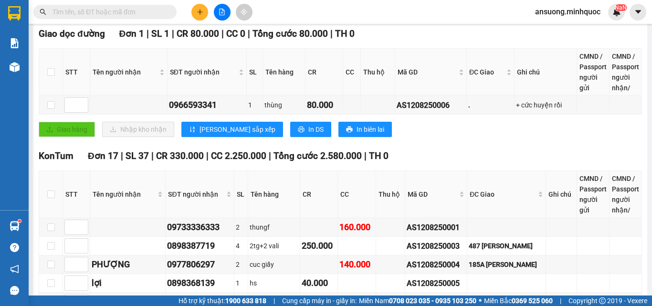
scroll to position [48, 0]
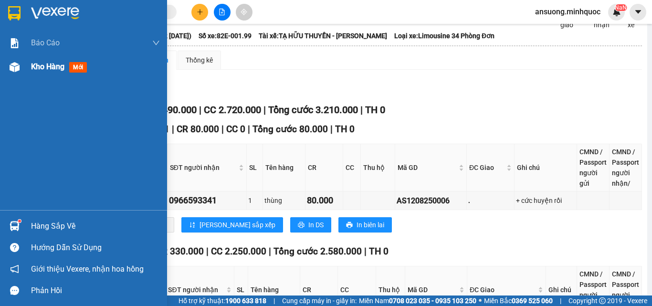
click at [31, 71] on span "Kho hàng" at bounding box center [47, 66] width 33 height 9
click at [15, 70] on img at bounding box center [15, 67] width 10 height 10
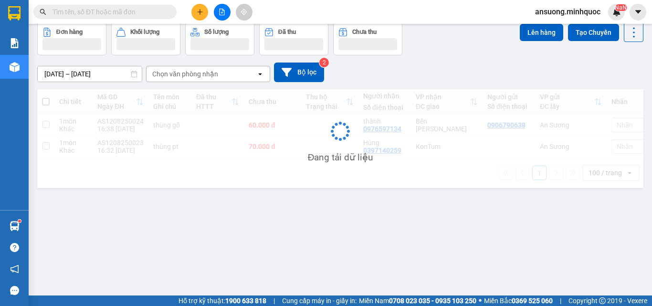
scroll to position [44, 0]
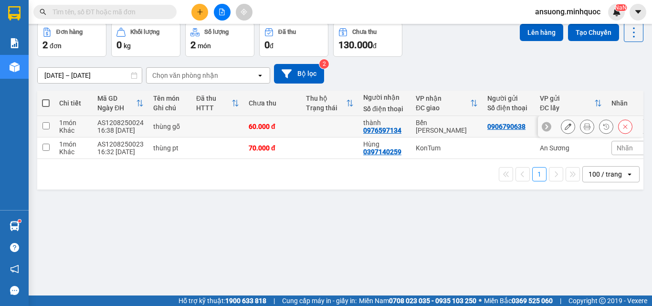
click at [561, 125] on button at bounding box center [567, 126] width 13 height 17
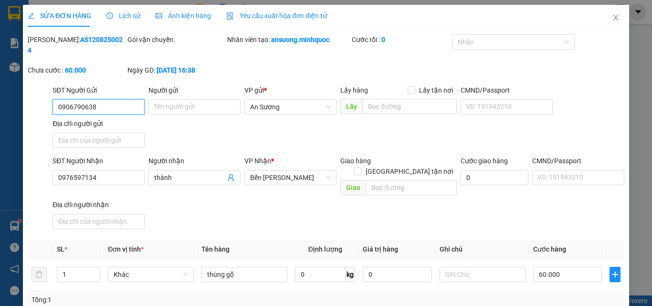
type input "0906790638"
type input "0976597134"
type input "thành"
type input "60.000"
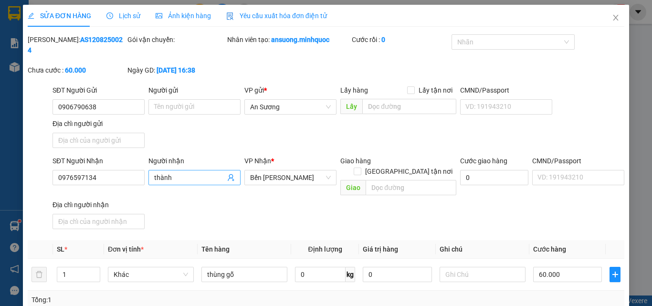
click at [191, 172] on input "thành" at bounding box center [189, 177] width 71 height 10
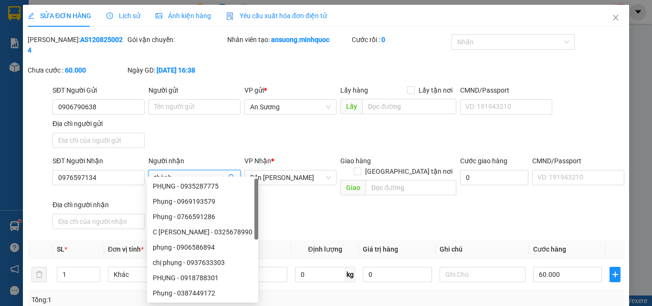
drag, startPoint x: 191, startPoint y: 169, endPoint x: 147, endPoint y: 163, distance: 44.8
click at [148, 170] on span "thành" at bounding box center [194, 177] width 92 height 15
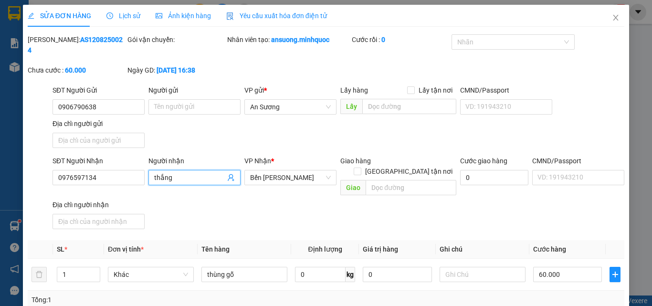
type input "thắng"
drag, startPoint x: 207, startPoint y: 186, endPoint x: 290, endPoint y: 227, distance: 92.2
click at [207, 187] on div "SĐT Người Nhận 0976597134 Người nhận thắng thắng VP Nhận * Bến Xe Ngọc Hồi Giao…" at bounding box center [338, 193] width 575 height 77
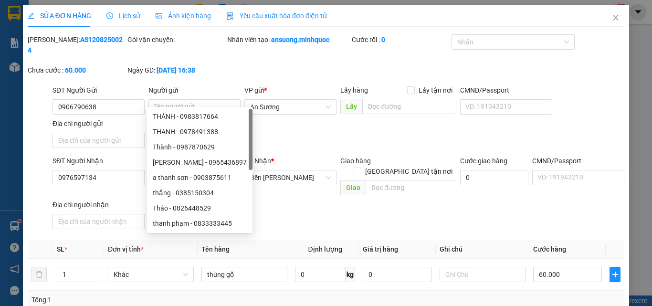
scroll to position [116, 0]
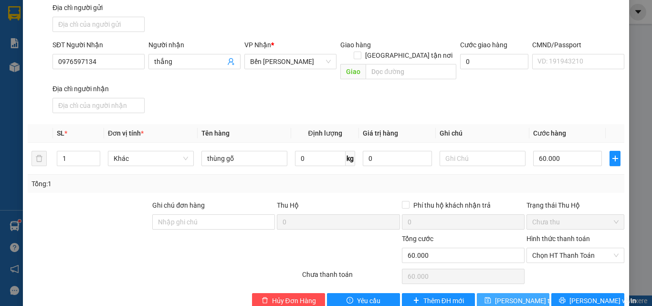
click at [514, 295] on span "Lưu thay đổi" at bounding box center [533, 300] width 76 height 10
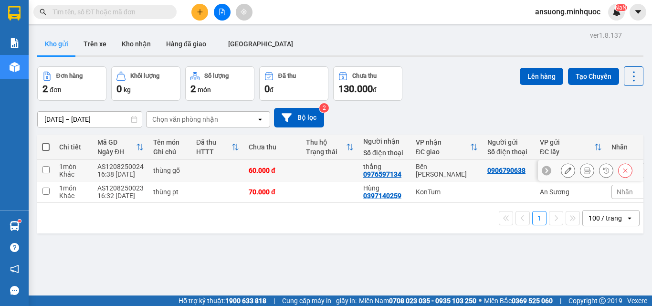
click at [583, 170] on icon at bounding box center [586, 170] width 7 height 7
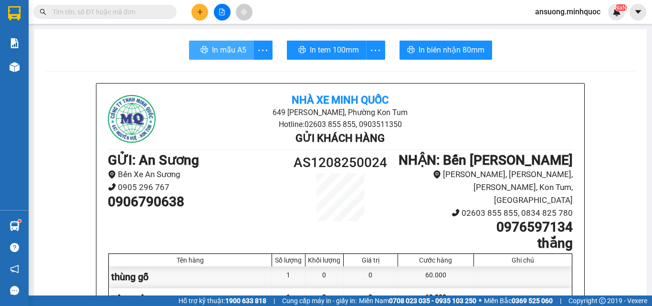
click at [215, 47] on span "In mẫu A5" at bounding box center [229, 50] width 34 height 12
click at [188, 12] on div at bounding box center [222, 12] width 72 height 17
click at [200, 10] on icon "plus" at bounding box center [200, 12] width 7 height 7
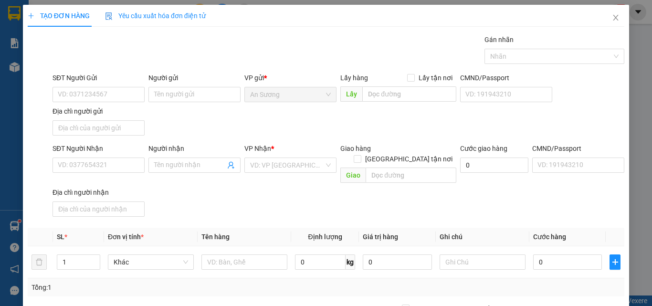
click at [229, 133] on div "SĐT Người Gửi VD: 0371234567 Người gửi Tên người gửi VP gửi * An Sương Lấy hàng…" at bounding box center [338, 106] width 575 height 67
click at [93, 163] on input "SĐT Người Nhận" at bounding box center [98, 164] width 92 height 15
click at [94, 159] on input "SĐT Người Nhận" at bounding box center [98, 164] width 92 height 15
click at [96, 159] on input "SĐT Người Nhận" at bounding box center [98, 164] width 92 height 15
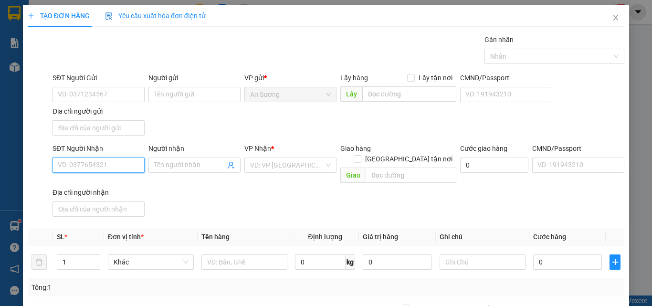
click at [96, 160] on input "SĐT Người Nhận" at bounding box center [98, 164] width 92 height 15
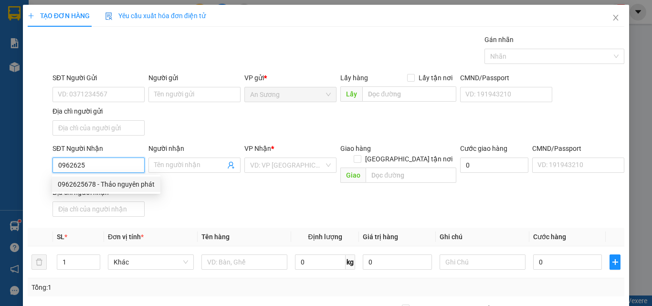
drag, startPoint x: 101, startPoint y: 181, endPoint x: 235, endPoint y: 208, distance: 137.3
click at [101, 182] on div "0962625678 - Thảo nguyên phát" at bounding box center [106, 184] width 97 height 10
type input "0962625678"
type input "Thảo nguyên phát"
type input "0962625678"
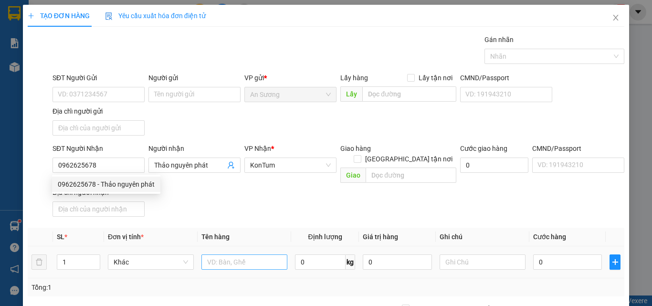
click at [245, 221] on div "Transit Pickup Surcharge Ids Transit Deliver Surcharge Ids Transit Deliver Surc…" at bounding box center [326, 222] width 596 height 377
click at [231, 254] on input "text" at bounding box center [244, 261] width 86 height 15
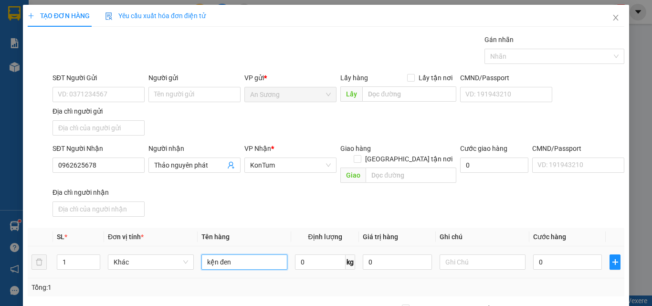
type input "kện đen"
drag, startPoint x: 275, startPoint y: 210, endPoint x: 487, endPoint y: 245, distance: 214.2
click at [280, 211] on div "Transit Pickup Surcharge Ids Transit Deliver Surcharge Ids Transit Deliver Surc…" at bounding box center [326, 222] width 596 height 377
click at [556, 254] on input "0" at bounding box center [567, 261] width 69 height 15
type input "5"
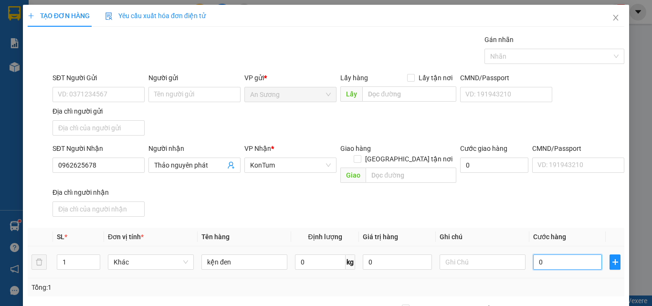
type input "5"
type input "50"
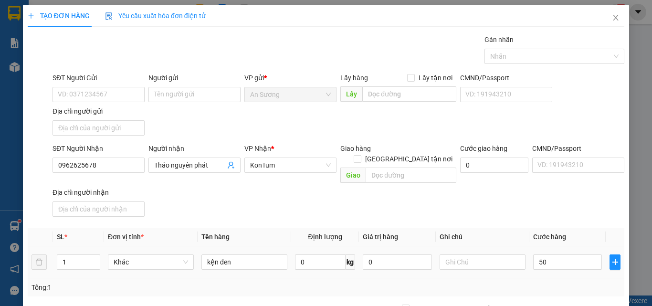
click at [549, 212] on div "Transit Pickup Surcharge Ids Transit Deliver Surcharge Ids Transit Deliver Surc…" at bounding box center [326, 222] width 596 height 377
type input "50.000"
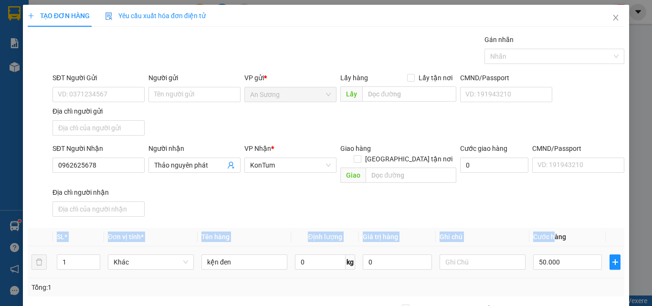
scroll to position [114, 0]
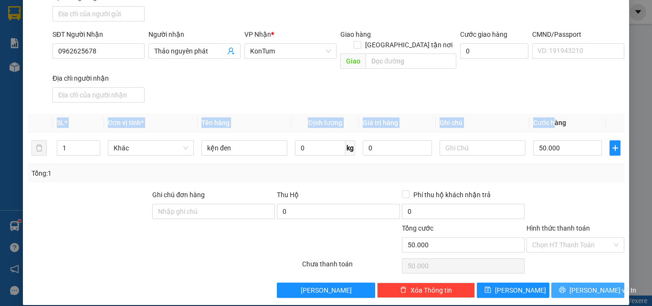
drag, startPoint x: 583, startPoint y: 284, endPoint x: 276, endPoint y: 108, distance: 353.6
click at [583, 285] on span "Lưu và In" at bounding box center [602, 290] width 67 height 10
click at [584, 285] on span "Lưu và In" at bounding box center [602, 290] width 67 height 10
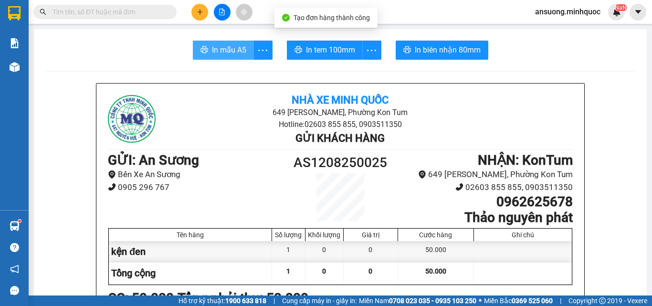
drag, startPoint x: 195, startPoint y: 37, endPoint x: 204, endPoint y: 45, distance: 11.8
click at [206, 48] on button "In mẫu A5" at bounding box center [223, 50] width 61 height 19
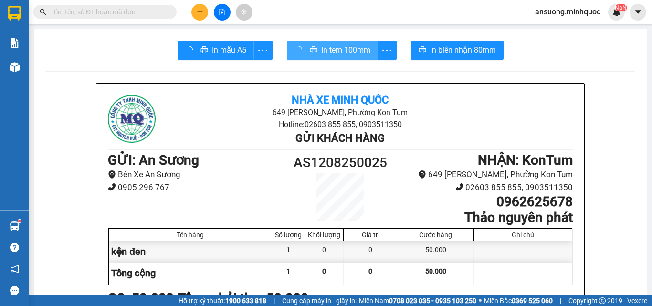
click at [327, 54] on span "In tem 100mm" at bounding box center [345, 50] width 49 height 12
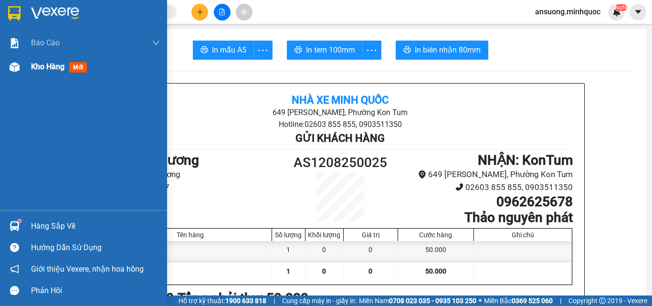
click at [3, 64] on div "Kho hàng mới" at bounding box center [83, 67] width 167 height 24
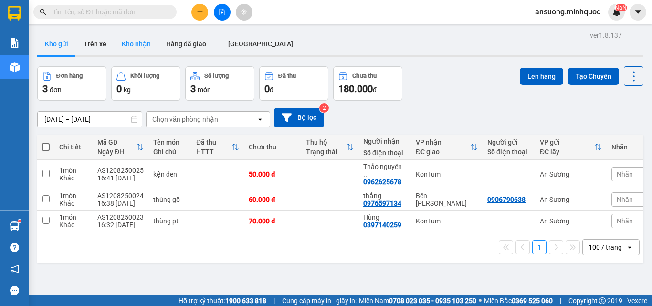
click at [142, 45] on button "Kho nhận" at bounding box center [136, 43] width 44 height 23
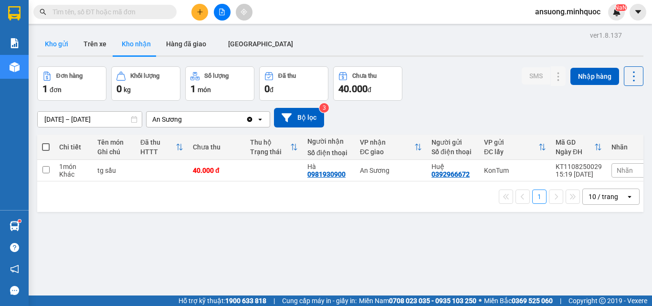
click at [45, 46] on button "Kho gửi" at bounding box center [56, 43] width 39 height 23
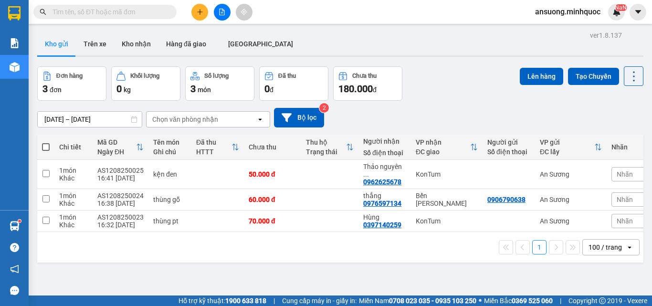
click at [50, 145] on th at bounding box center [45, 147] width 17 height 25
click at [46, 144] on span at bounding box center [46, 147] width 8 height 8
click at [46, 142] on input "checkbox" at bounding box center [46, 142] width 0 height 0
checkbox input "true"
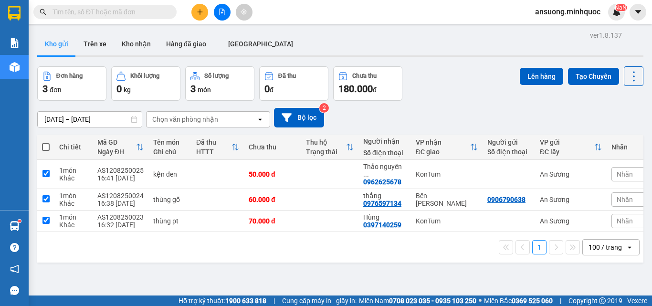
checkbox input "true"
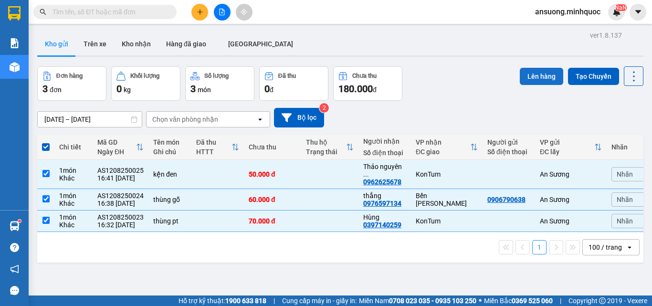
click at [533, 72] on button "Lên hàng" at bounding box center [540, 76] width 43 height 17
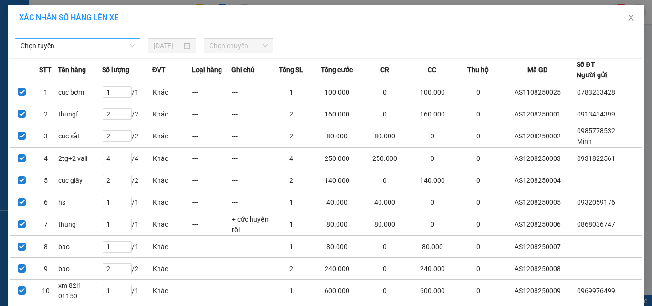
click at [89, 46] on span "Chọn tuyến" at bounding box center [78, 46] width 114 height 14
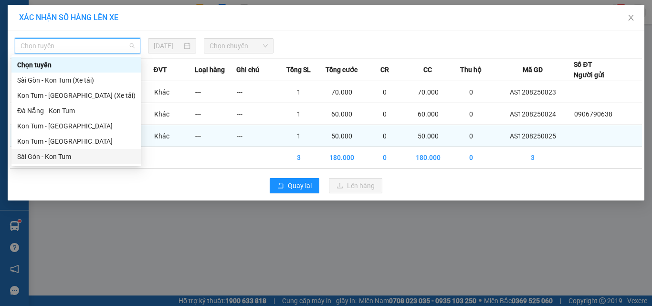
drag, startPoint x: 48, startPoint y: 156, endPoint x: 103, endPoint y: 143, distance: 56.5
click at [47, 157] on div "Sài Gòn - Kon Tum" at bounding box center [76, 156] width 118 height 10
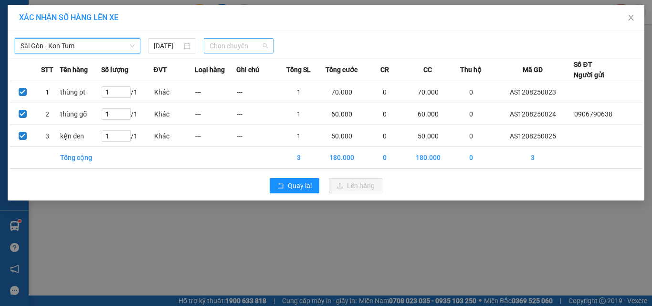
click at [248, 46] on span "Chọn chuyến" at bounding box center [238, 46] width 59 height 14
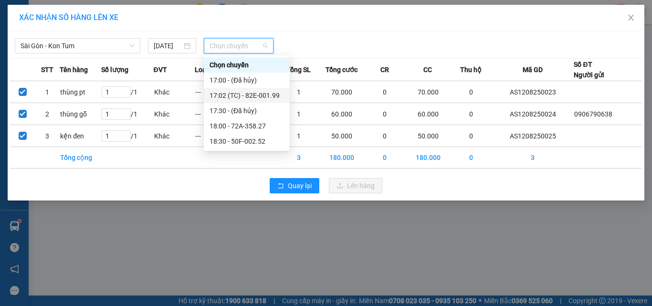
click at [257, 95] on div "17:02 (TC) - 82E-001.99" at bounding box center [246, 95] width 74 height 10
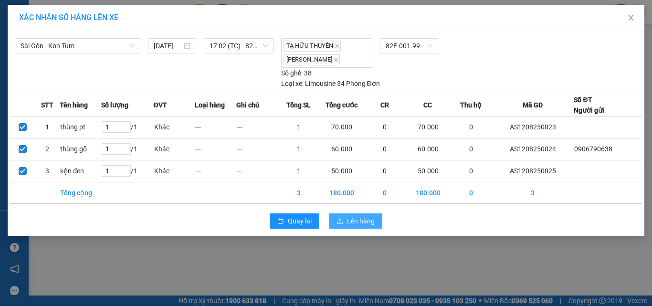
click at [349, 219] on span "Lên hàng" at bounding box center [361, 221] width 28 height 10
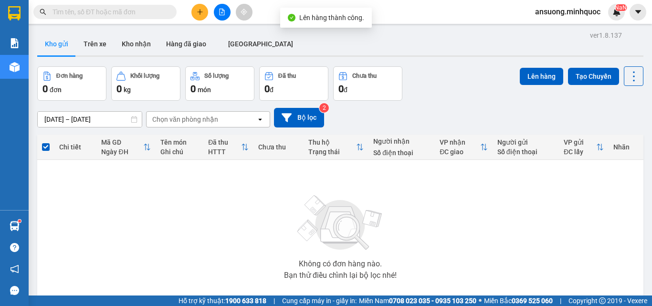
click at [220, 16] on button at bounding box center [222, 12] width 17 height 17
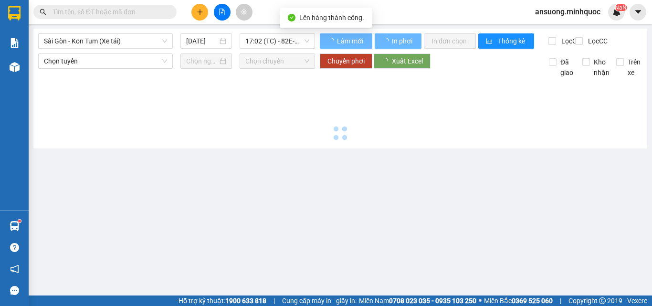
click at [220, 10] on icon "file-add" at bounding box center [221, 12] width 7 height 7
click at [93, 44] on span "Sài Gòn - Kon Tum (Xe tải)" at bounding box center [105, 41] width 123 height 14
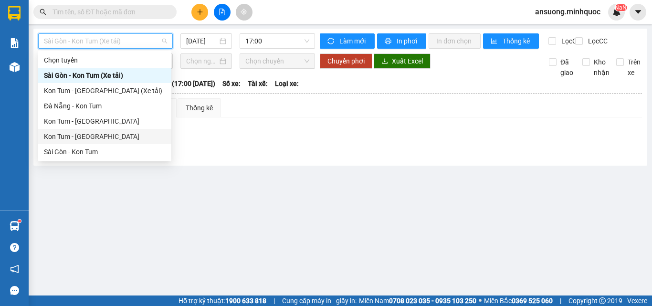
click at [61, 136] on div "Kon Tum - Sài Gòn" at bounding box center [105, 136] width 122 height 10
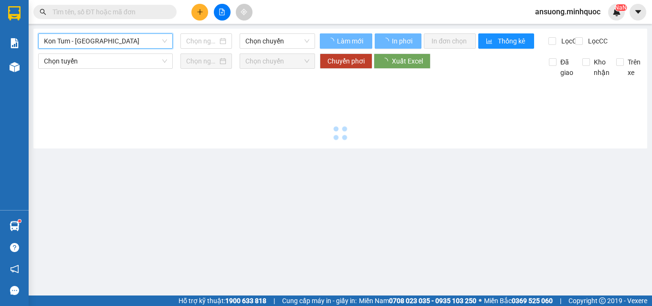
type input "12/08/2025"
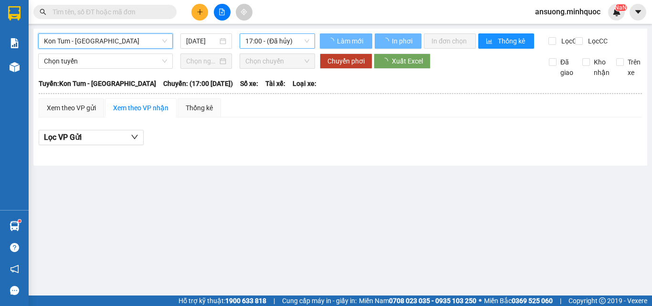
click at [254, 40] on span "17:00 - (Đã hủy)" at bounding box center [277, 41] width 64 height 14
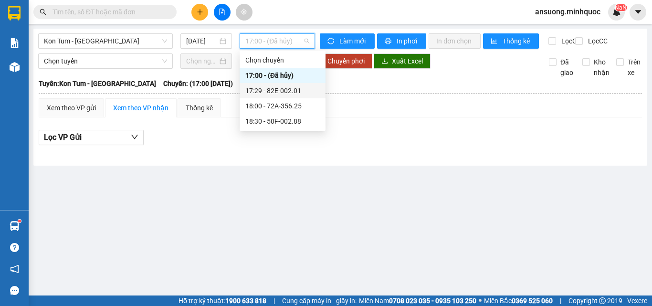
click at [280, 93] on div "17:29 - 82E-002.01" at bounding box center [282, 90] width 74 height 10
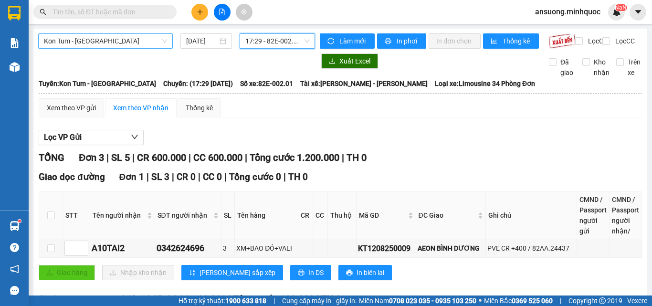
click at [64, 41] on span "Kon Tum - Sài Gòn" at bounding box center [105, 41] width 123 height 14
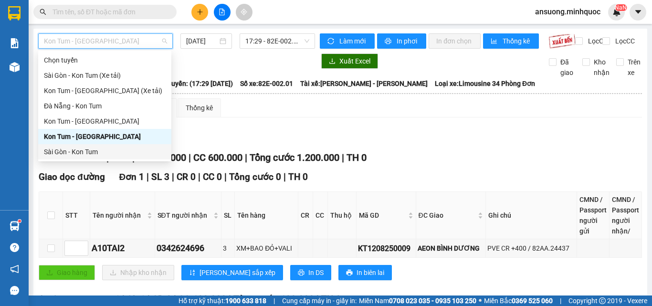
click at [59, 150] on div "Sài Gòn - Kon Tum" at bounding box center [105, 151] width 122 height 10
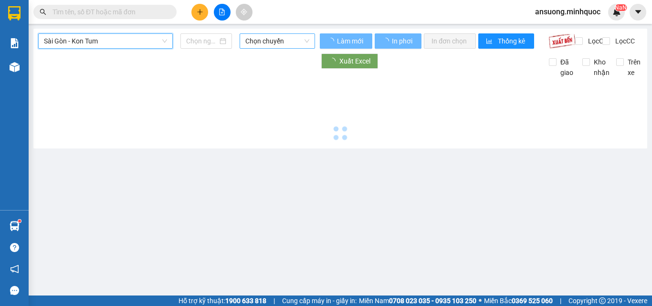
type input "12/08/2025"
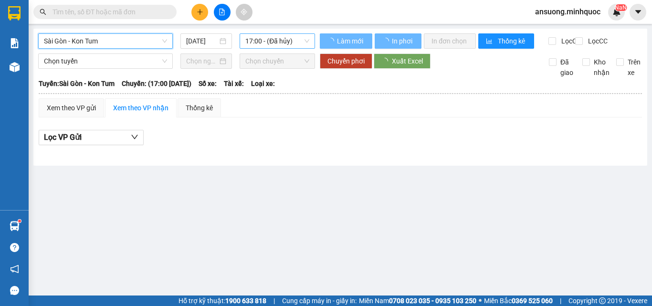
click at [257, 40] on span "17:00 - (Đã hủy)" at bounding box center [277, 41] width 64 height 14
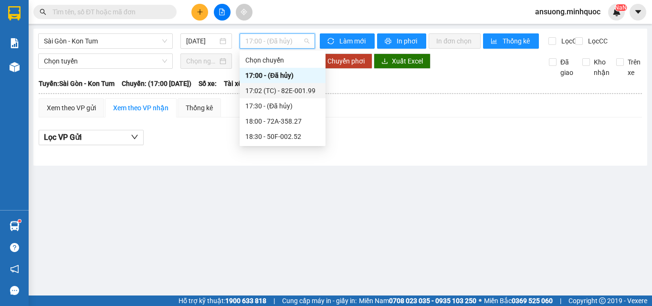
click at [277, 90] on div "17:02 (TC) - 82E-001.99" at bounding box center [282, 90] width 74 height 10
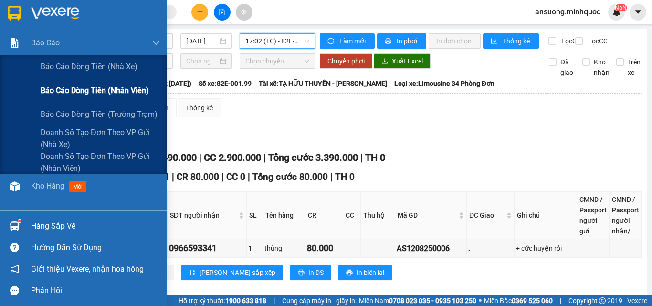
click at [75, 95] on div "Báo cáo dòng tiền (nhân viên)" at bounding box center [100, 91] width 119 height 24
click at [76, 94] on span "Báo cáo dòng tiền (nhân viên)" at bounding box center [95, 90] width 108 height 12
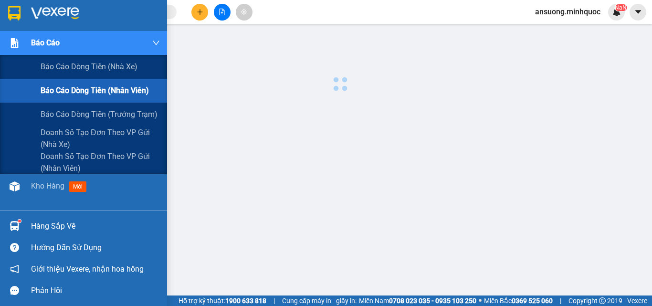
click at [80, 93] on span "Báo cáo dòng tiền (nhân viên)" at bounding box center [95, 90] width 108 height 12
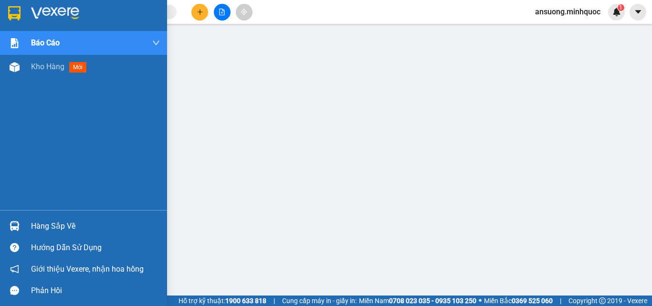
click at [3, 62] on div "Kho hàng mới" at bounding box center [83, 67] width 167 height 24
click at [22, 77] on div "Kho hàng mới" at bounding box center [83, 67] width 167 height 24
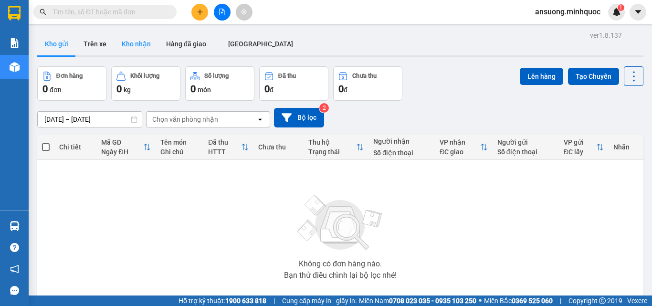
drag, startPoint x: 170, startPoint y: 33, endPoint x: 134, endPoint y: 48, distance: 39.2
click at [170, 33] on button "Hàng đã giao" at bounding box center [185, 43] width 55 height 23
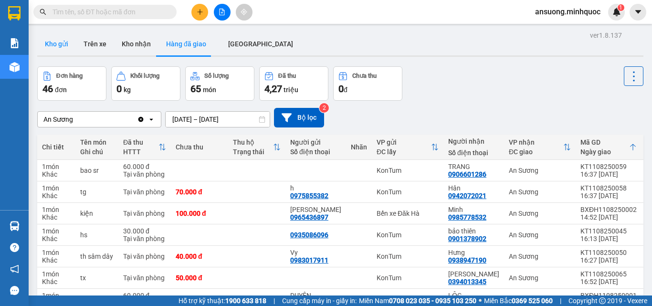
click at [50, 52] on button "Kho gửi" at bounding box center [56, 43] width 39 height 23
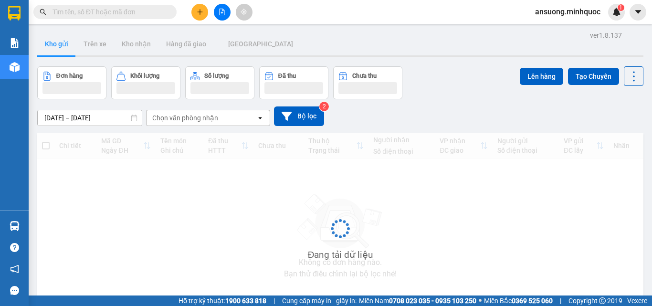
click at [50, 48] on button "Kho gửi" at bounding box center [56, 43] width 39 height 23
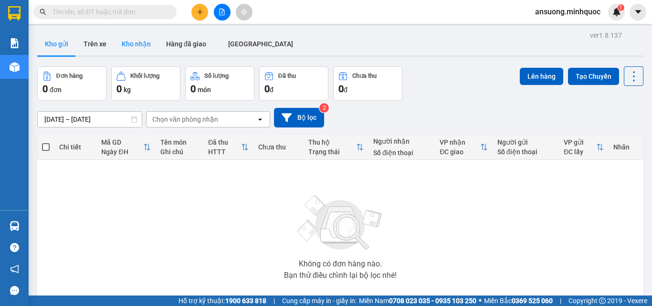
click at [144, 46] on button "Kho nhận" at bounding box center [136, 43] width 44 height 23
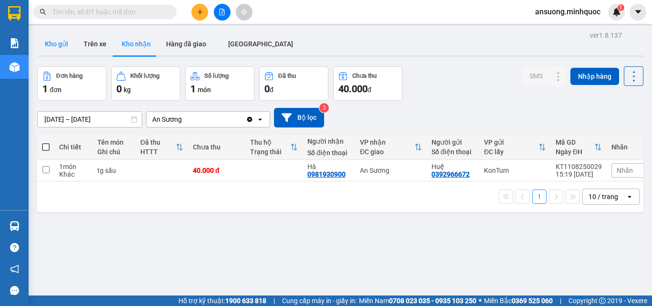
click at [72, 43] on button "Kho gửi" at bounding box center [56, 43] width 39 height 23
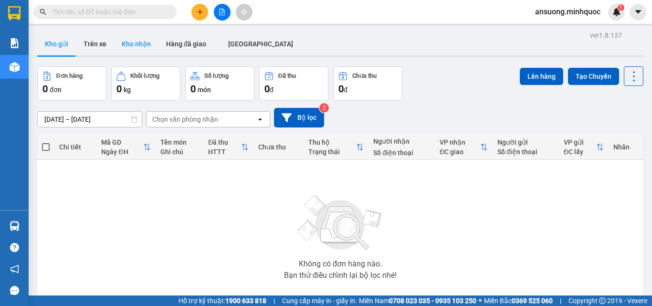
drag, startPoint x: 155, startPoint y: 42, endPoint x: 144, endPoint y: 41, distance: 11.9
click at [155, 42] on button "Kho nhận" at bounding box center [136, 43] width 44 height 23
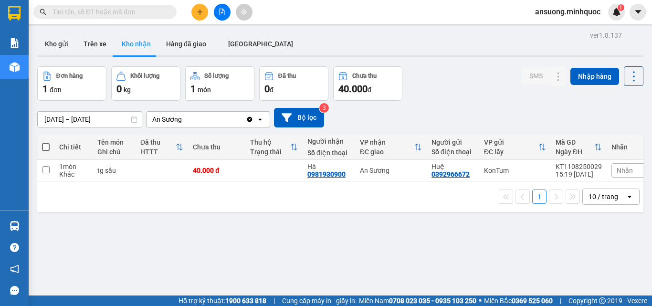
drag, startPoint x: 63, startPoint y: 45, endPoint x: 60, endPoint y: 7, distance: 38.3
click at [61, 45] on button "Kho gửi" at bounding box center [56, 43] width 39 height 23
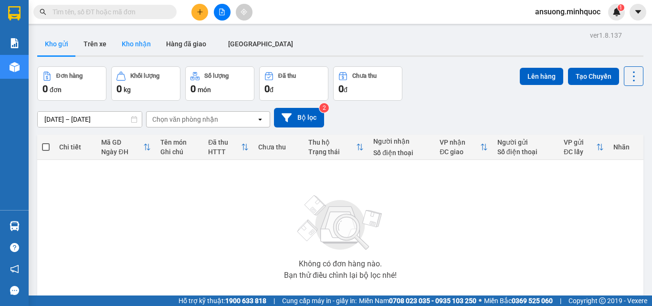
click at [133, 41] on button "Kho nhận" at bounding box center [136, 43] width 44 height 23
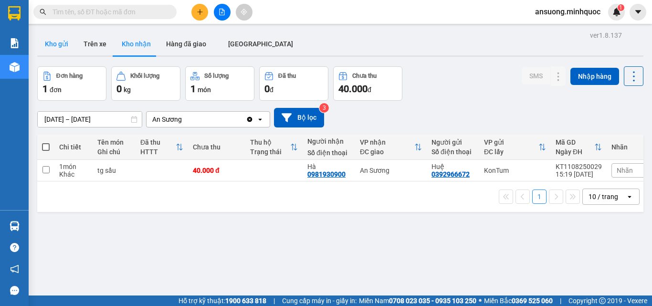
click at [39, 50] on button "Kho gửi" at bounding box center [56, 43] width 39 height 23
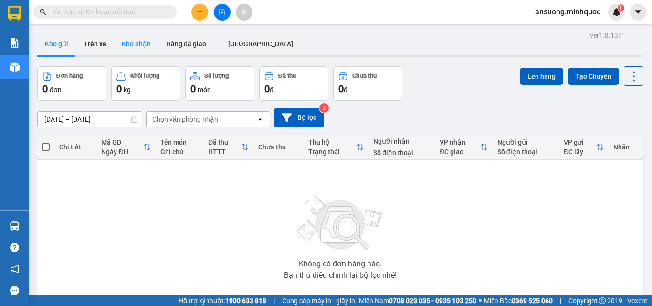
click at [117, 38] on button "Kho nhận" at bounding box center [136, 43] width 44 height 23
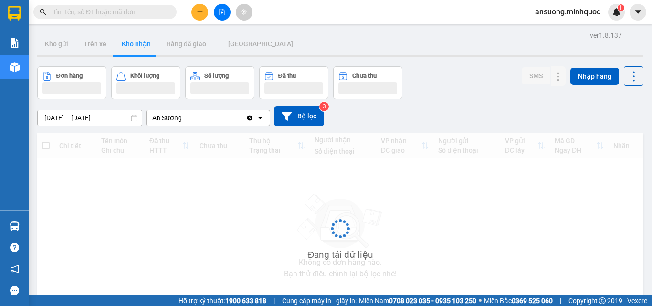
click at [133, 46] on button "Kho nhận" at bounding box center [136, 43] width 44 height 23
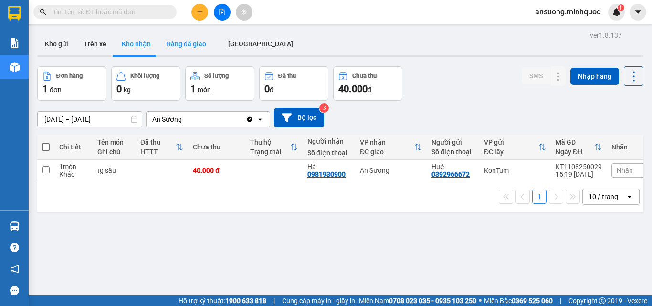
click at [158, 49] on button "Hàng đã giao" at bounding box center [185, 43] width 55 height 23
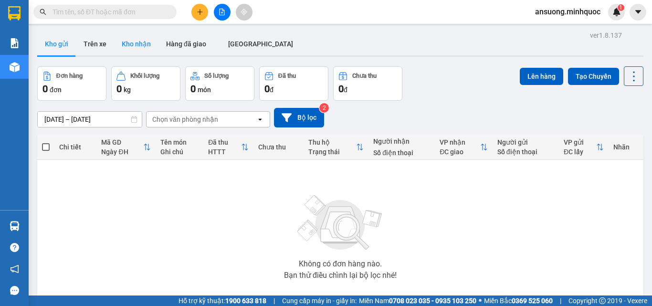
click at [134, 45] on button "Kho nhận" at bounding box center [136, 43] width 44 height 23
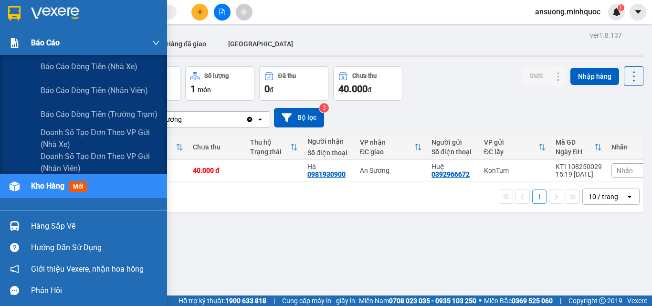
click at [26, 51] on div "Báo cáo" at bounding box center [83, 43] width 167 height 24
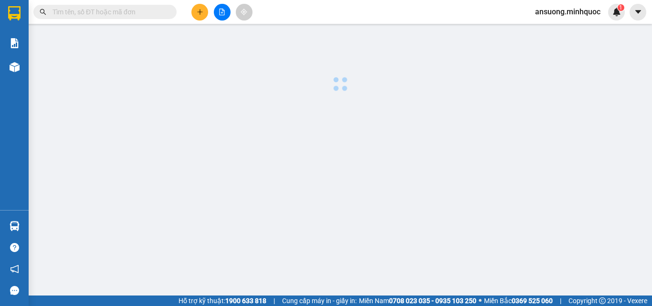
click at [68, 37] on div at bounding box center [339, 62] width 613 height 66
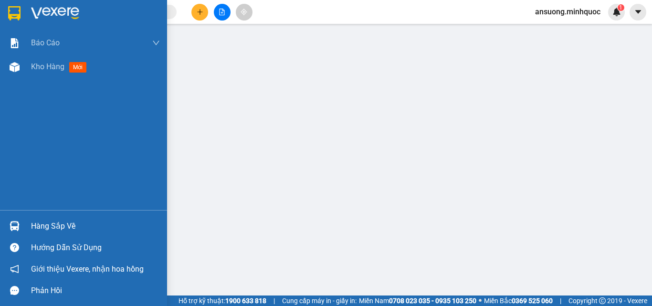
click at [18, 79] on div "Báo cáo Báo cáo dòng tiền (nhà xe) Báo cáo dòng tiền (nhân viên) Báo cáo dòng t…" at bounding box center [83, 120] width 167 height 179
click at [16, 82] on div "Báo cáo Báo cáo dòng tiền (nhà xe) Báo cáo dòng tiền (nhân viên) Báo cáo dòng t…" at bounding box center [83, 120] width 167 height 179
click at [15, 76] on div "Kho hàng mới" at bounding box center [83, 67] width 167 height 24
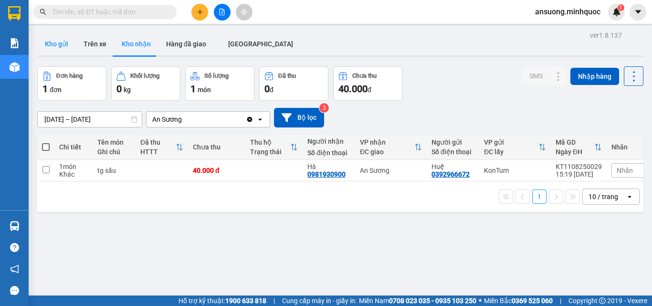
click at [60, 41] on button "Kho gửi" at bounding box center [56, 43] width 39 height 23
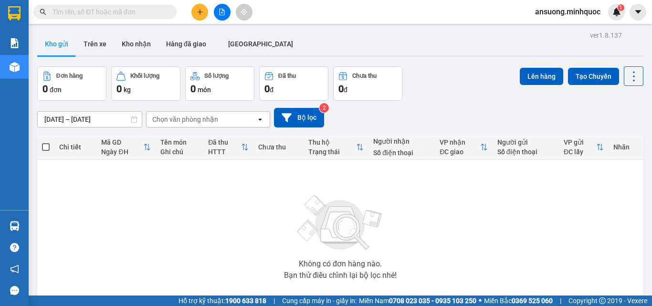
click at [128, 29] on div "ver 1.8.137 Kho gửi Trên xe Kho nhận Hàng đã giao ĐÀ NẴNG Đơn hàng 0 đơn Khối l…" at bounding box center [339, 186] width 613 height 315
